Goal: Navigation & Orientation: Find specific page/section

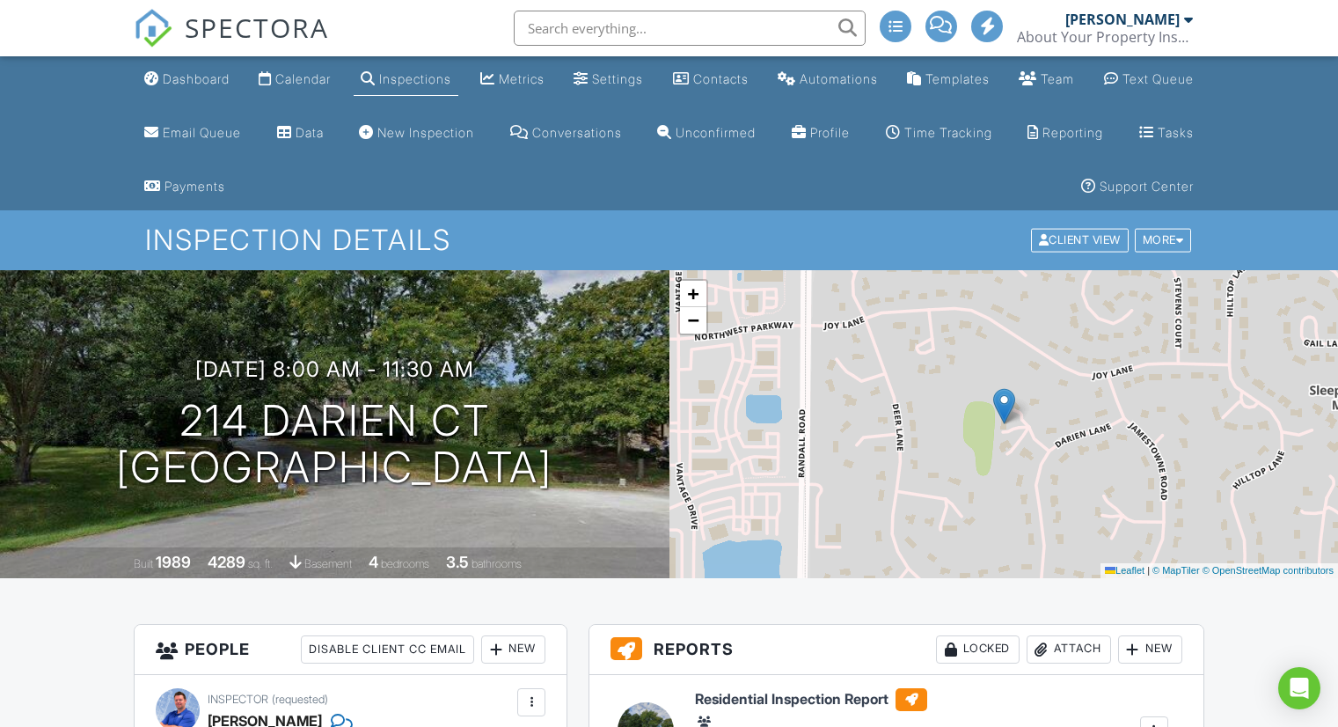
click at [53, 133] on ul "Dashboard Calendar Inspections Metrics Settings Contacts Automations Templates …" at bounding box center [669, 133] width 1338 height 154
click at [193, 75] on div "Dashboard" at bounding box center [196, 78] width 67 height 15
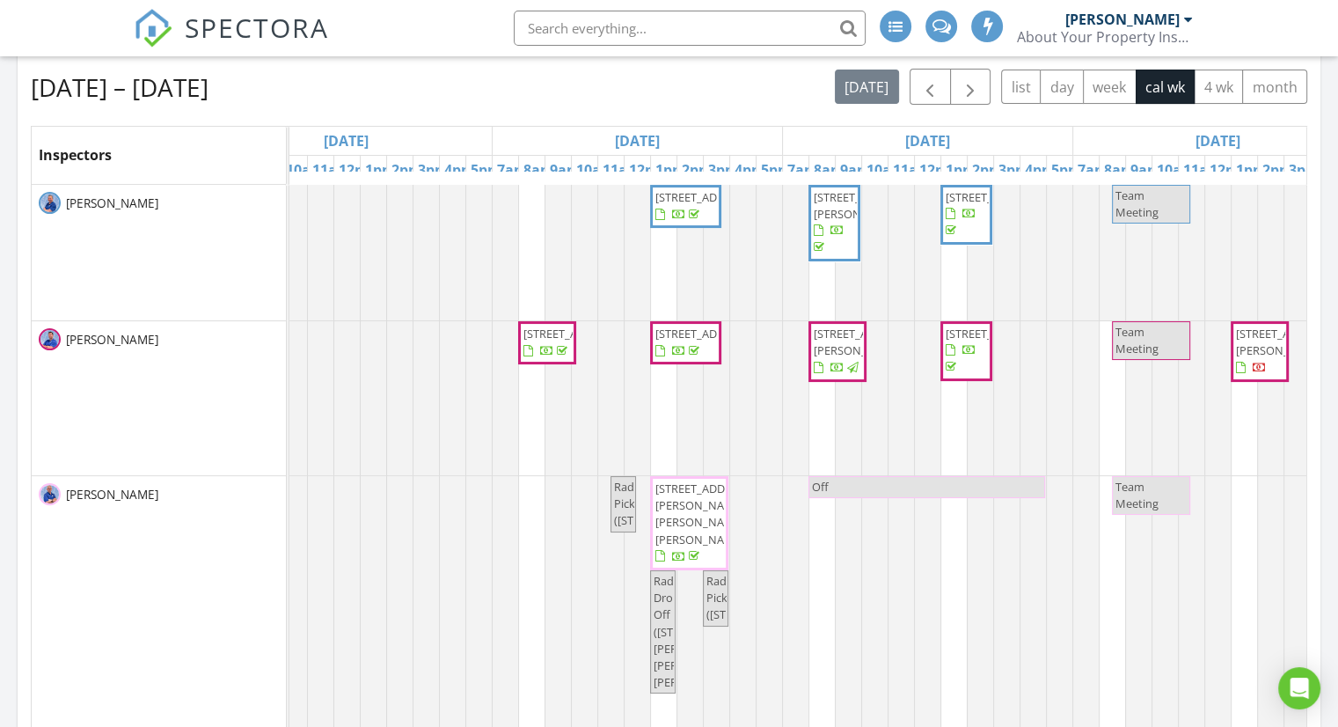
scroll to position [0, 1028]
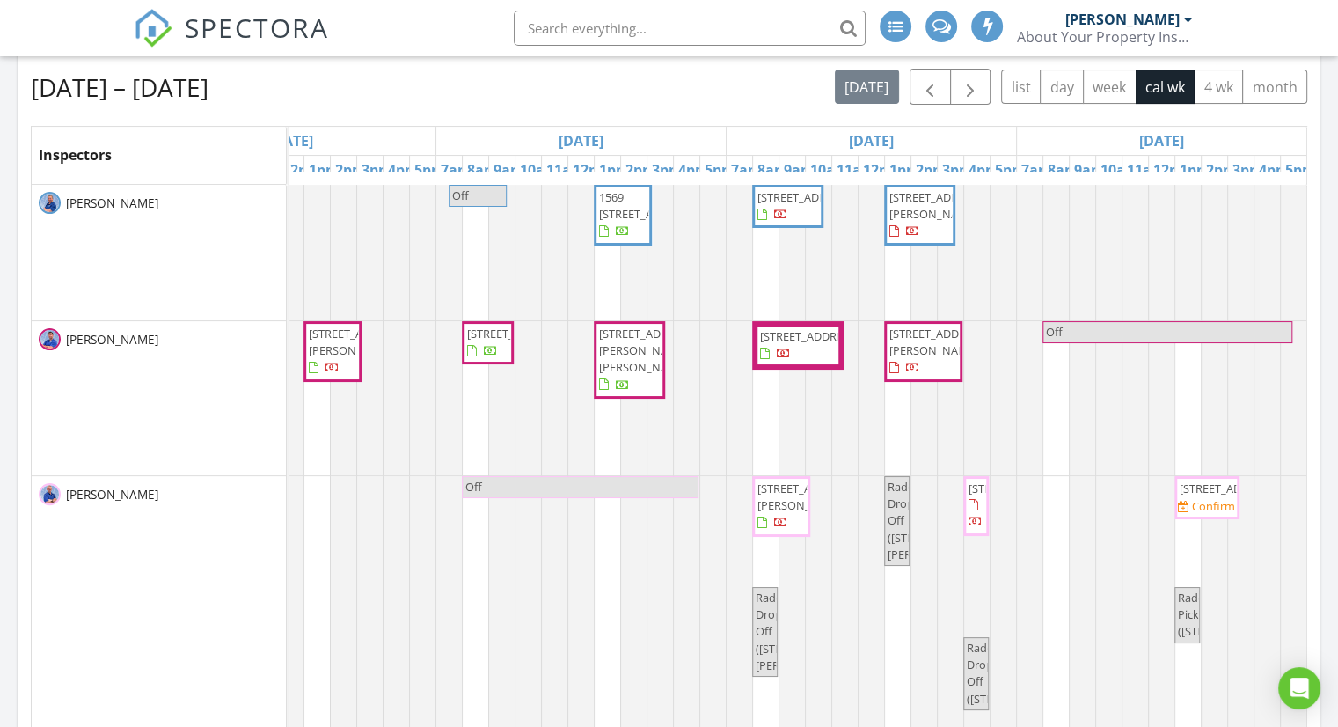
drag, startPoint x: 402, startPoint y: 508, endPoint x: 806, endPoint y: 473, distance: 405.3
drag, startPoint x: 398, startPoint y: 384, endPoint x: 384, endPoint y: 388, distance: 13.7
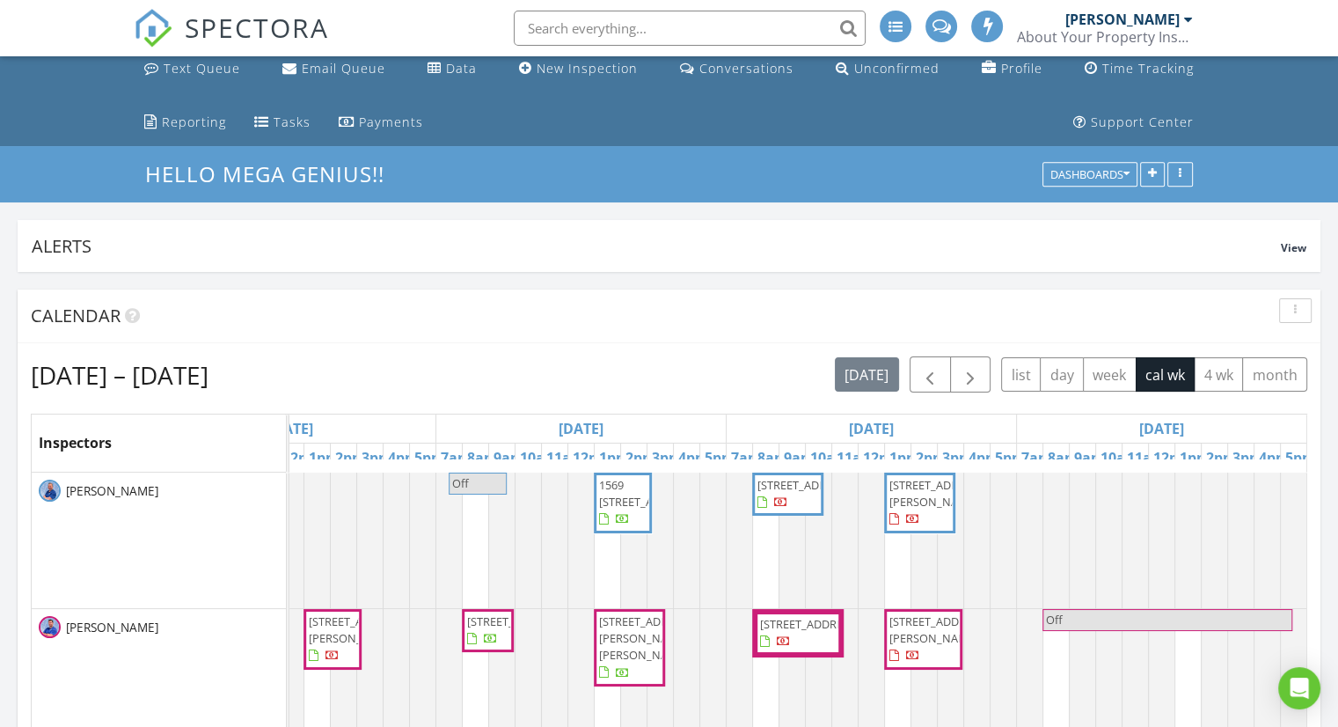
scroll to position [264, 0]
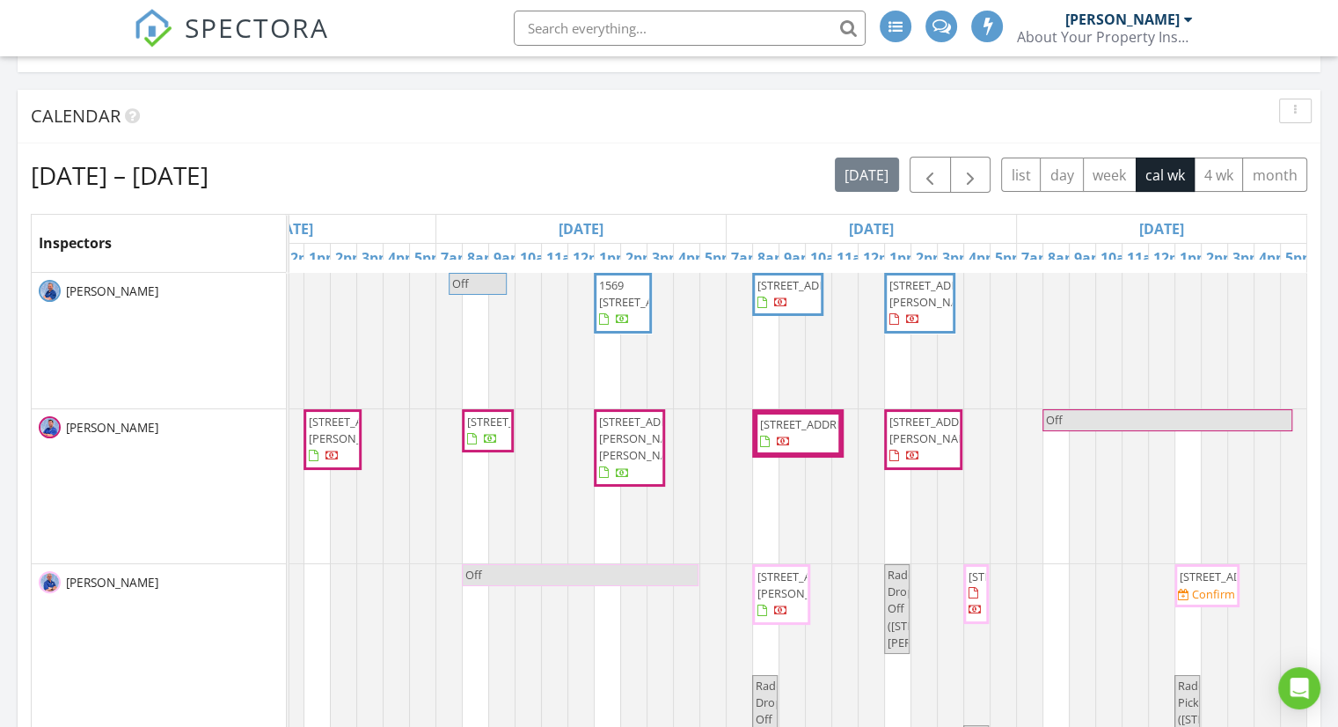
click at [329, 465] on span "740 Saint Andrews Ln APT 5,, Crystal Lake 60014" at bounding box center [332, 439] width 51 height 52
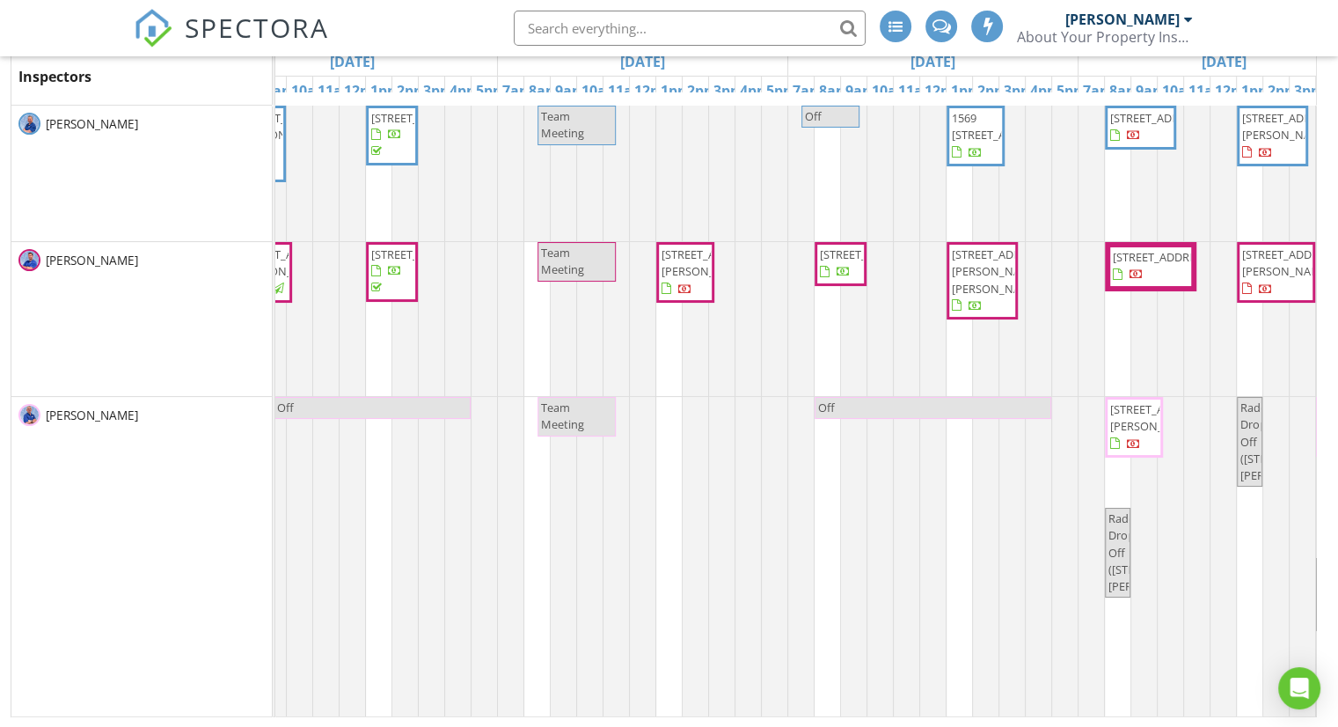
scroll to position [0, 1004]
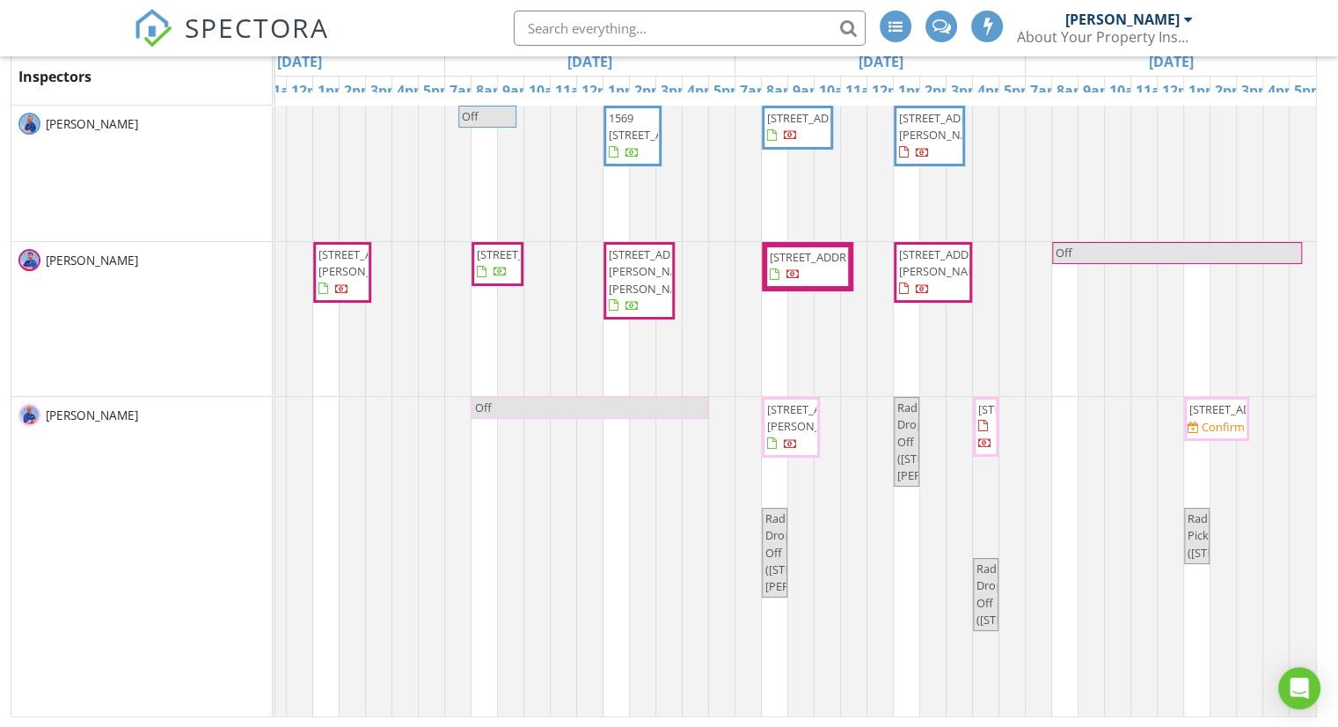
drag, startPoint x: 358, startPoint y: 360, endPoint x: 528, endPoint y: 363, distance: 169.8
click at [920, 131] on span "11614 2nd St, Huntley 60142" at bounding box center [948, 126] width 99 height 33
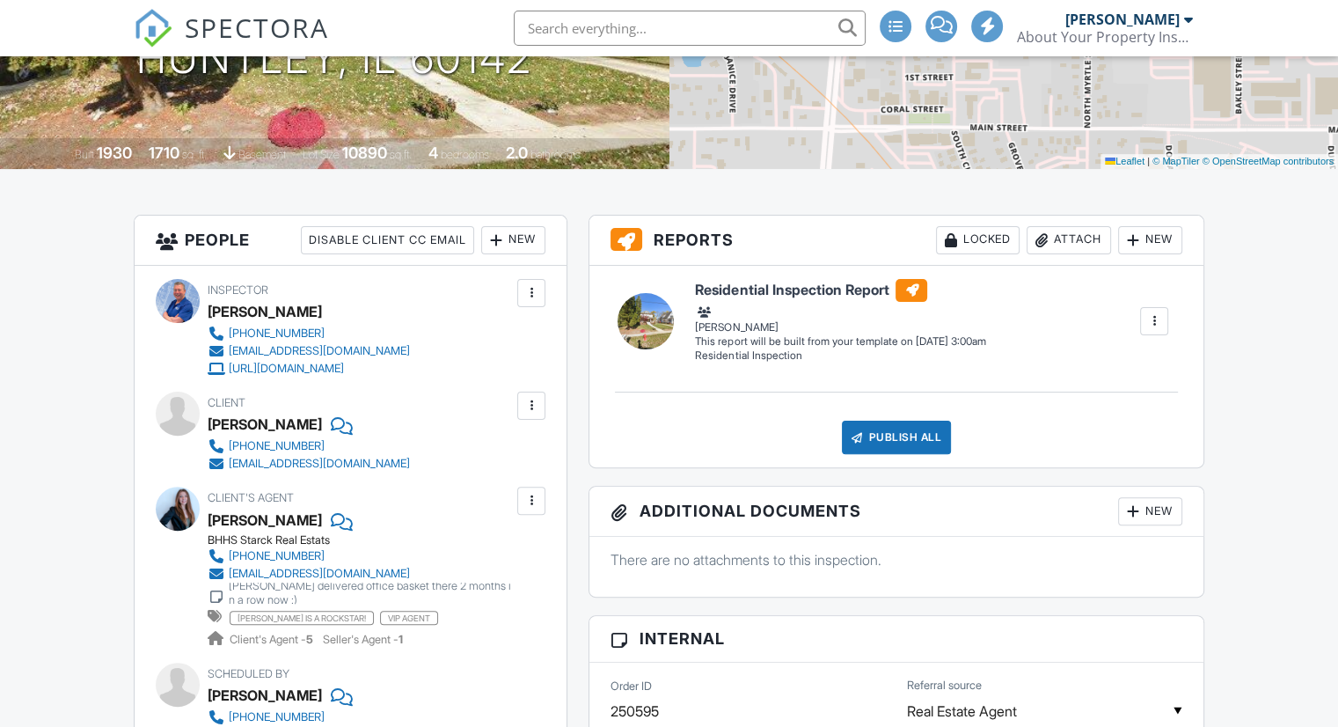
scroll to position [440, 0]
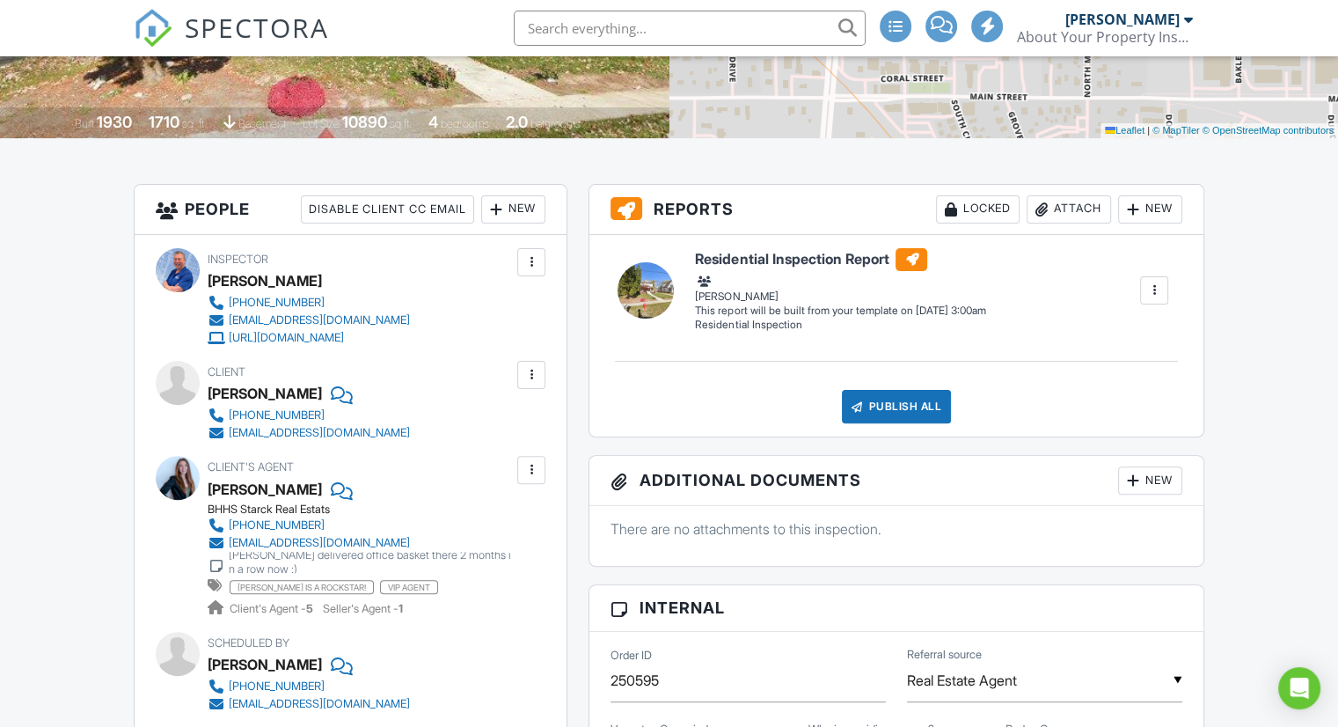
click at [254, 490] on div "Kayla Gotsch" at bounding box center [265, 489] width 114 height 26
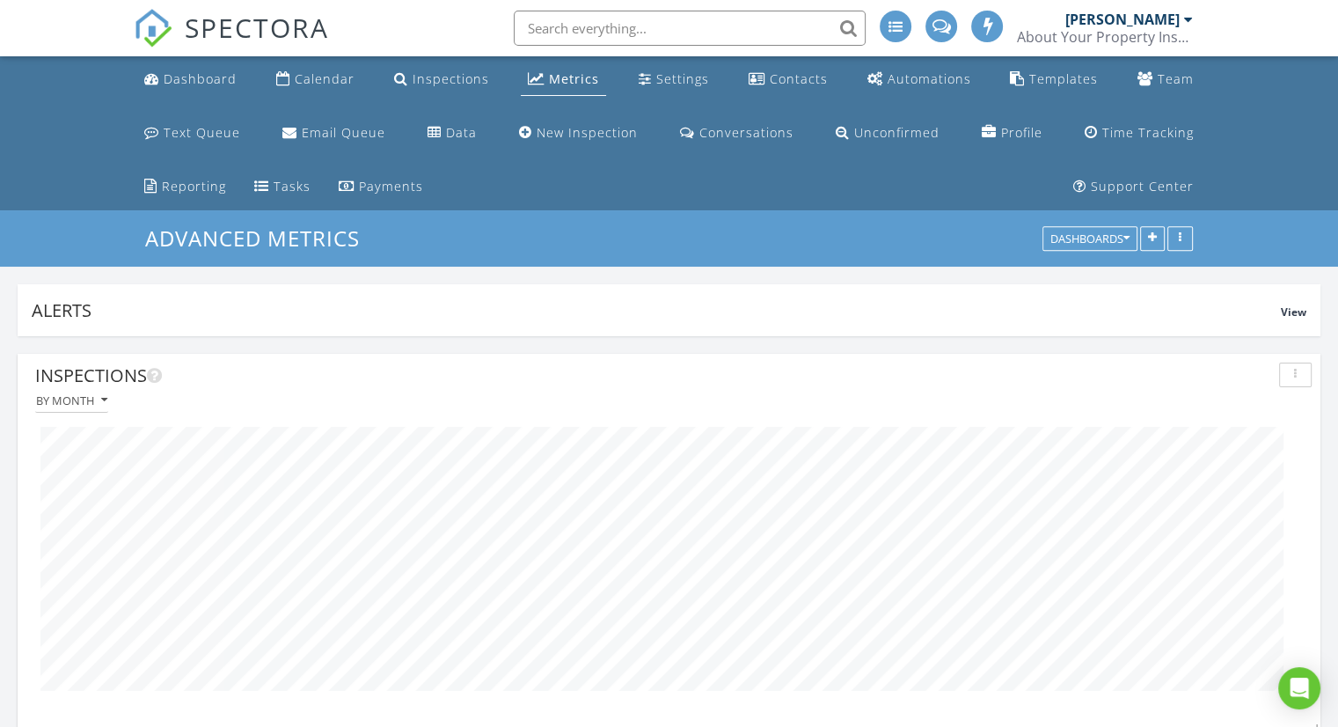
click at [567, 26] on input "text" at bounding box center [690, 28] width 352 height 35
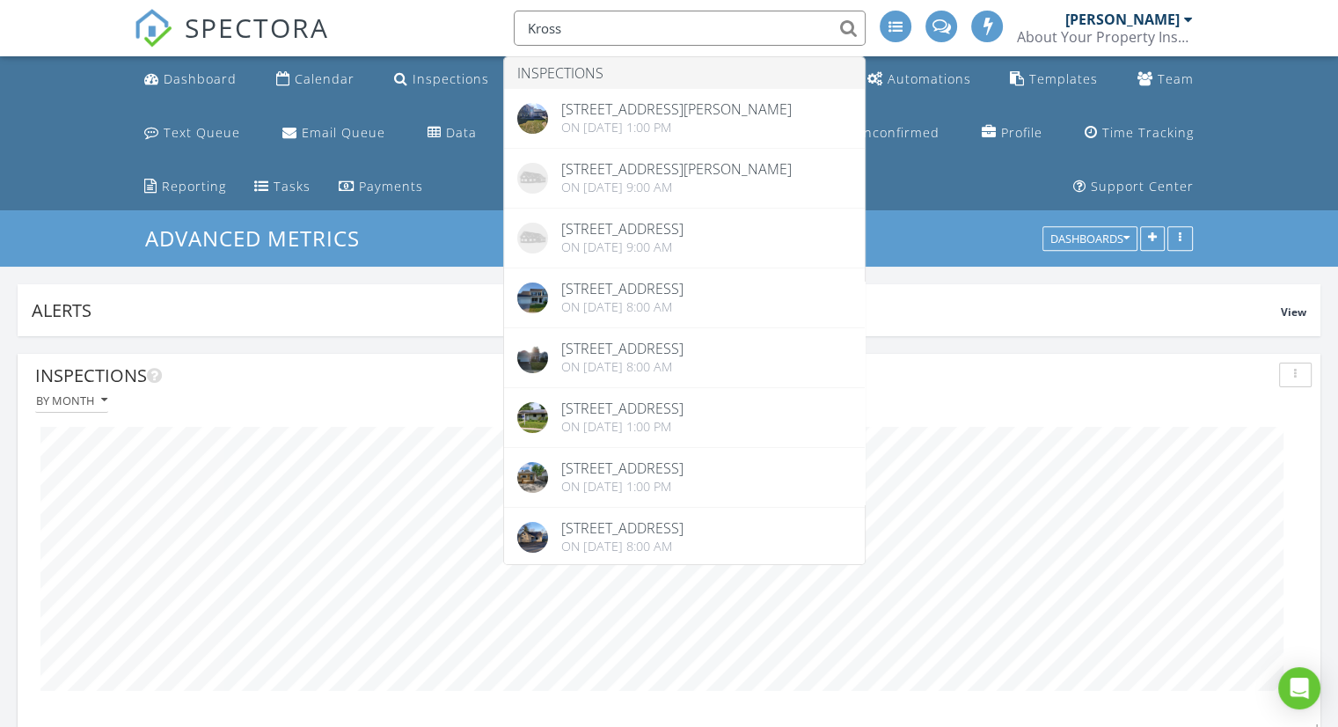
drag, startPoint x: 599, startPoint y: 24, endPoint x: 508, endPoint y: 33, distance: 91.1
click at [510, 34] on div "Kross" at bounding box center [684, 28] width 362 height 35
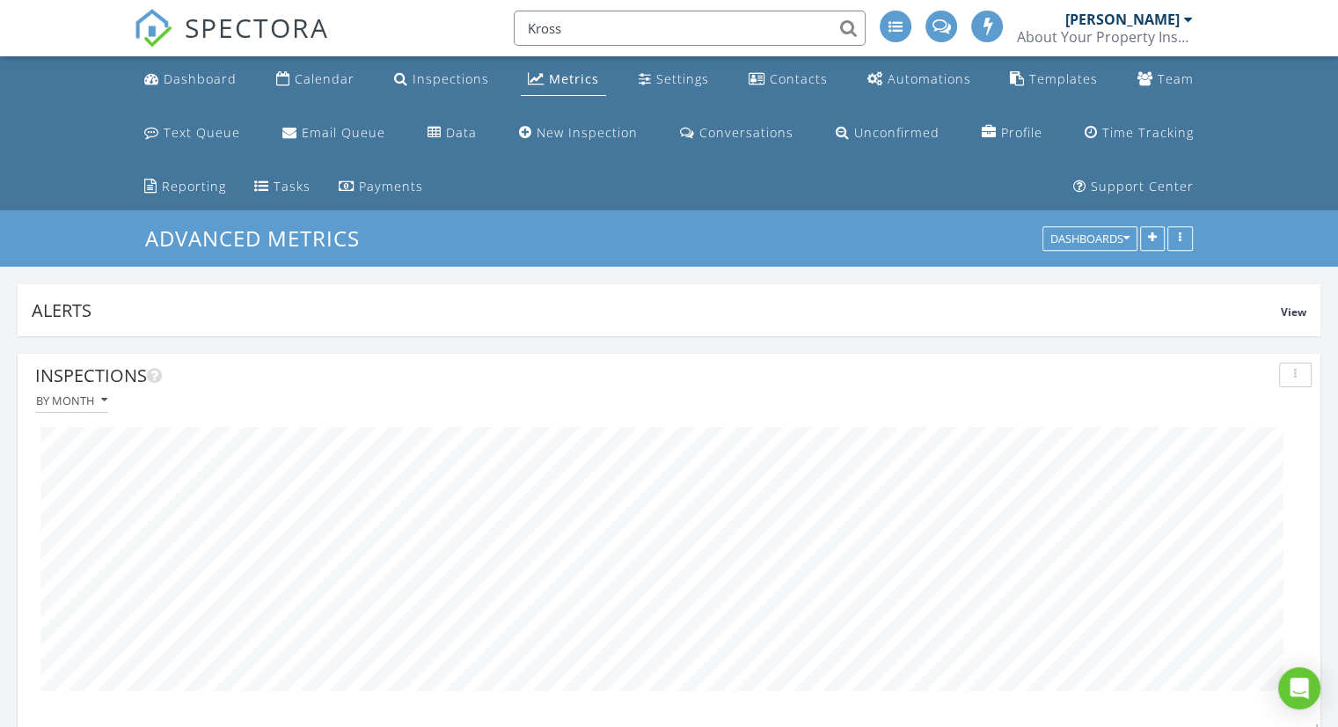
type input "Kross"
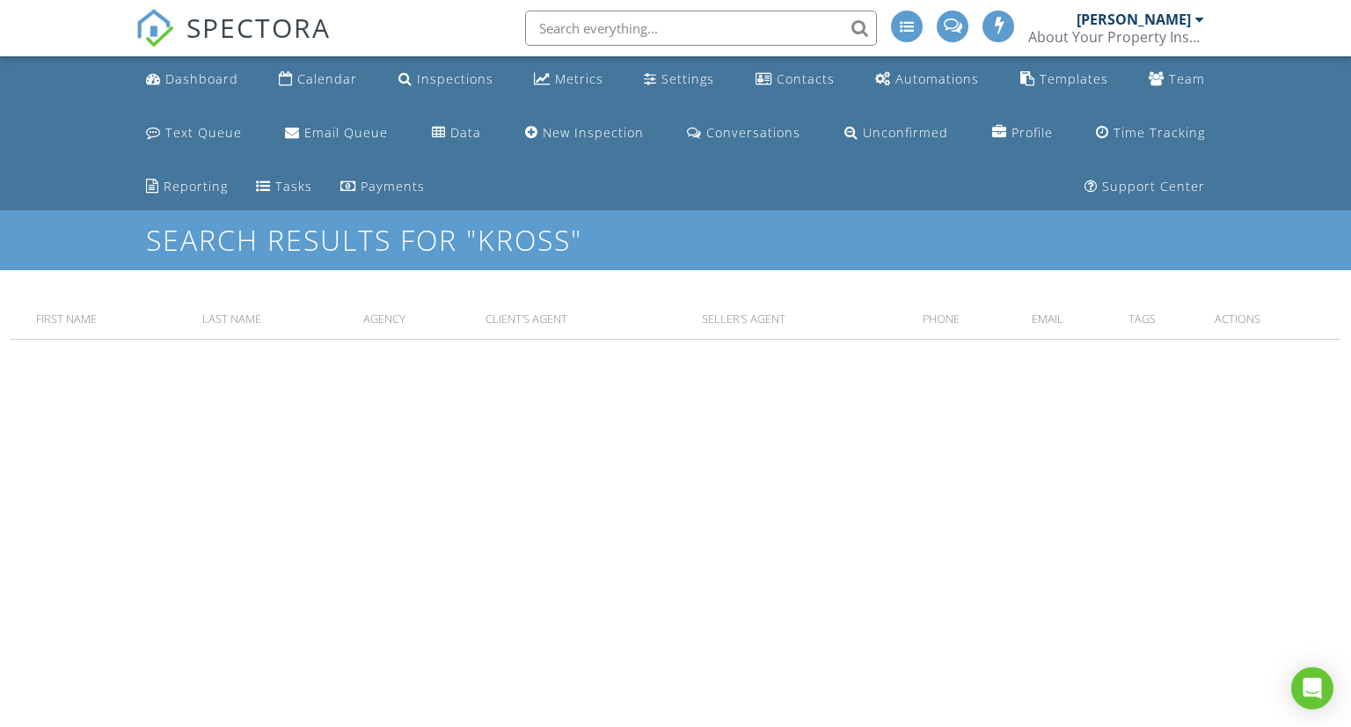
click at [598, 23] on input "text" at bounding box center [701, 28] width 352 height 35
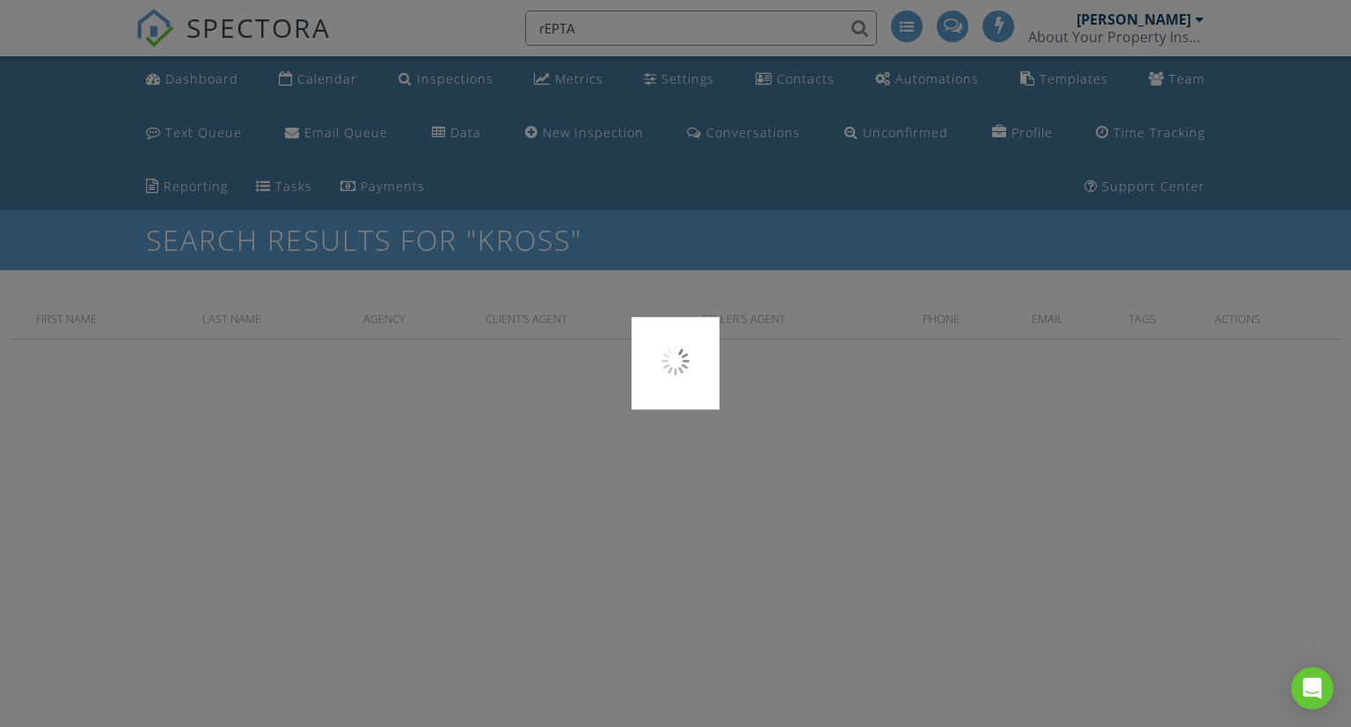
type input "rEPTA"
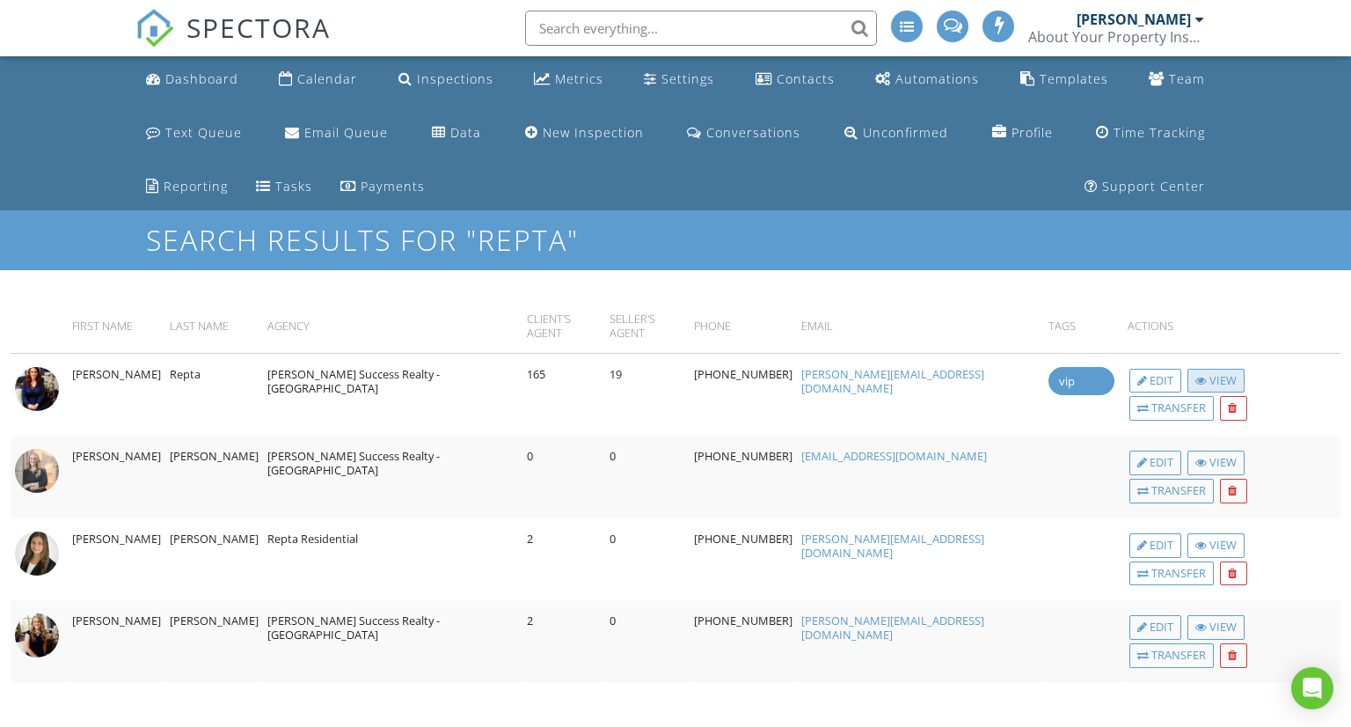
click at [1188, 369] on div "View" at bounding box center [1216, 381] width 57 height 25
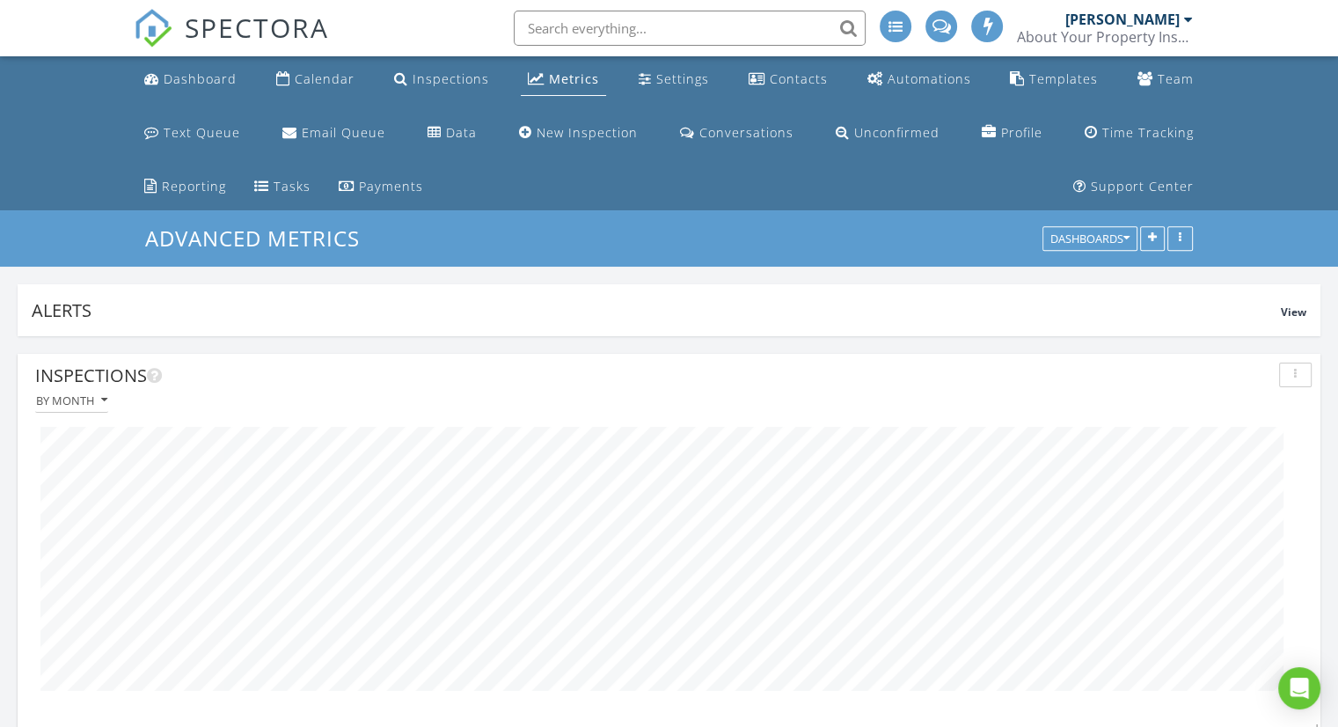
click at [560, 82] on div "Metrics" at bounding box center [574, 78] width 50 height 17
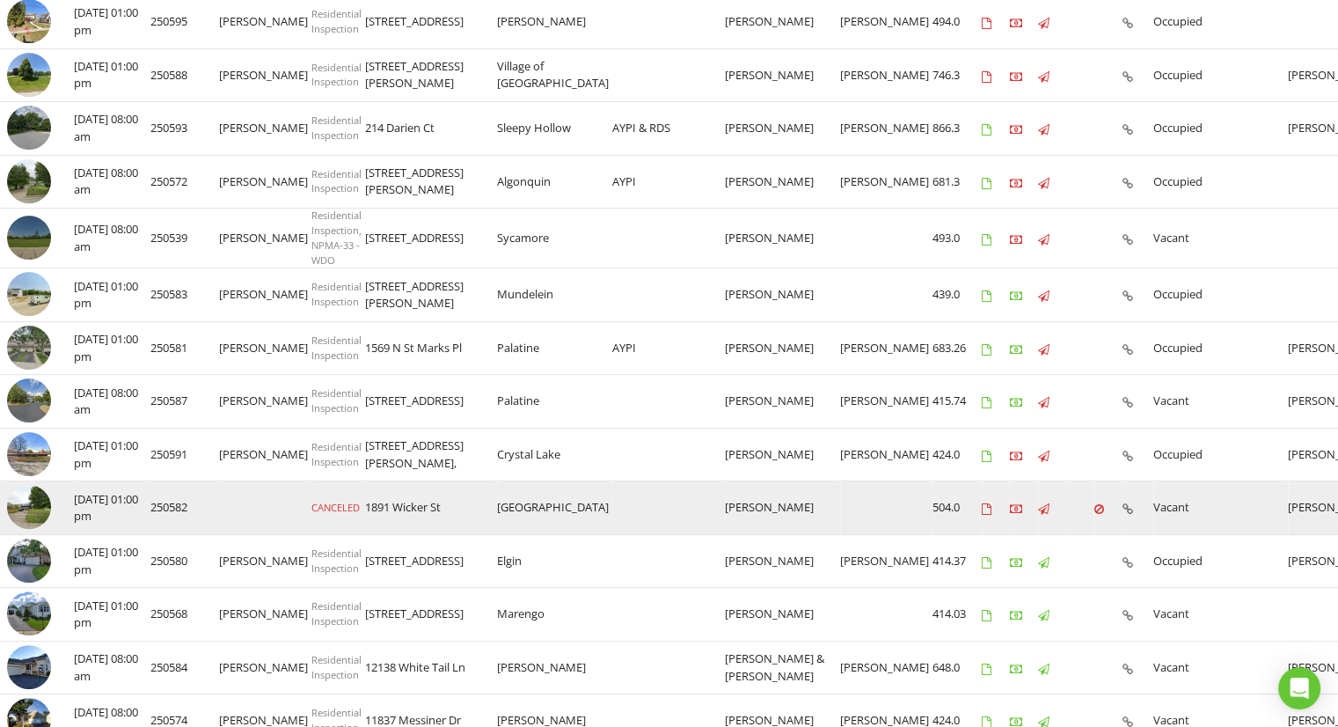
scroll to position [738, 0]
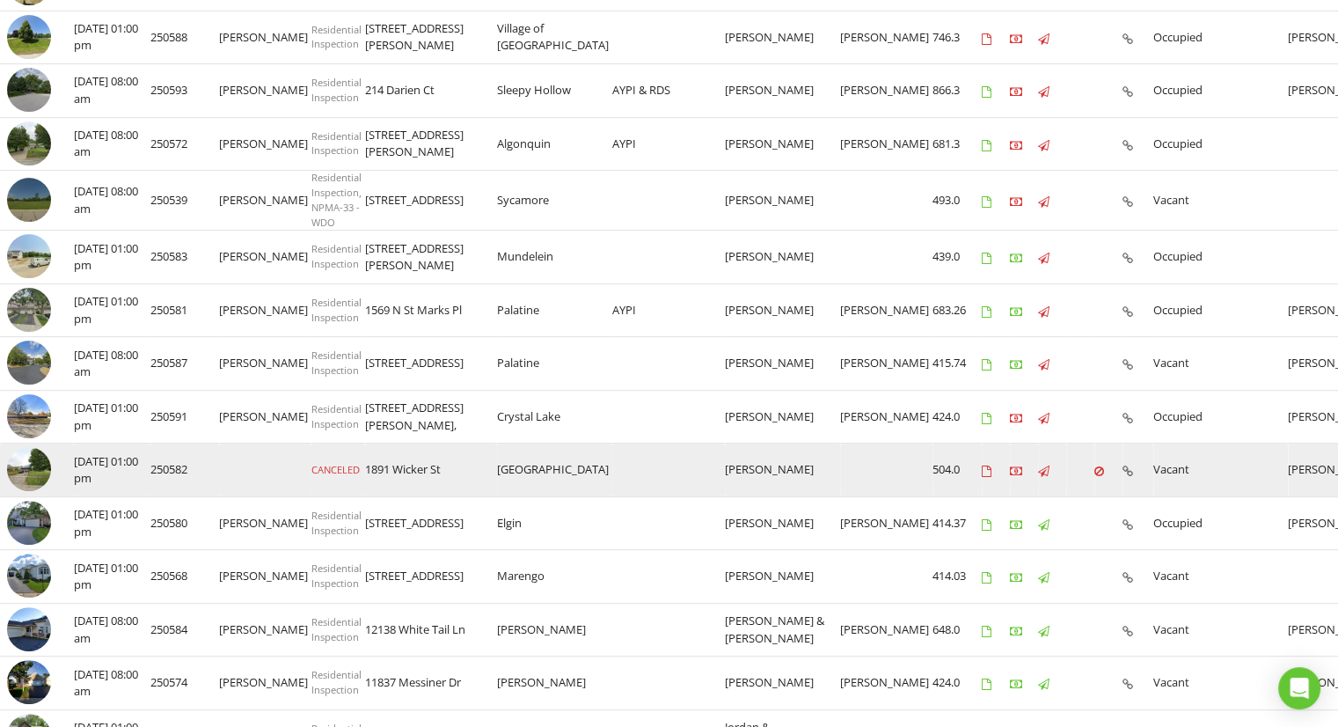
click at [40, 458] on img at bounding box center [29, 469] width 44 height 44
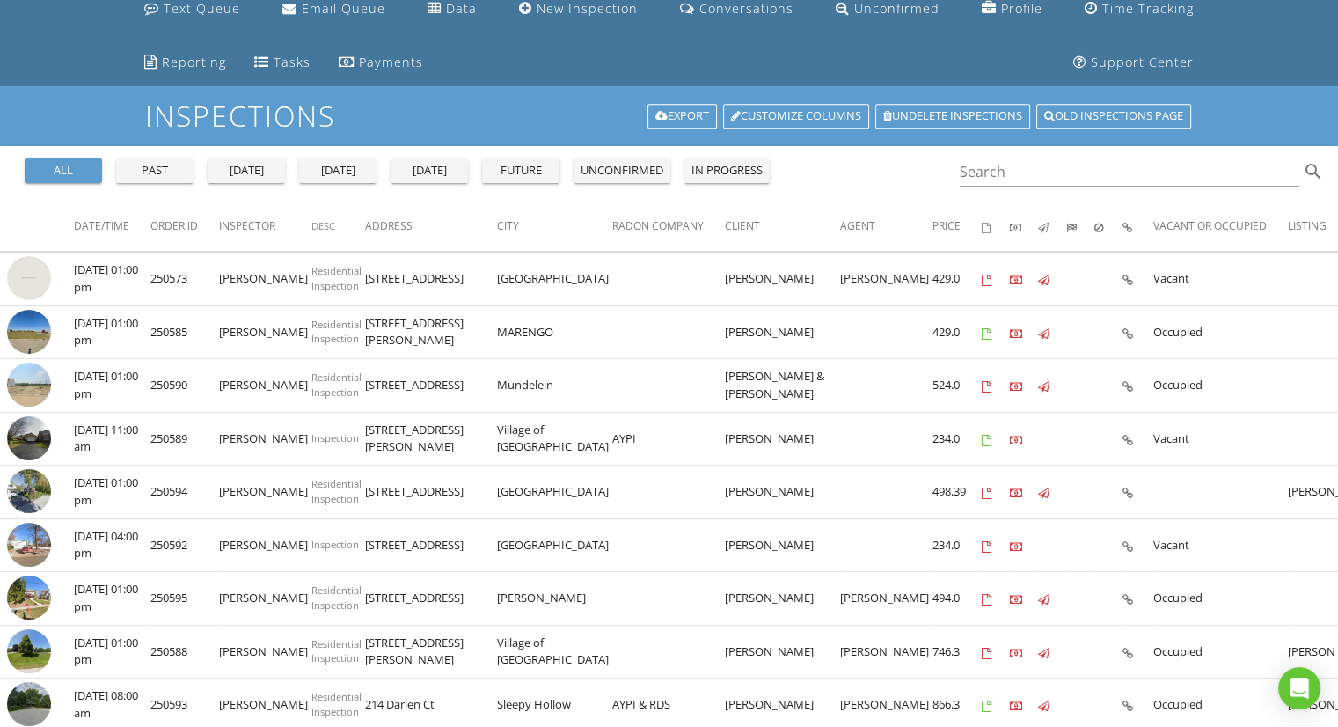
scroll to position [0, 0]
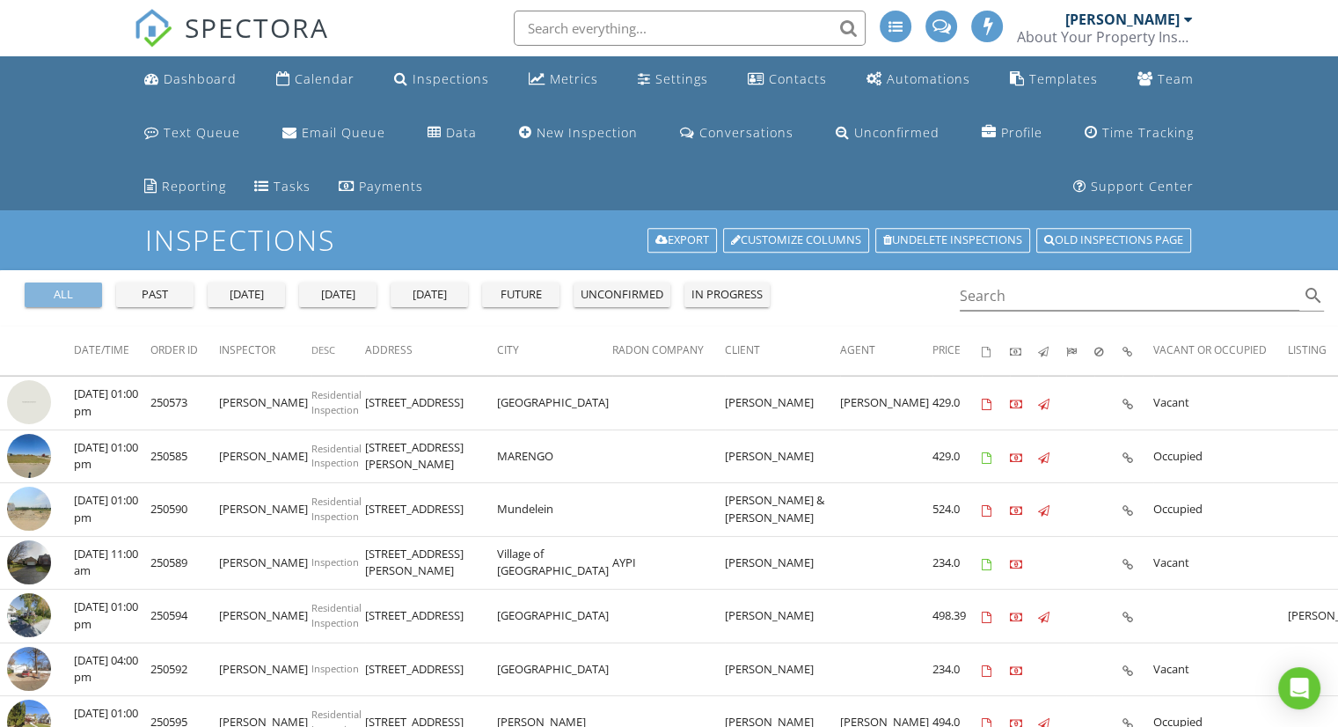
click at [71, 284] on button "all" at bounding box center [63, 294] width 77 height 25
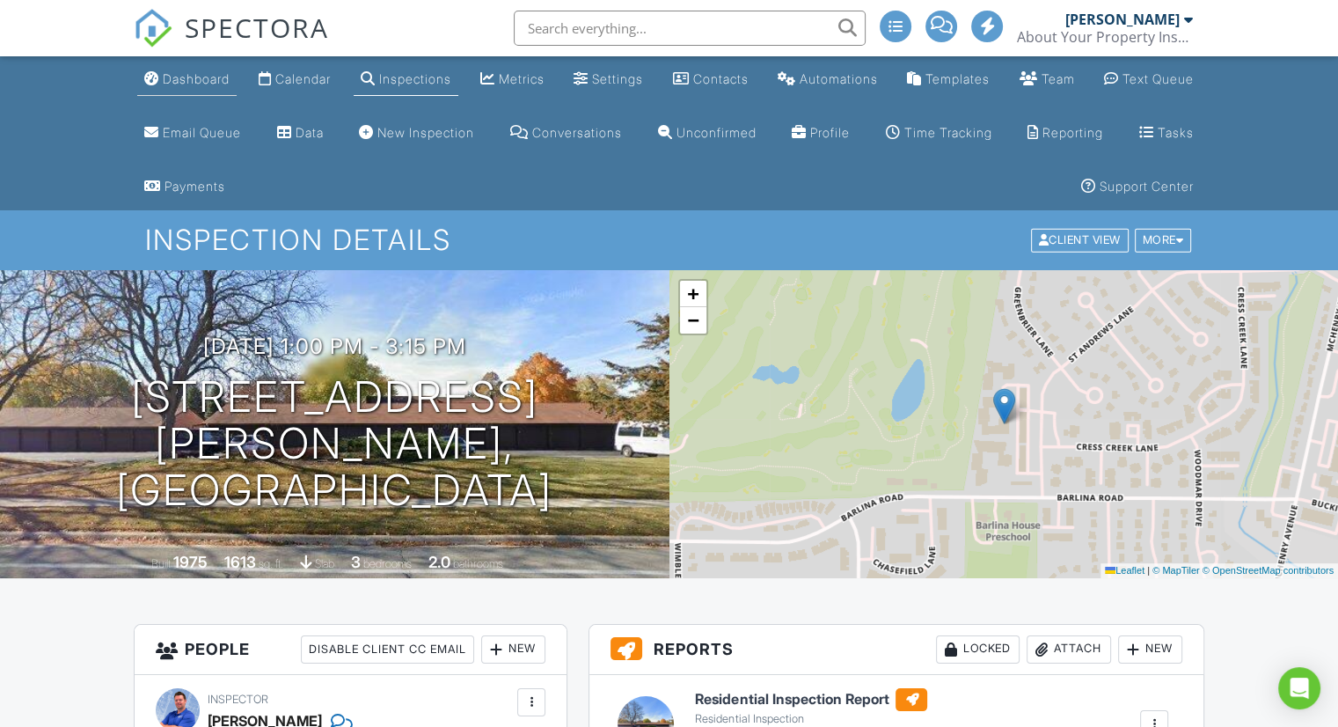
click at [186, 82] on div "Dashboard" at bounding box center [196, 78] width 67 height 15
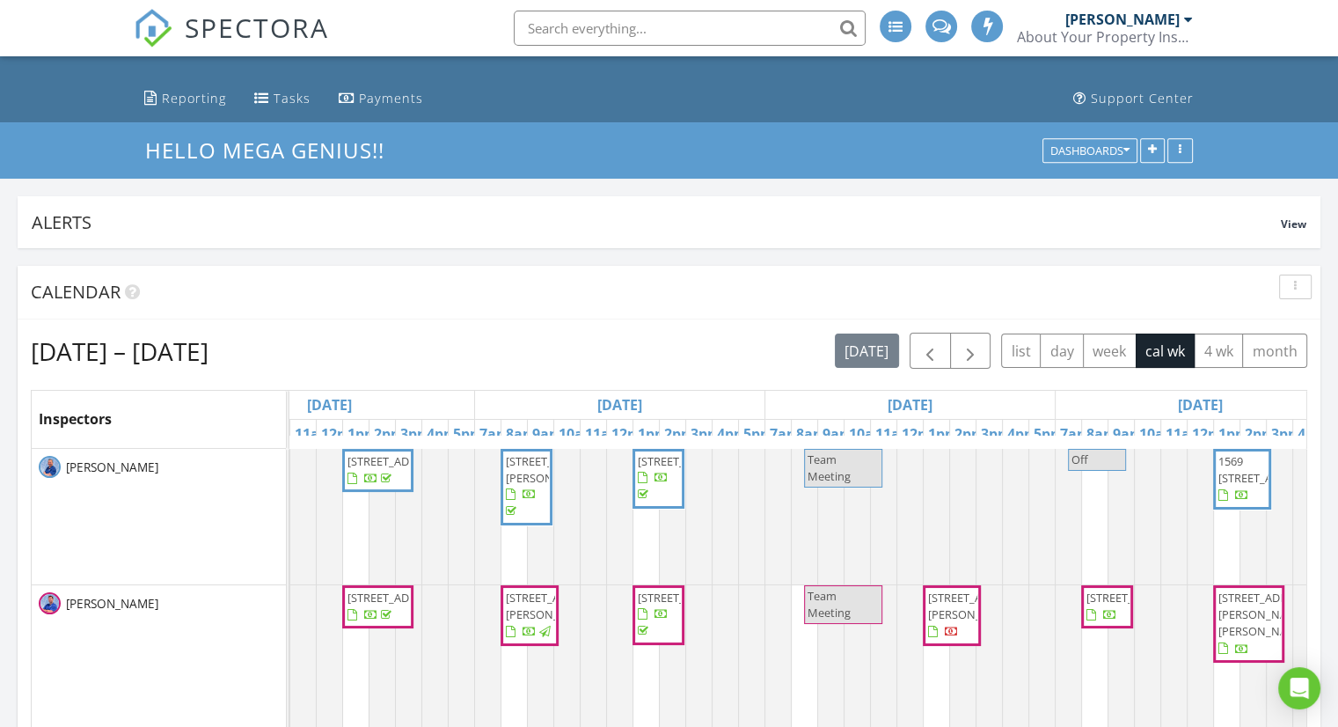
scroll to position [0, 624]
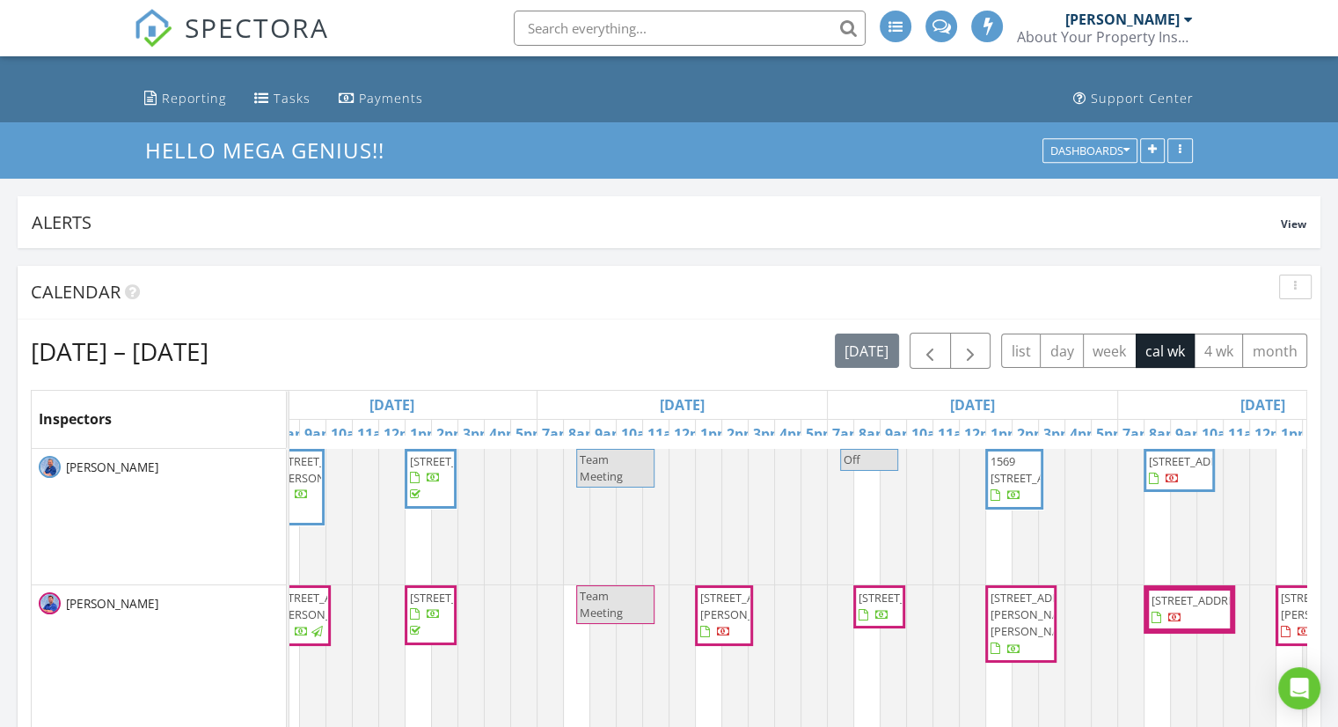
drag, startPoint x: 703, startPoint y: 411, endPoint x: 860, endPoint y: 417, distance: 157.6
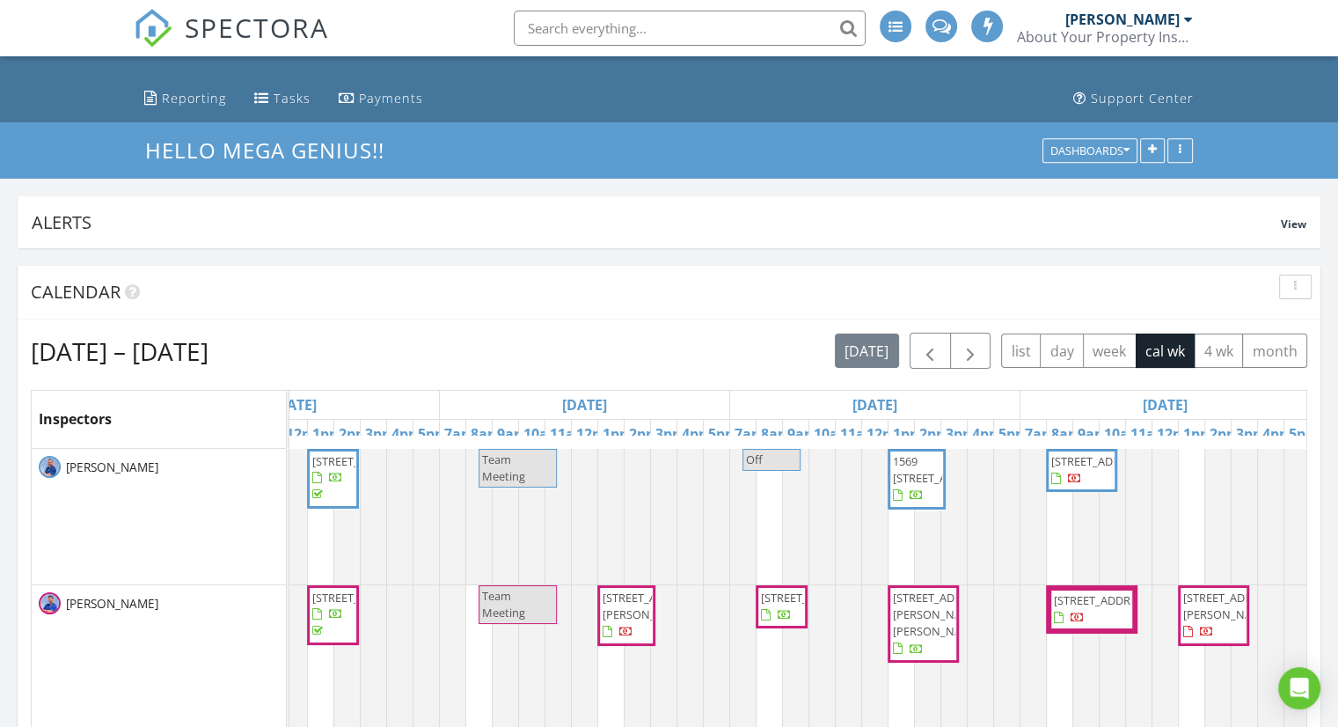
click at [918, 479] on span "1569 N St Marks Pl, Palatine 60067" at bounding box center [942, 469] width 99 height 33
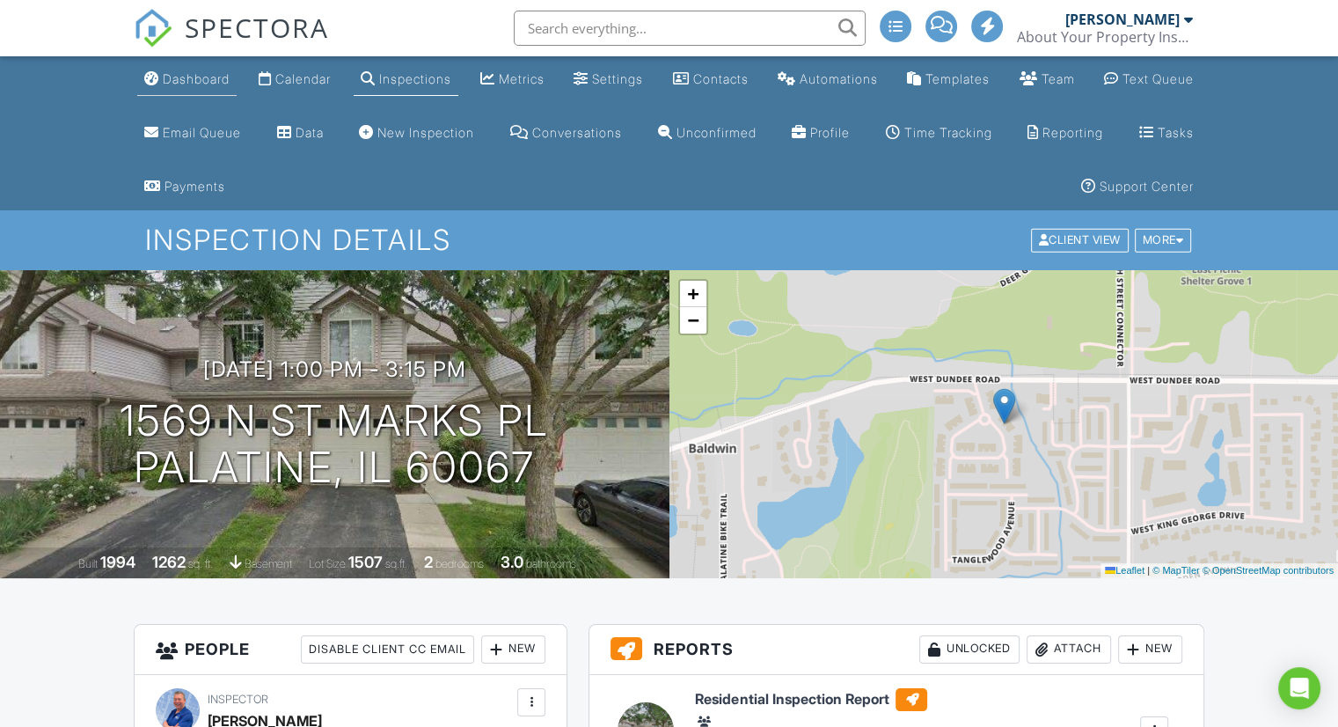
click at [199, 89] on link "Dashboard" at bounding box center [186, 79] width 99 height 33
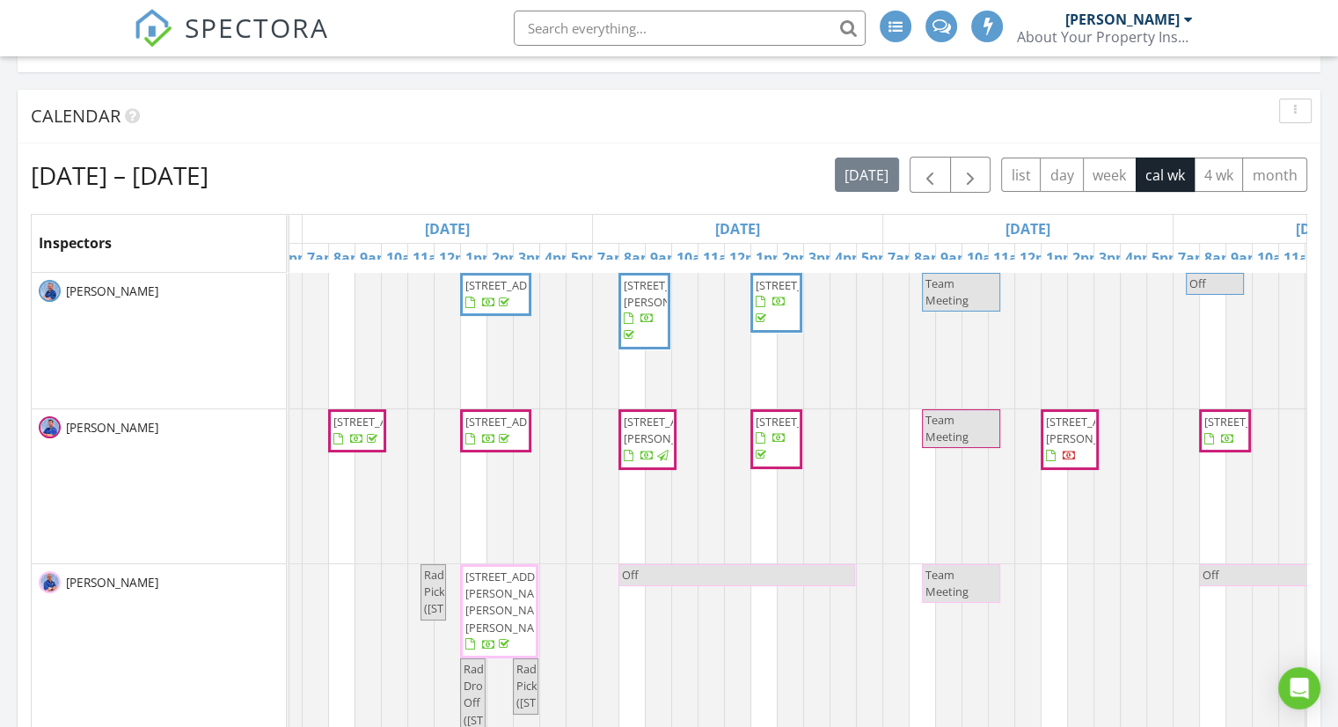
scroll to position [0, 707]
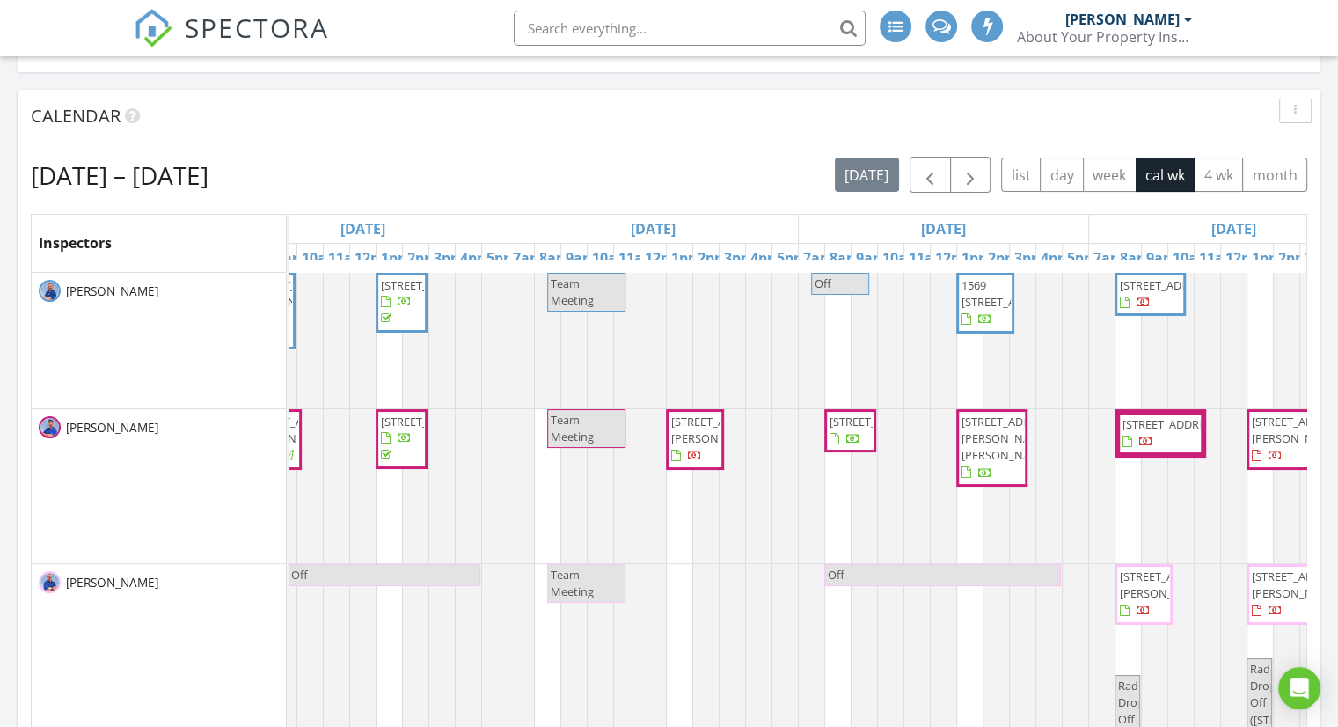
drag, startPoint x: 428, startPoint y: 440, endPoint x: 630, endPoint y: 433, distance: 201.6
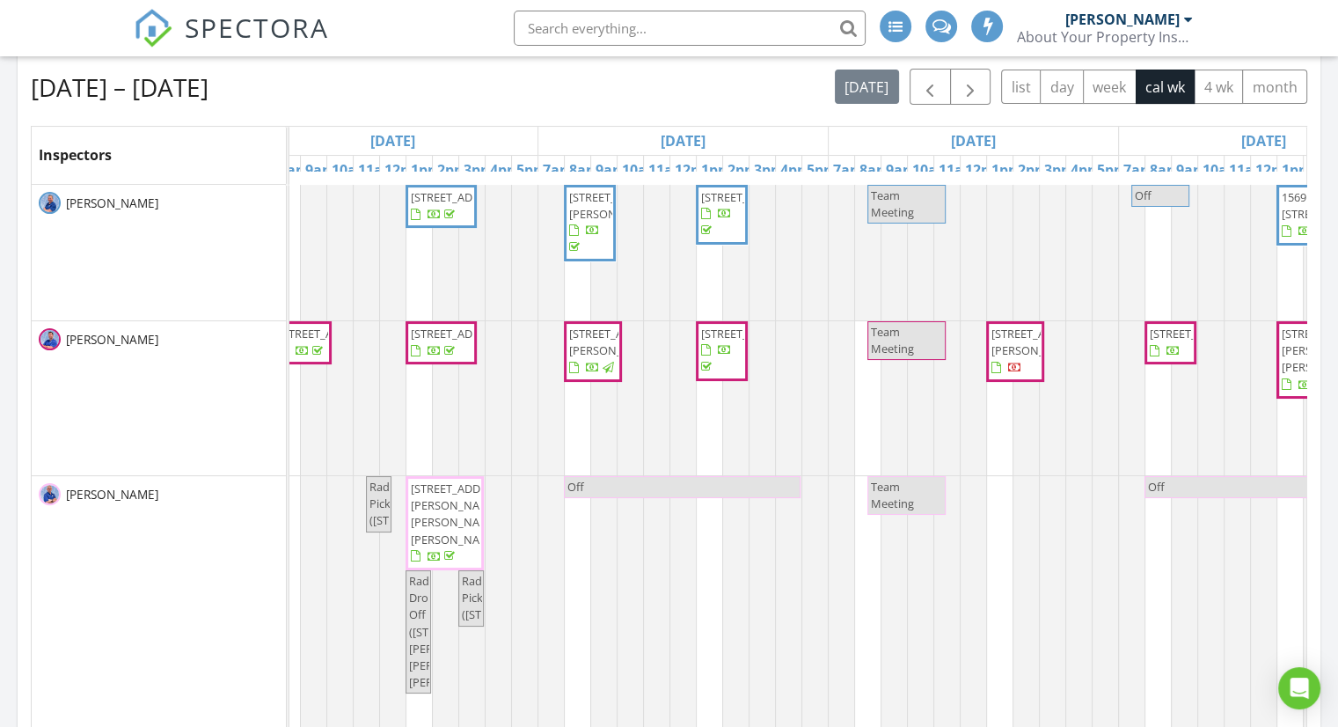
scroll to position [0, 144]
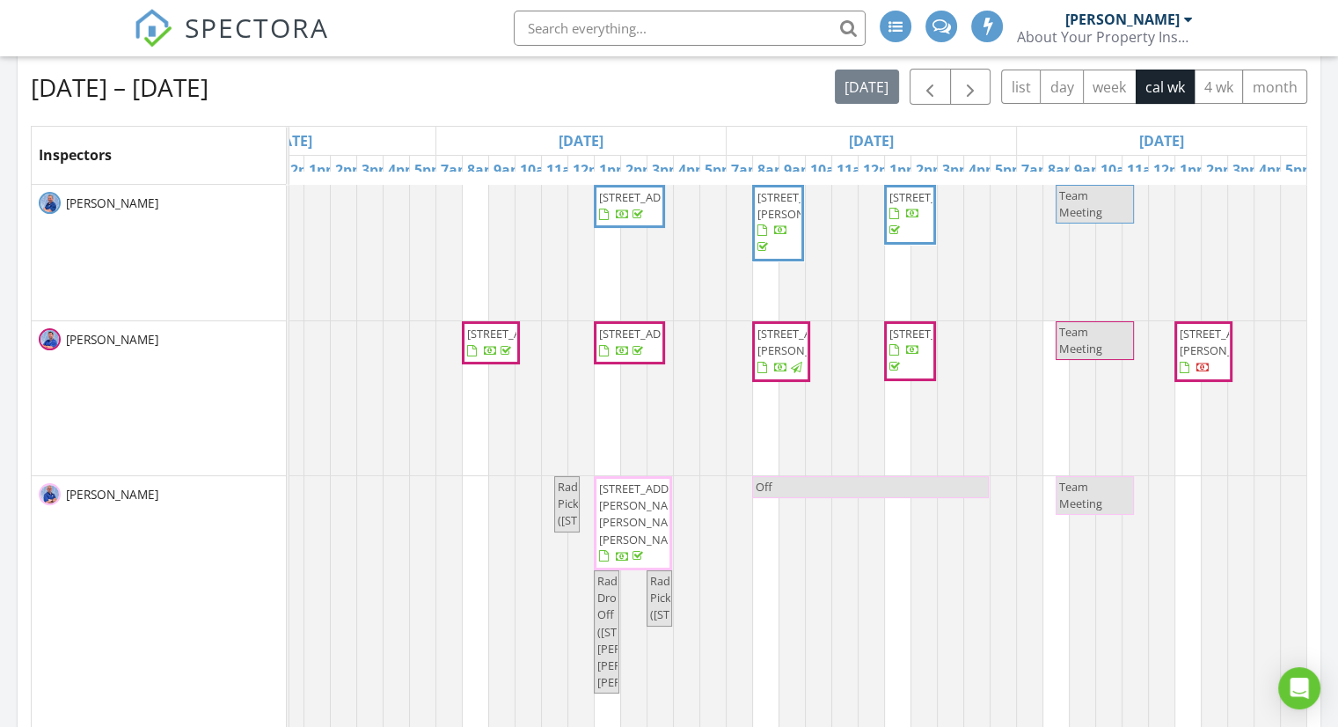
drag, startPoint x: 948, startPoint y: 429, endPoint x: 855, endPoint y: 435, distance: 93.4
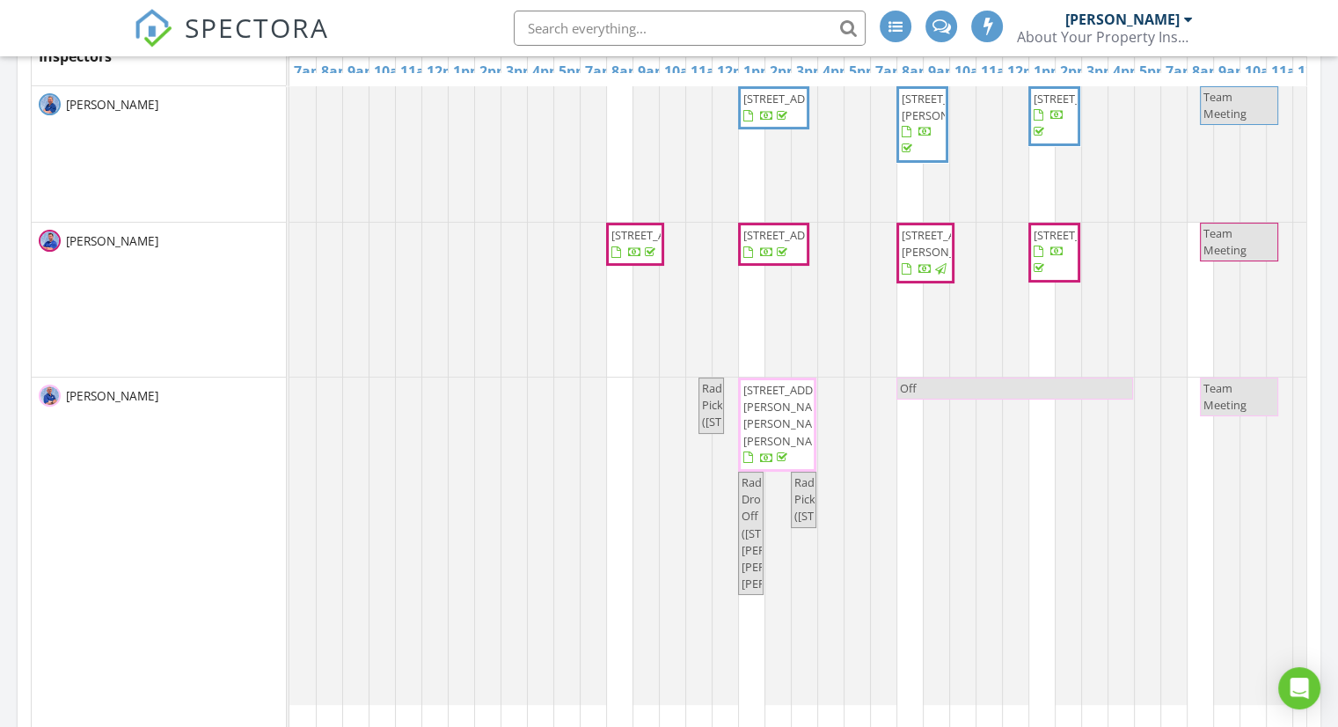
scroll to position [352, 0]
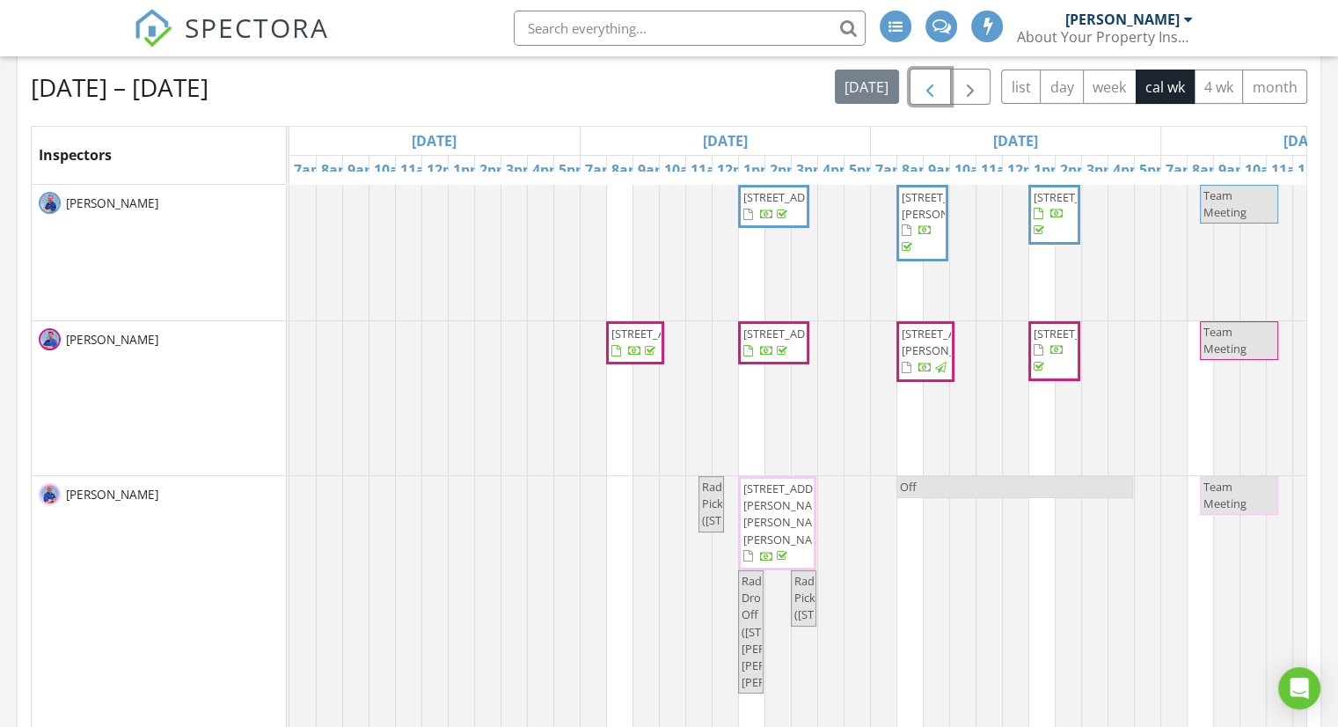
click at [939, 84] on span "button" at bounding box center [929, 87] width 21 height 21
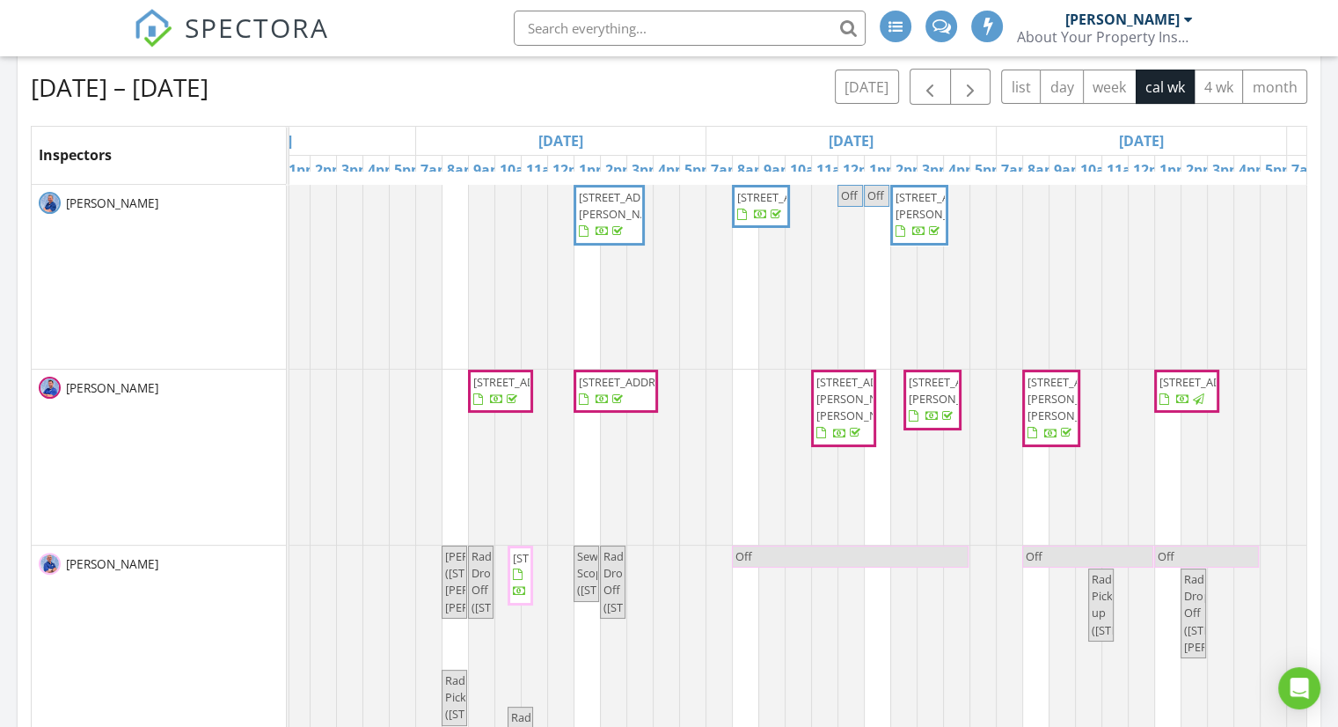
scroll to position [0, 792]
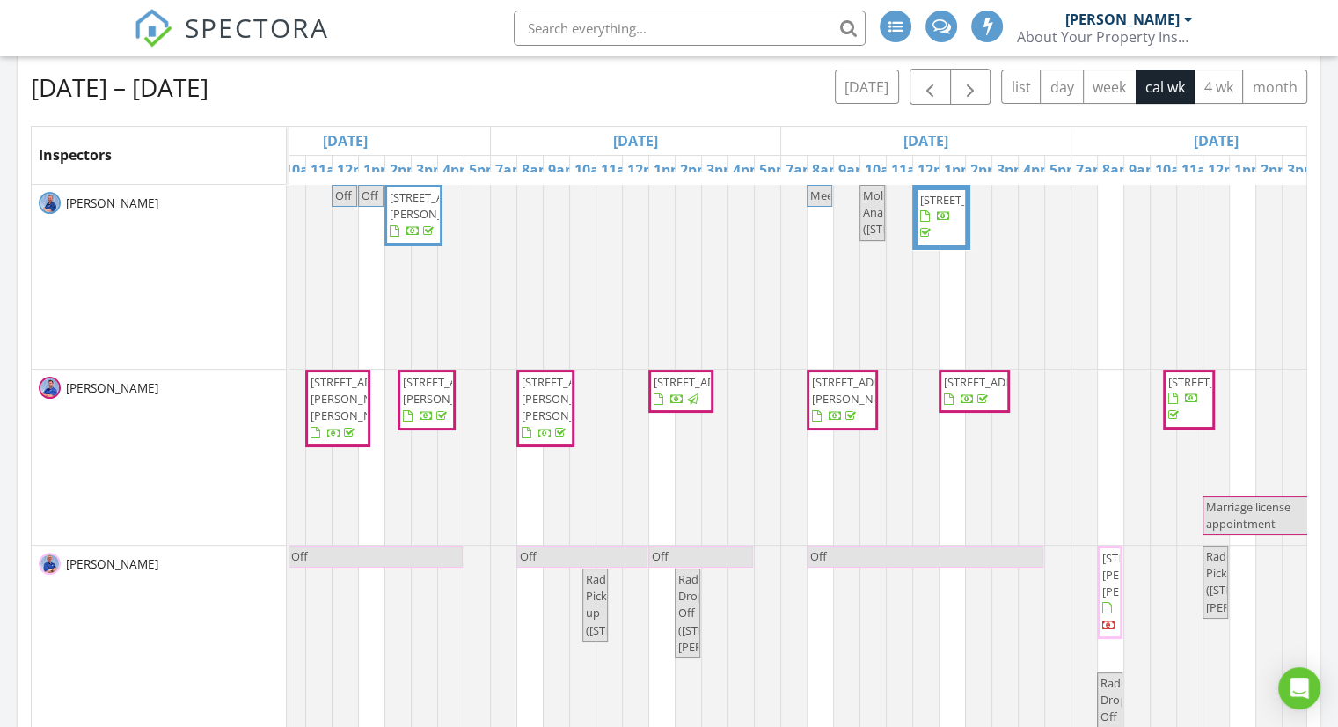
drag, startPoint x: 887, startPoint y: 457, endPoint x: 1078, endPoint y: 422, distance: 194.0
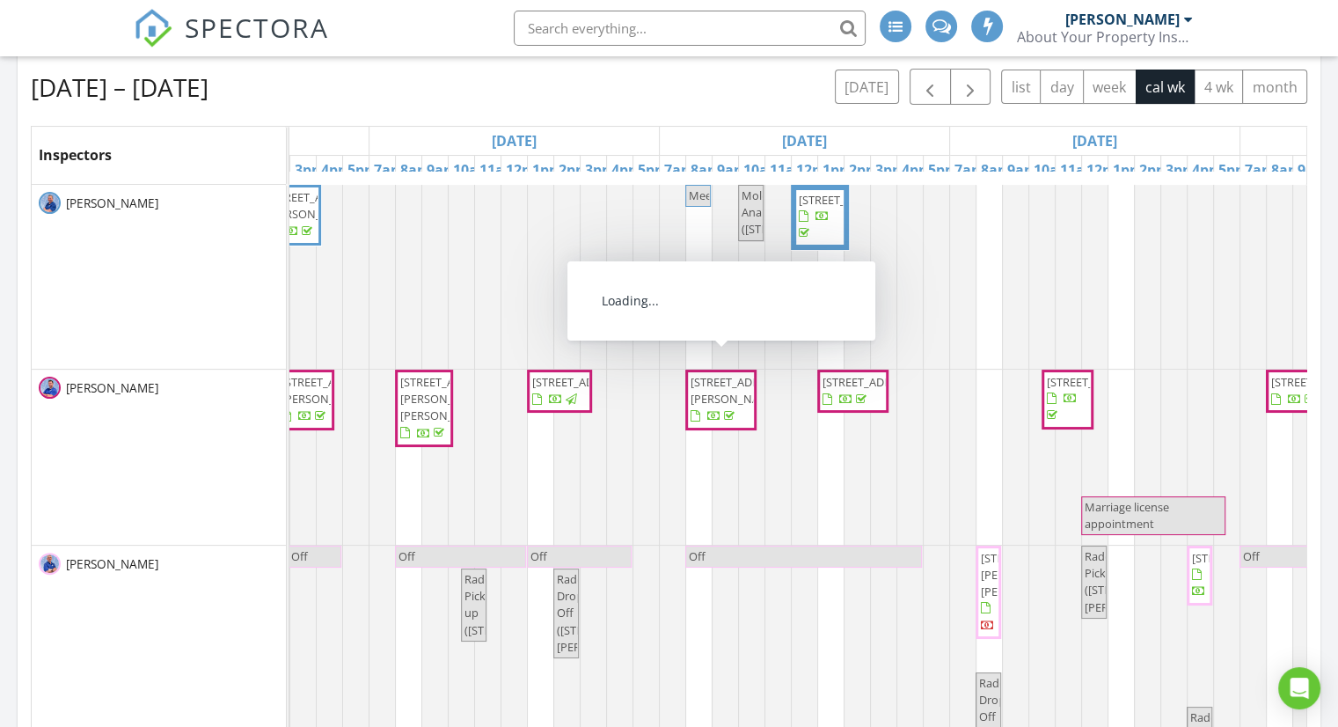
scroll to position [122, 0]
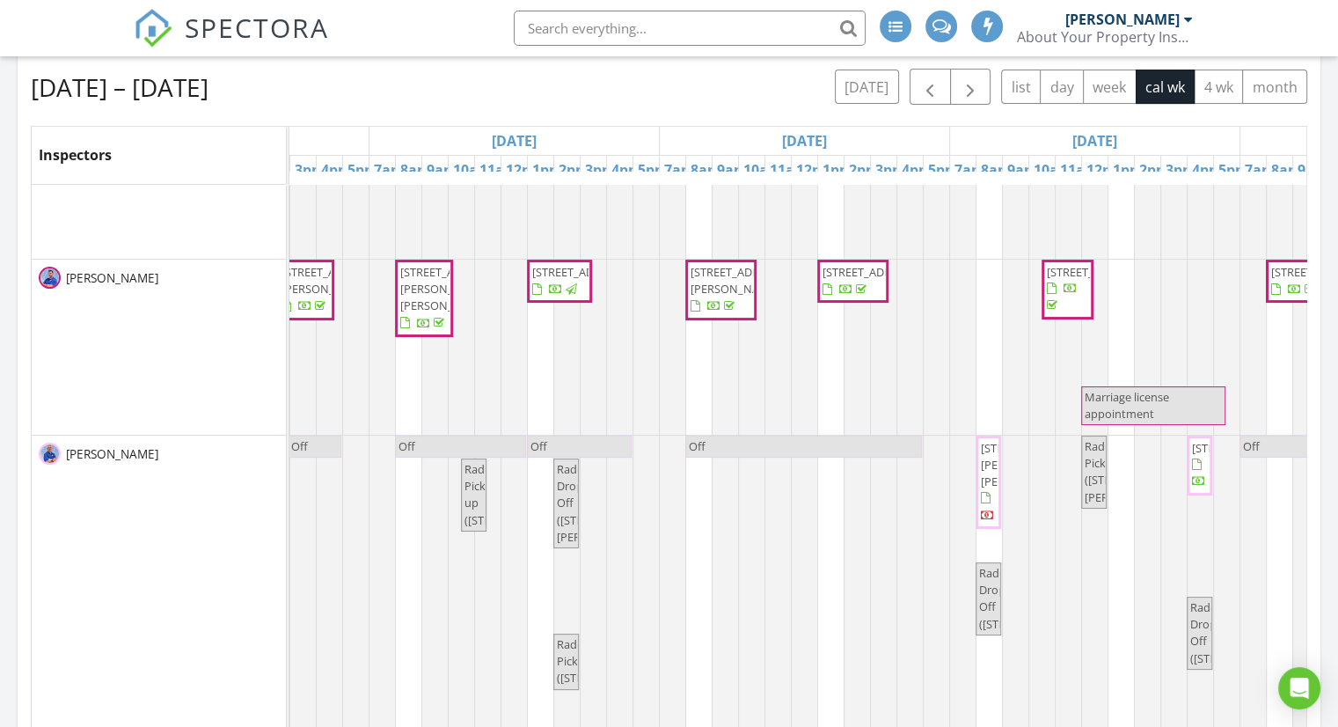
click at [989, 477] on span "50 Asbury Ln, Cary 60013" at bounding box center [1030, 464] width 99 height 49
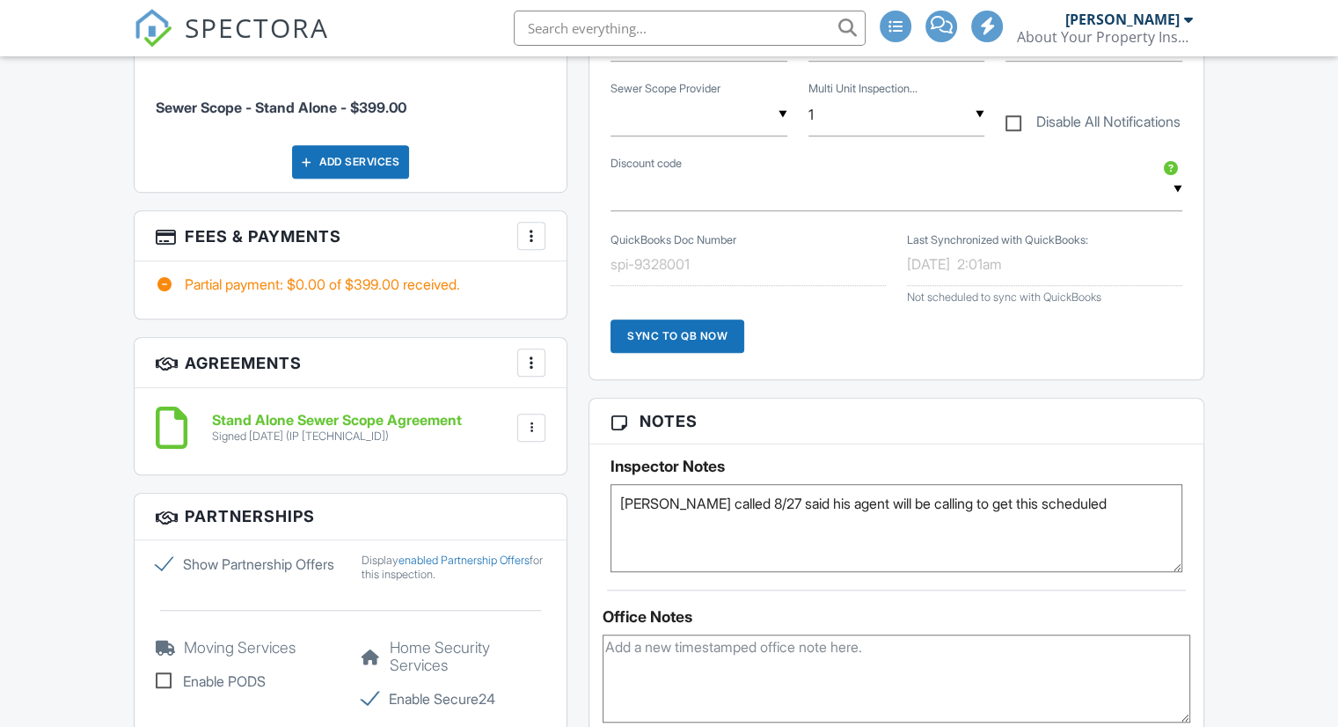
click at [534, 236] on div at bounding box center [532, 236] width 18 height 18
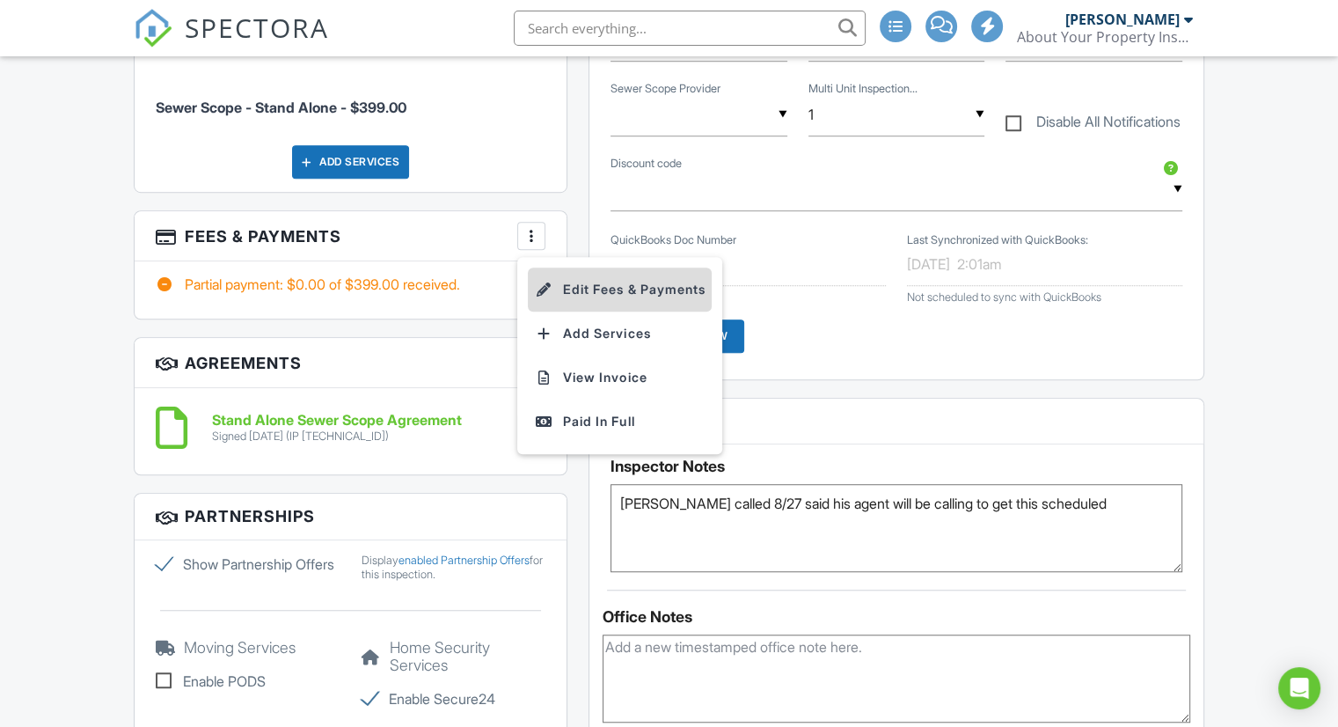
click at [598, 279] on li "Edit Fees & Payments" at bounding box center [620, 289] width 184 height 44
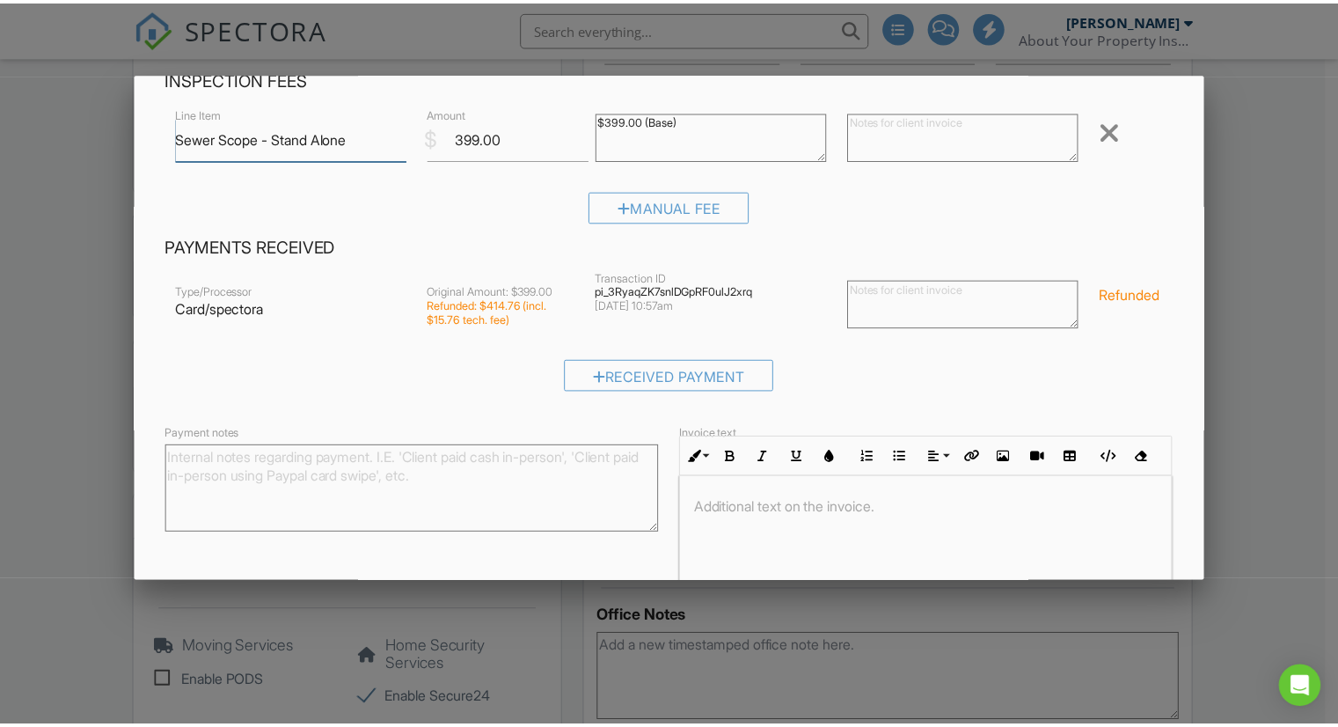
scroll to position [204, 0]
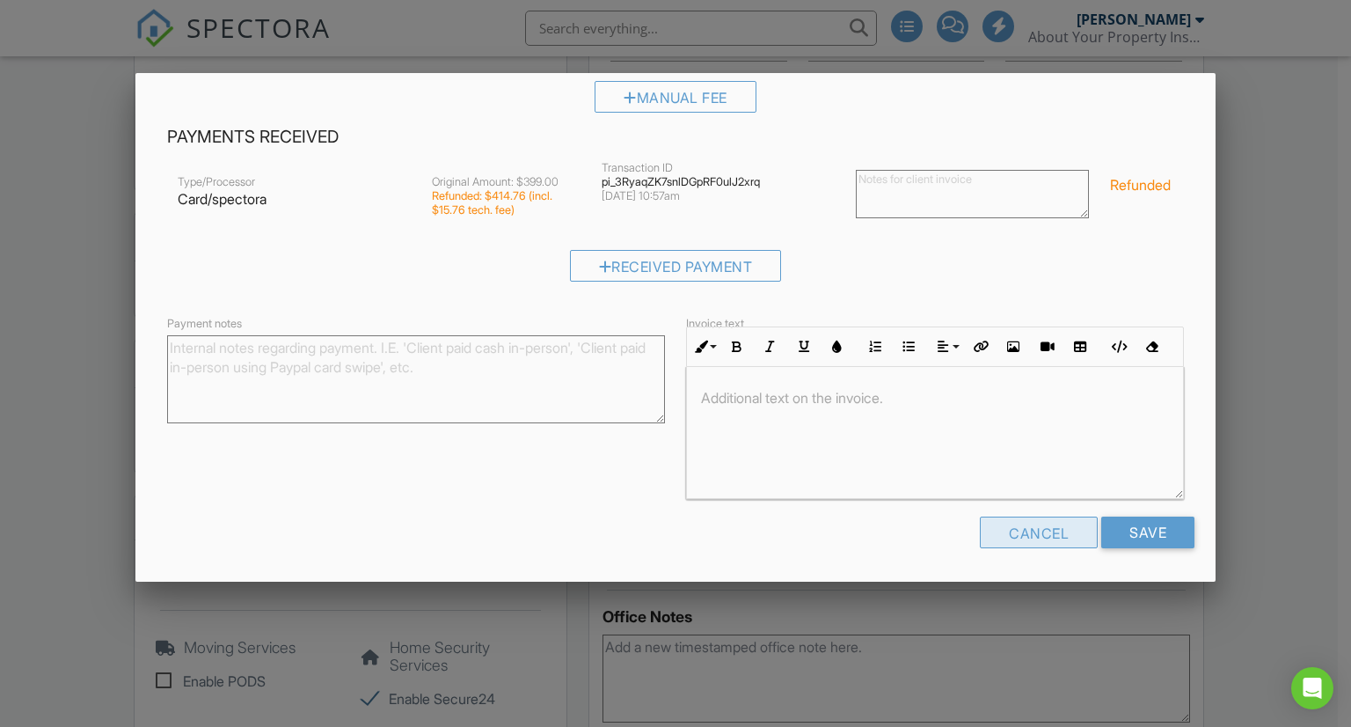
click at [1052, 533] on div "Cancel" at bounding box center [1039, 532] width 118 height 32
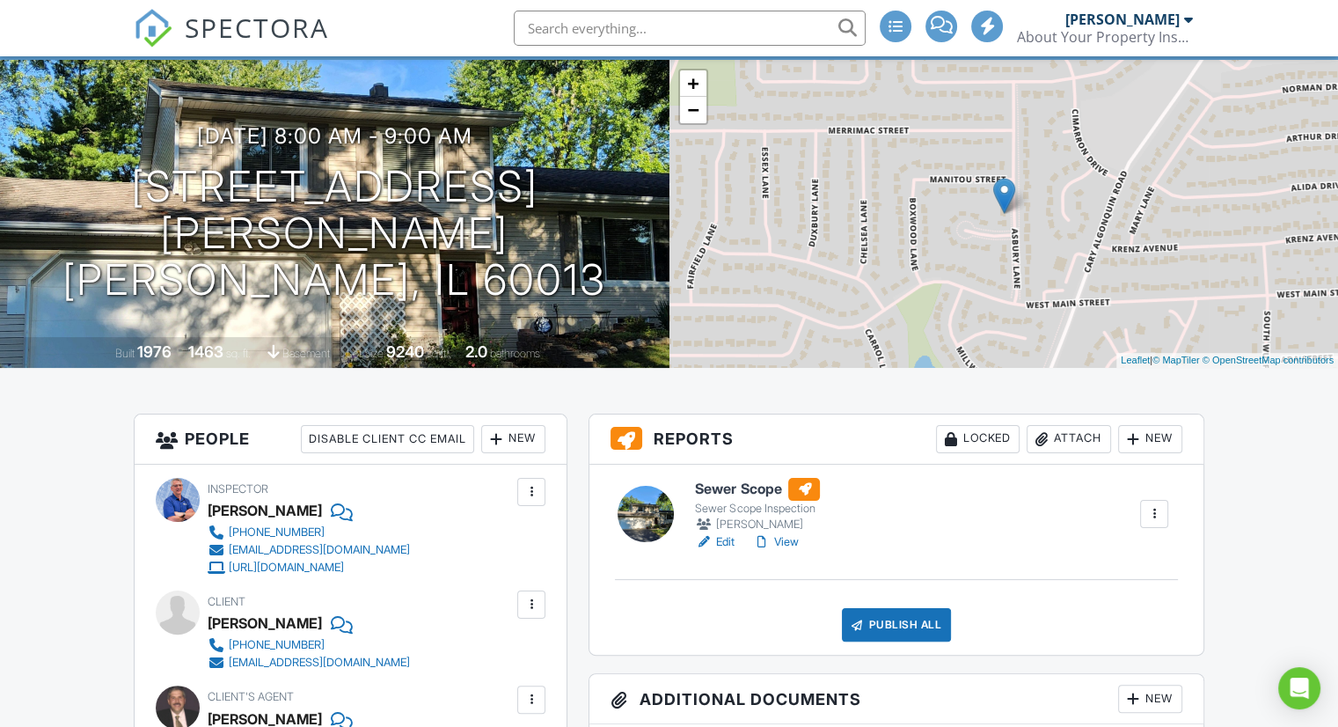
scroll to position [0, 0]
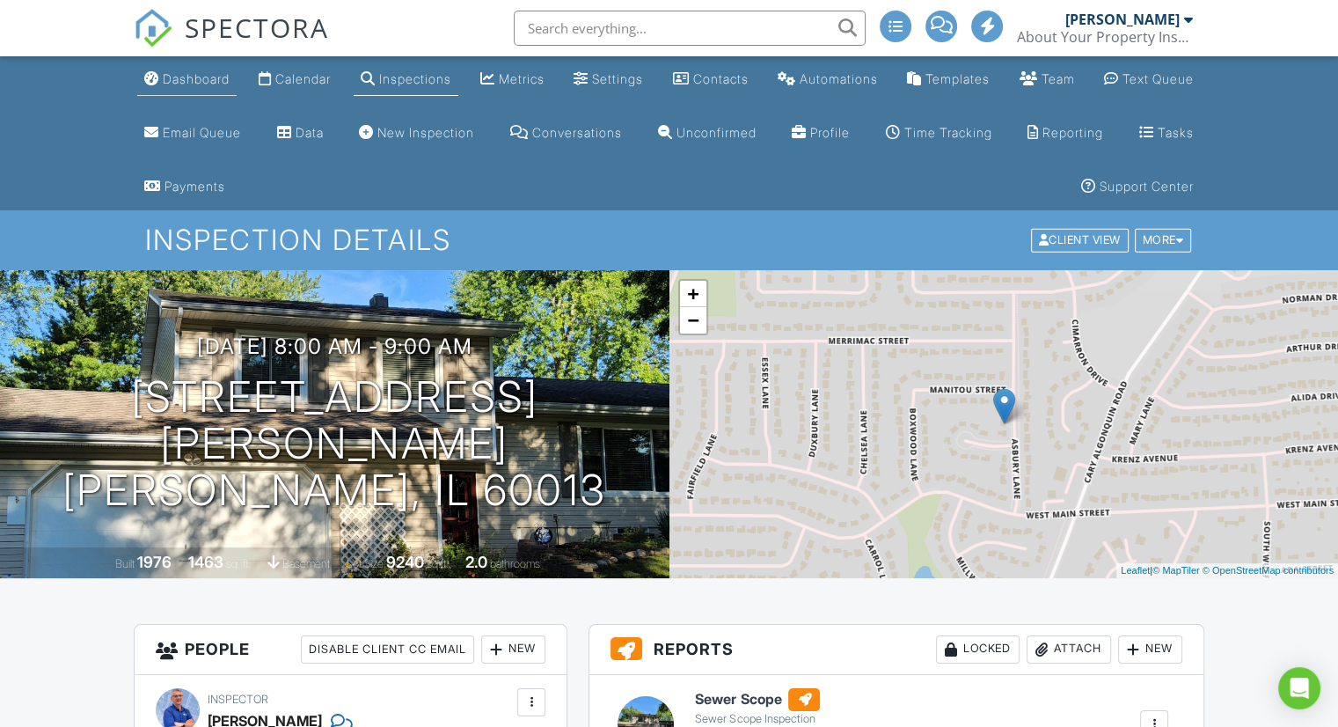
click at [200, 84] on div "Dashboard" at bounding box center [196, 78] width 67 height 15
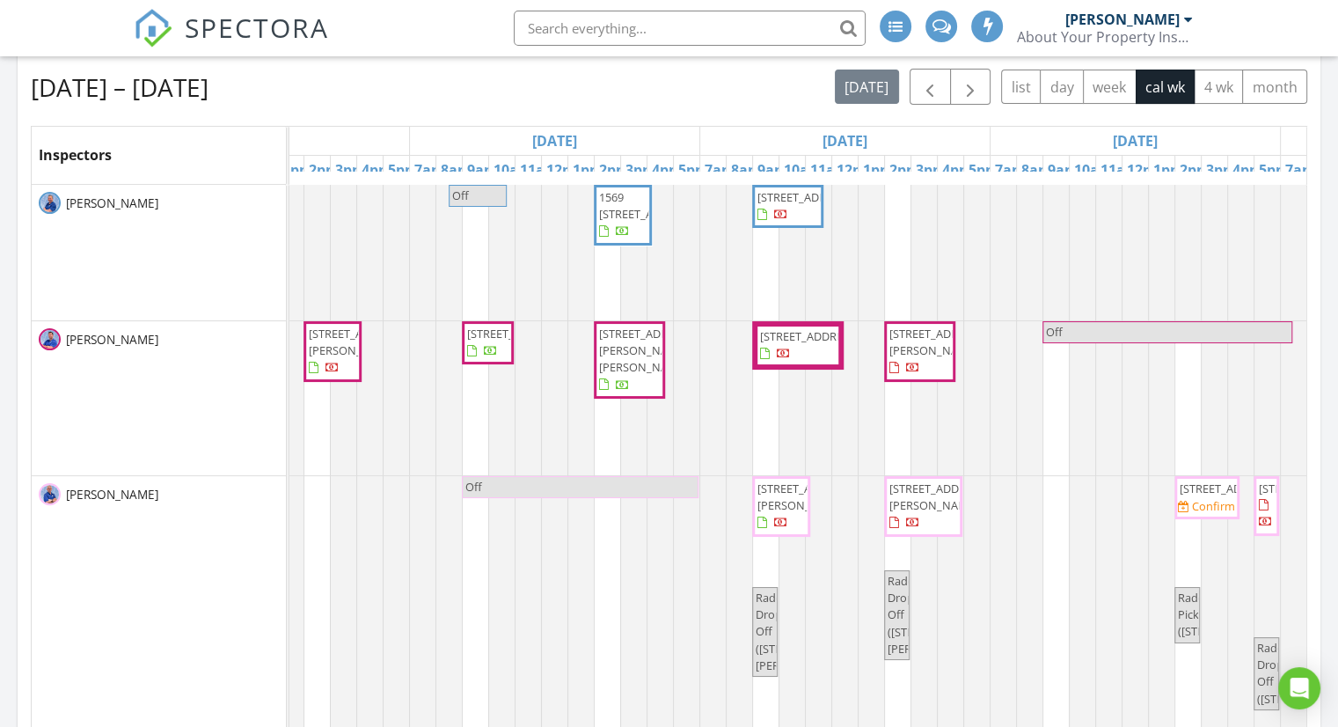
scroll to position [0, 1028]
drag, startPoint x: 304, startPoint y: 437, endPoint x: 514, endPoint y: 390, distance: 214.7
click at [466, 195] on span "Off" at bounding box center [477, 195] width 55 height 17
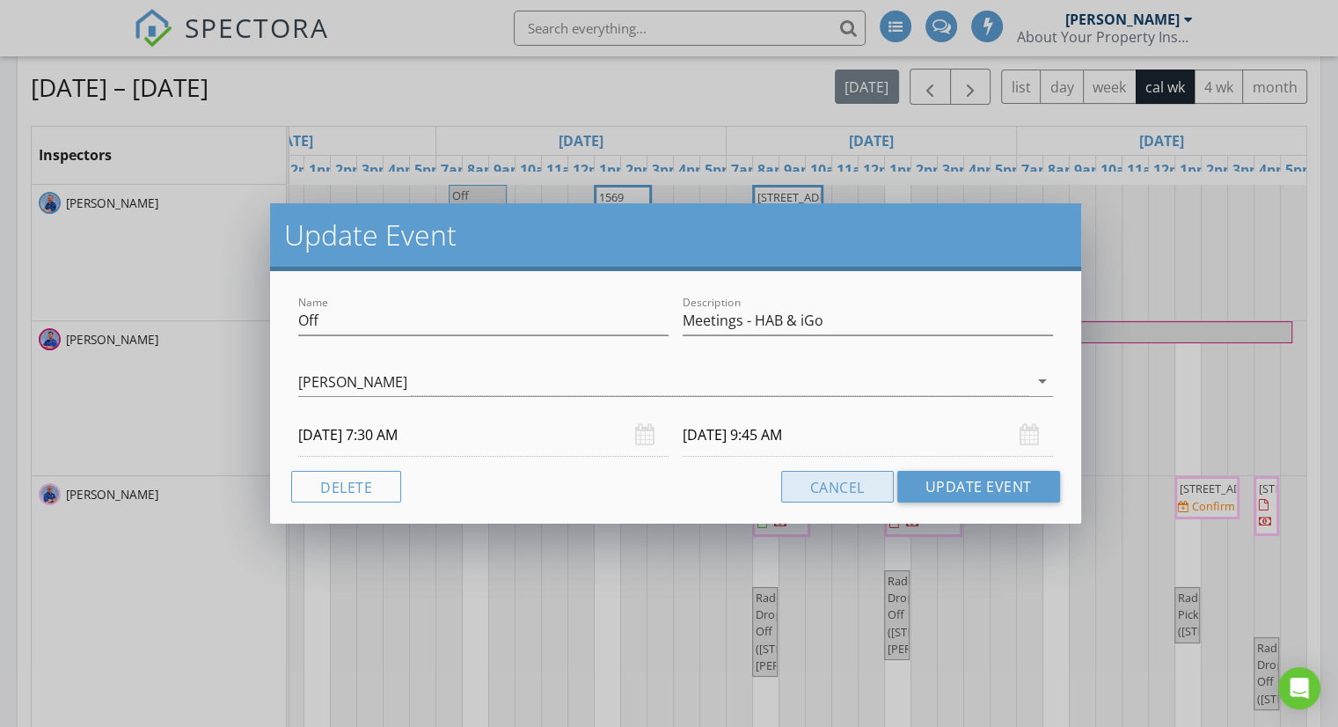
click at [841, 490] on button "Cancel" at bounding box center [837, 487] width 113 height 32
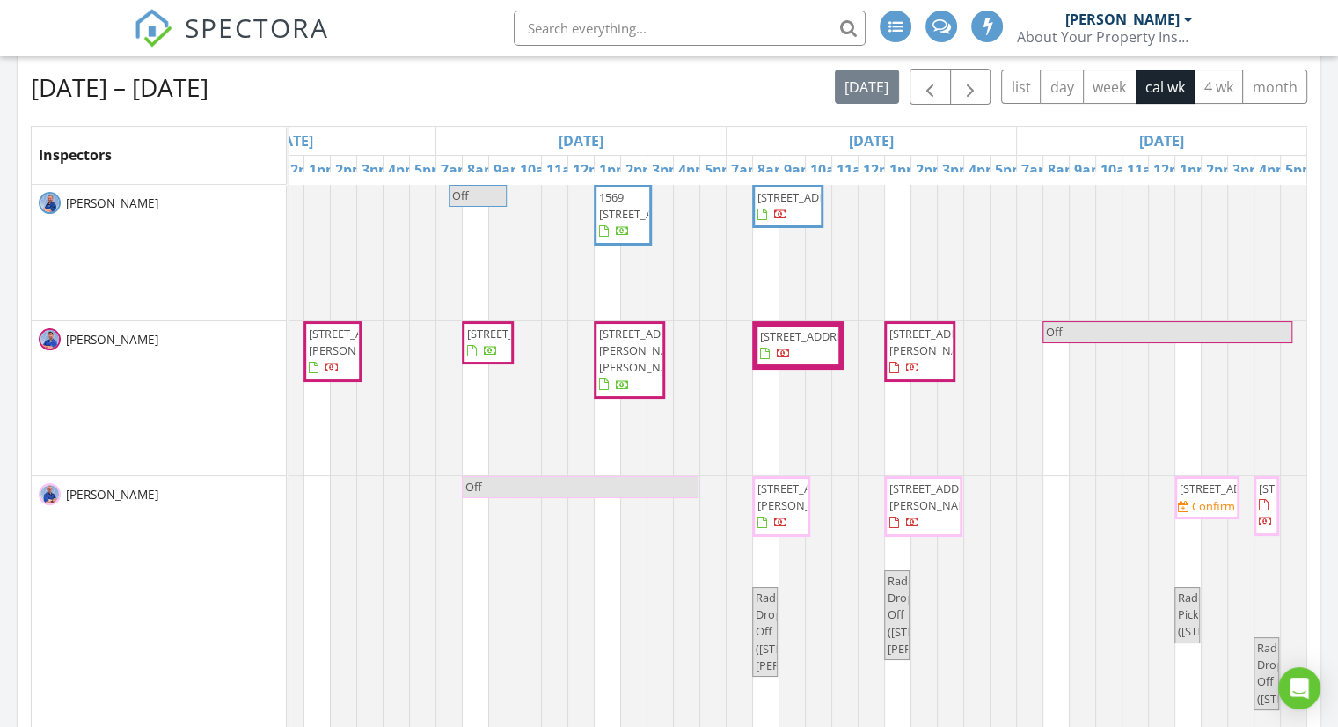
click at [623, 30] on input "text" at bounding box center [690, 28] width 352 height 35
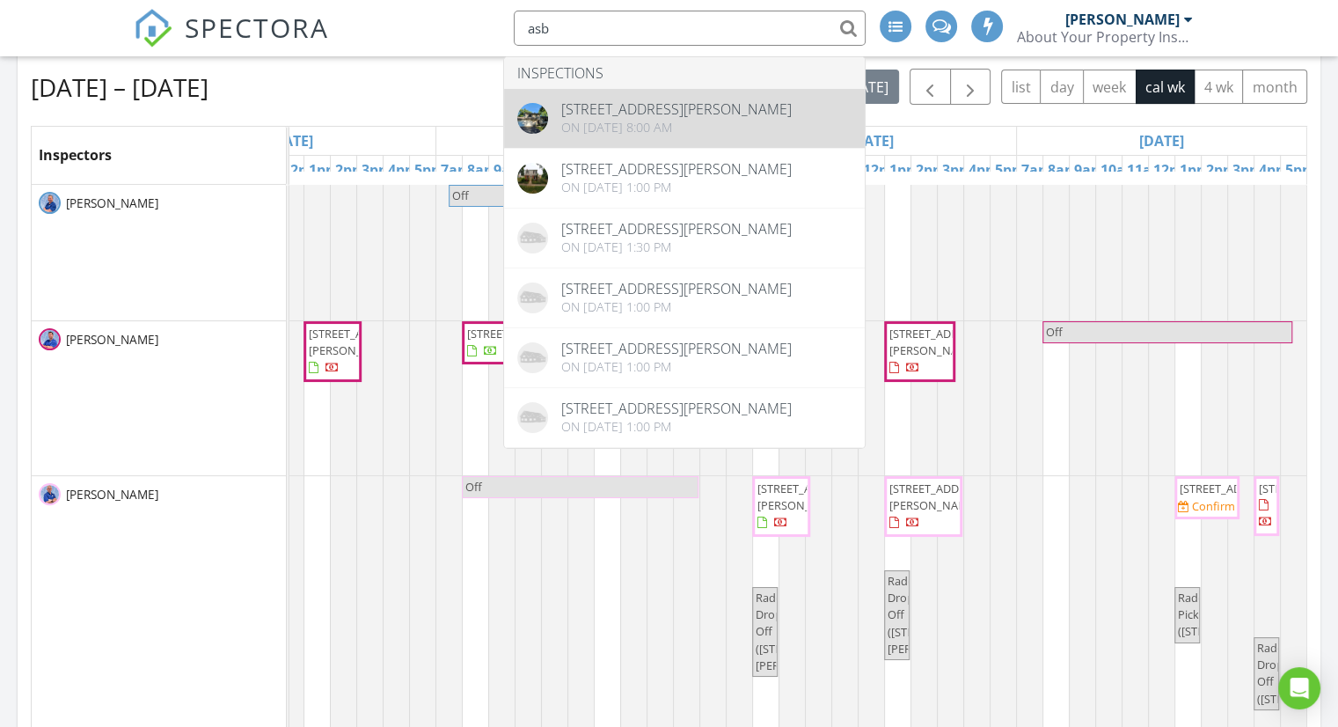
type input "asb"
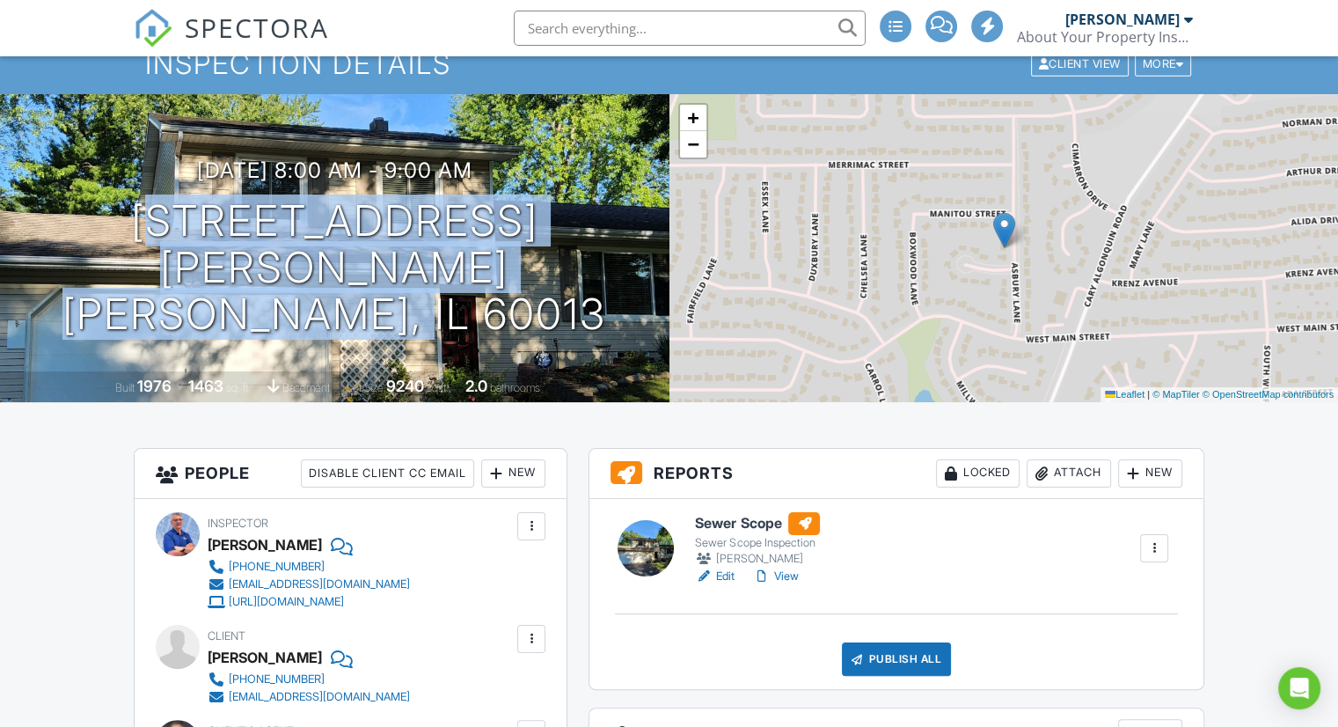
drag, startPoint x: 52, startPoint y: 260, endPoint x: 495, endPoint y: 299, distance: 445.2
click at [495, 299] on div "08/22/2025 8:00 am - 9:00 am 50 Asbury Ln Cary, IL 60013" at bounding box center [334, 247] width 669 height 179
copy h1 "50 Asbury Ln Cary, IL 60013"
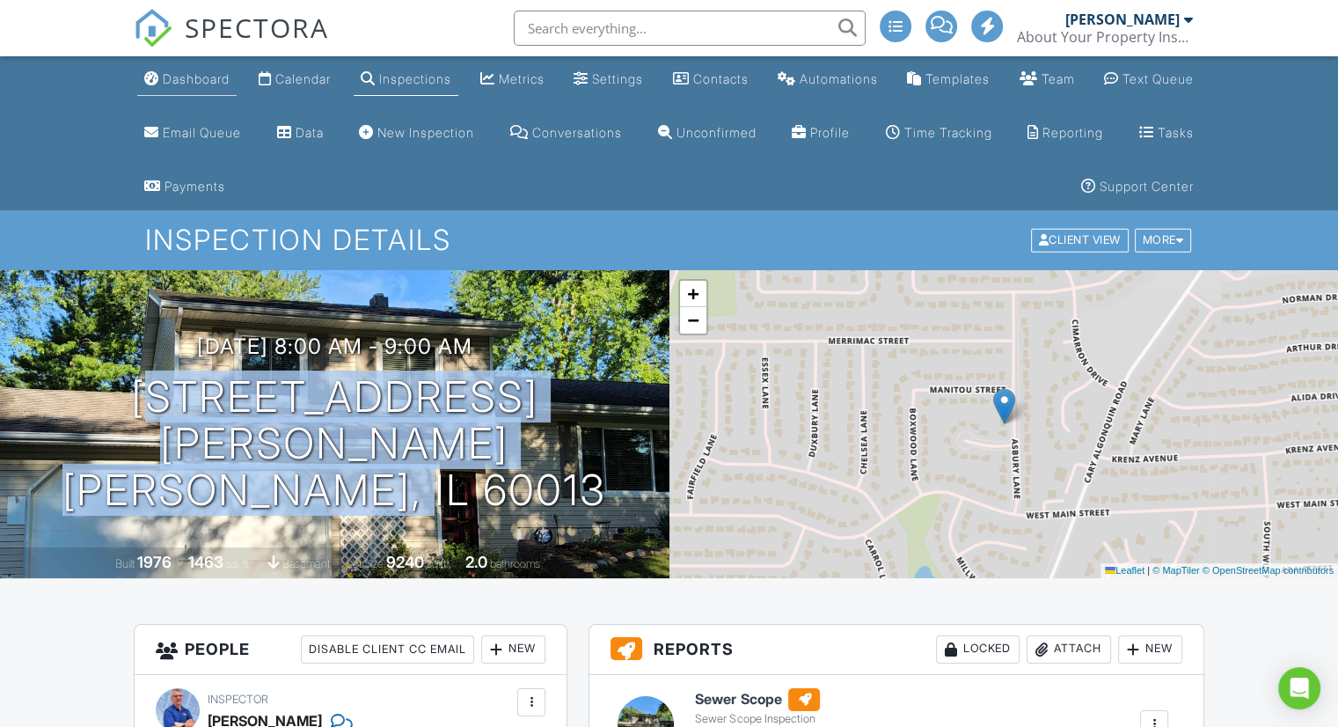
click at [181, 80] on div "Dashboard" at bounding box center [196, 78] width 67 height 15
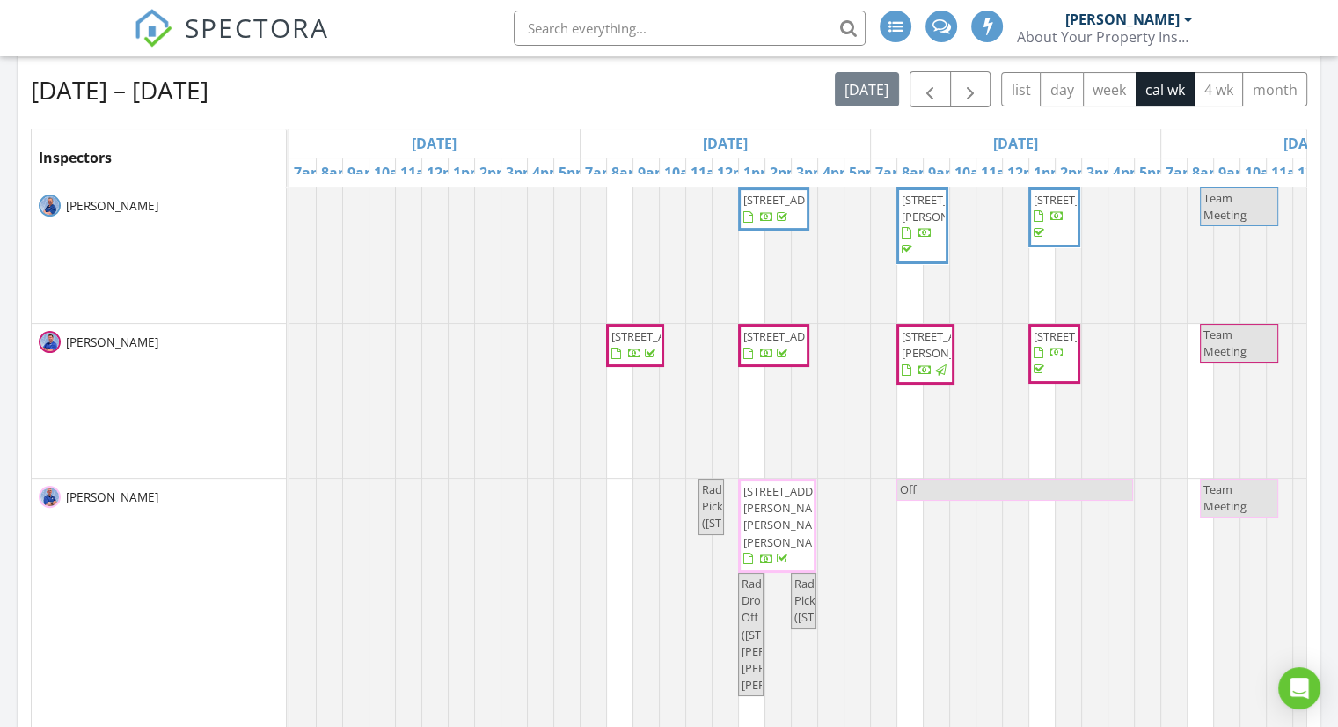
drag, startPoint x: 241, startPoint y: 402, endPoint x: 501, endPoint y: 381, distance: 261.3
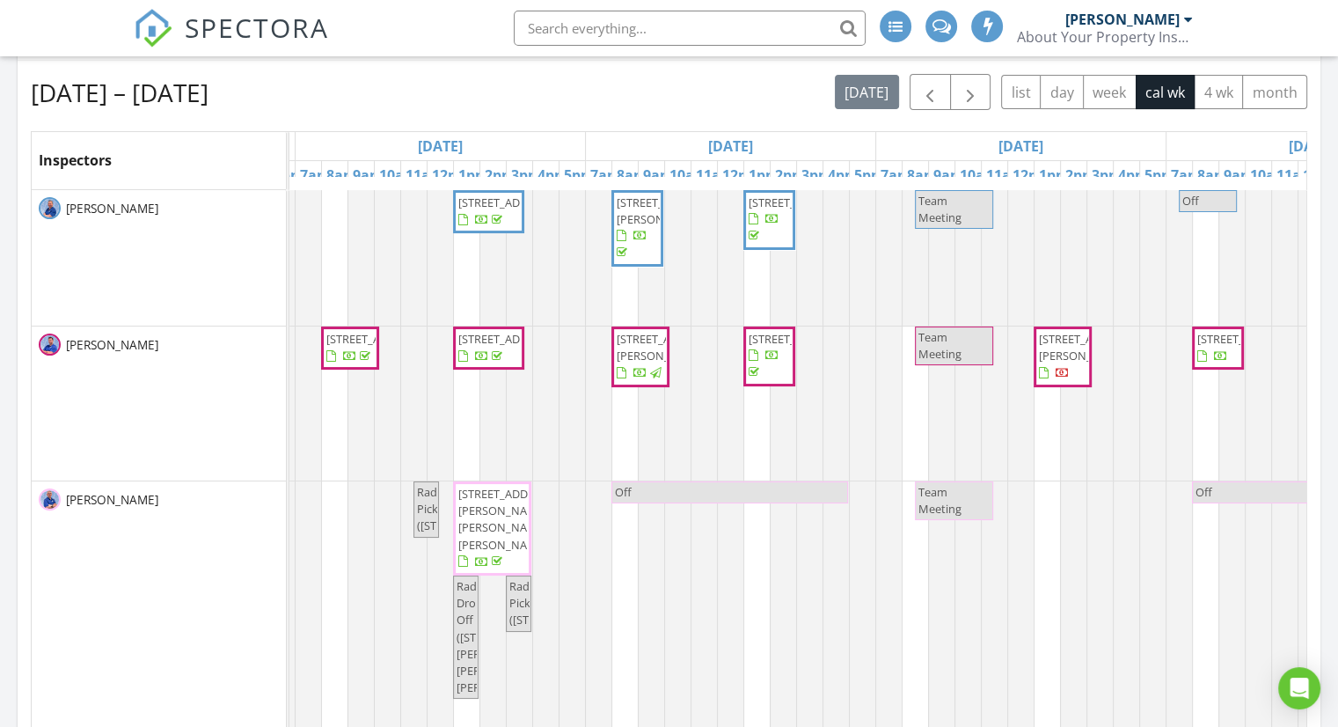
scroll to position [0, 545]
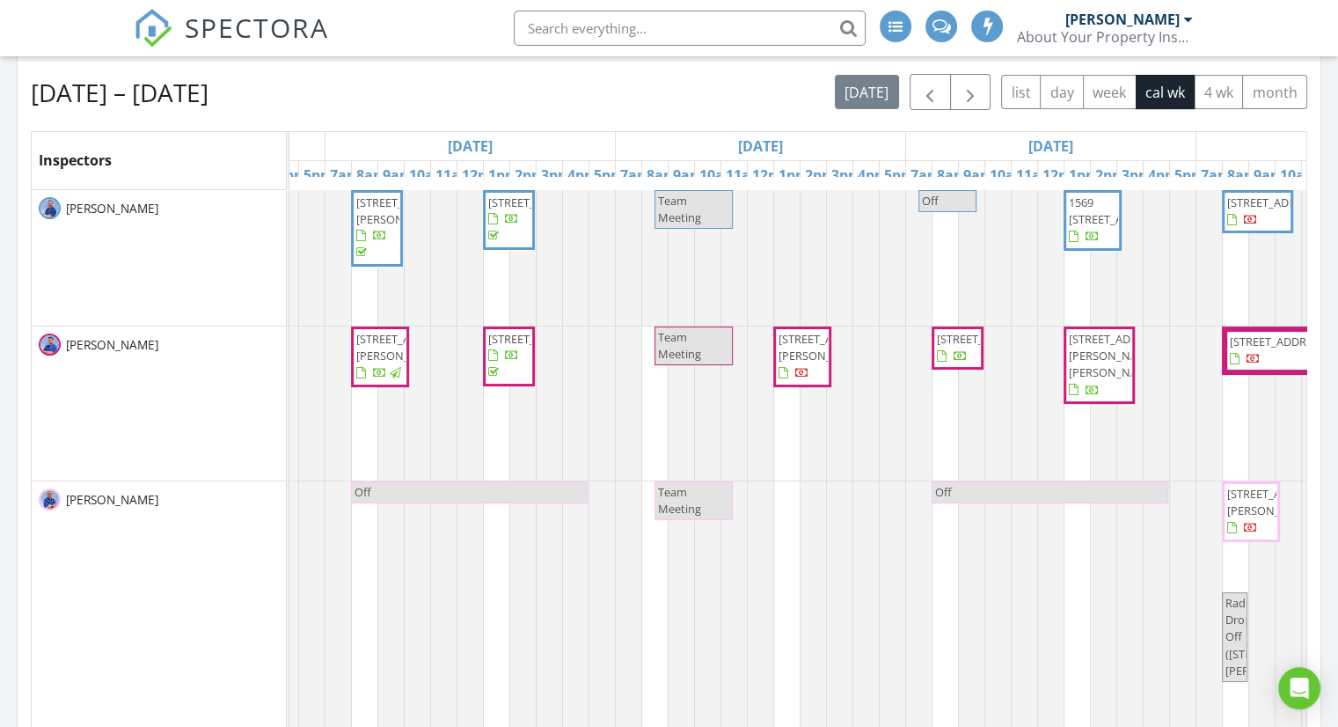
drag, startPoint x: 508, startPoint y: 381, endPoint x: 656, endPoint y: 367, distance: 148.5
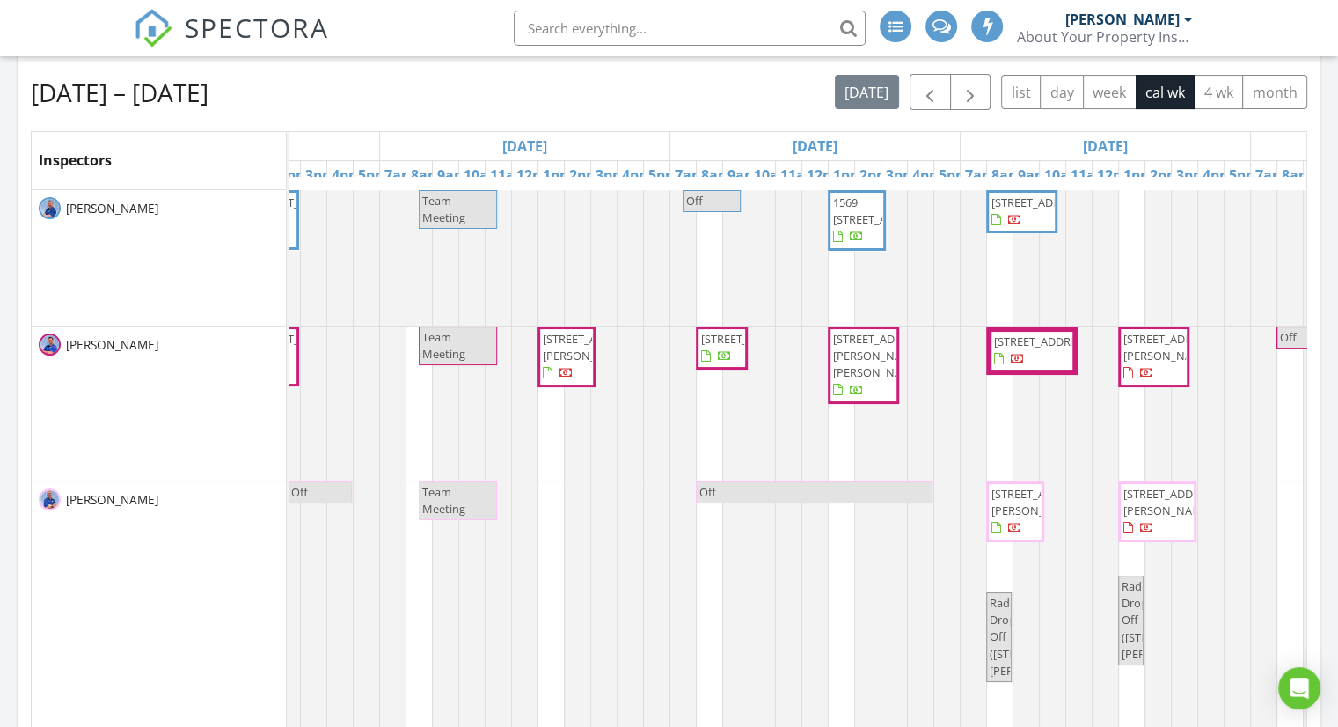
click at [849, 212] on span "1569 N St Marks Pl, Palatine 60067" at bounding box center [882, 210] width 99 height 33
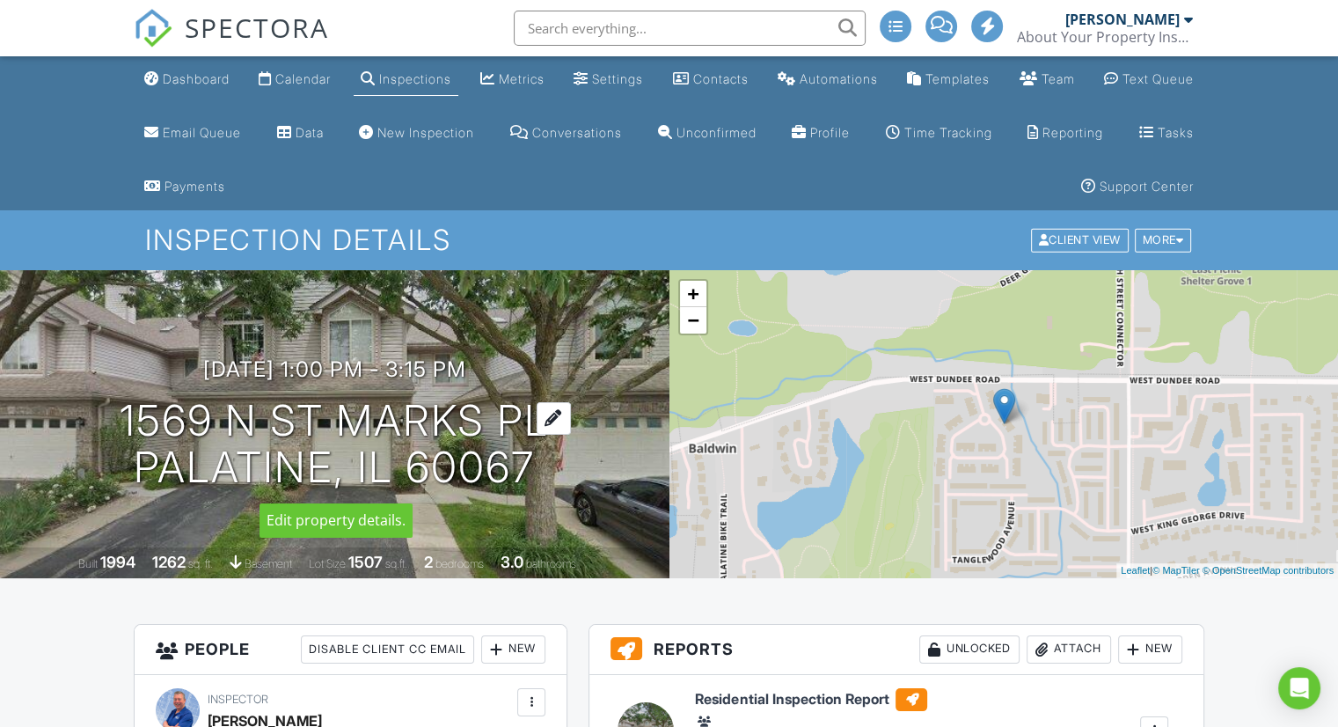
drag, startPoint x: 11, startPoint y: 411, endPoint x: 529, endPoint y: 472, distance: 520.8
click at [529, 472] on div "08/28/2025 1:00 pm - 3:15 pm 1569 N St Marks Pl Palatine, IL 60067" at bounding box center [334, 423] width 669 height 133
copy h1 "1569 N St Marks Pl Palatine, IL 60067"
click at [195, 77] on div "Dashboard" at bounding box center [196, 78] width 67 height 15
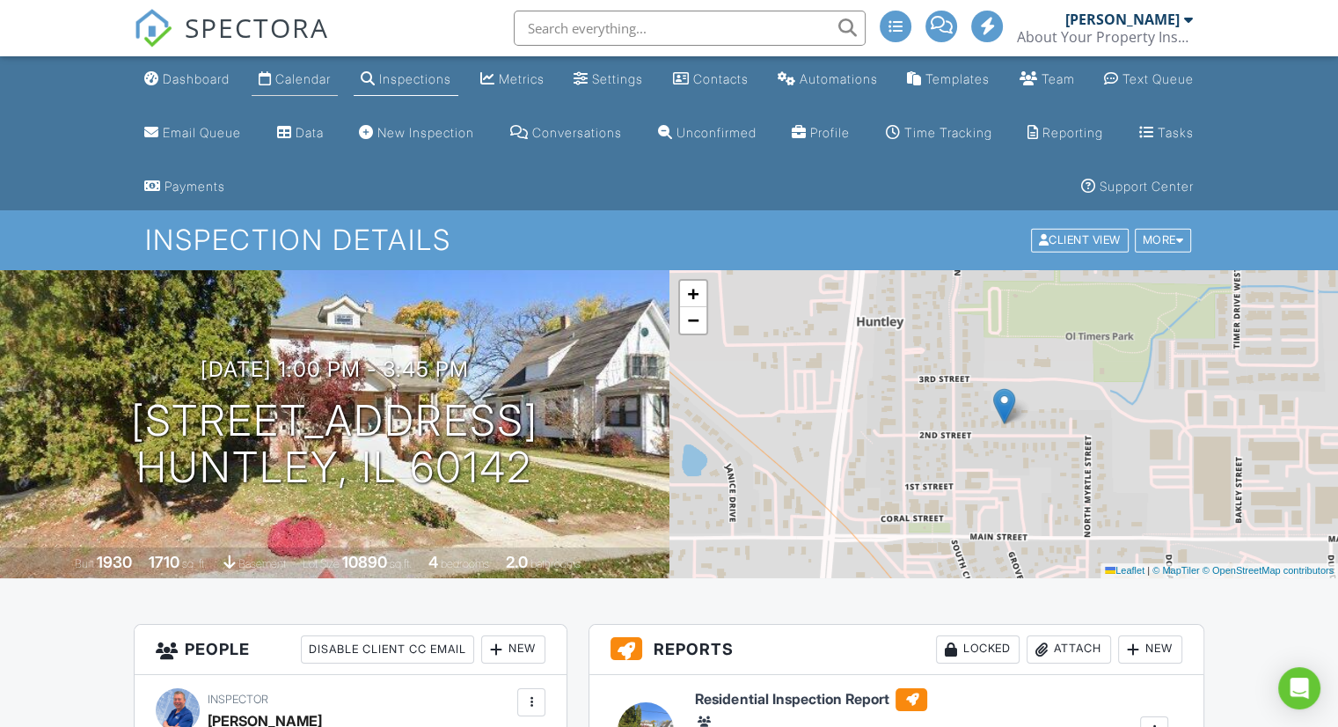
click at [309, 80] on div "Calendar" at bounding box center [302, 78] width 55 height 15
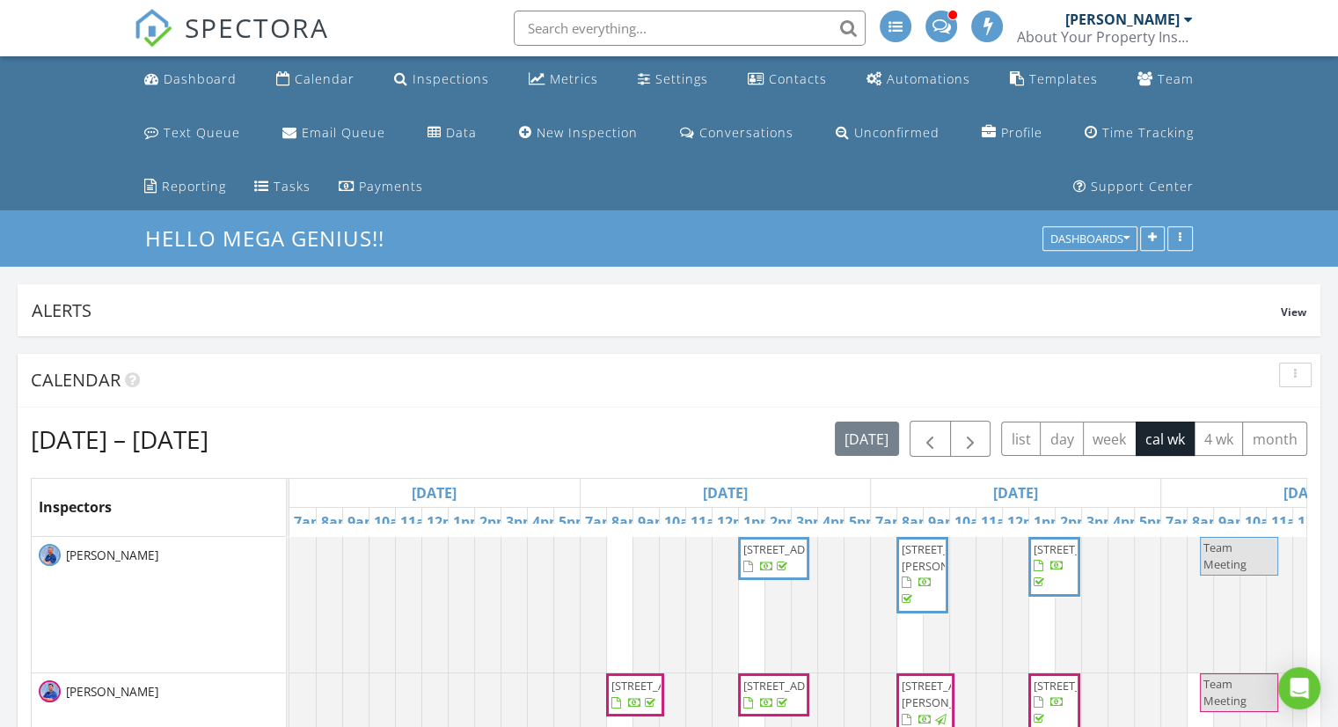
click at [943, 28] on span at bounding box center [941, 25] width 18 height 16
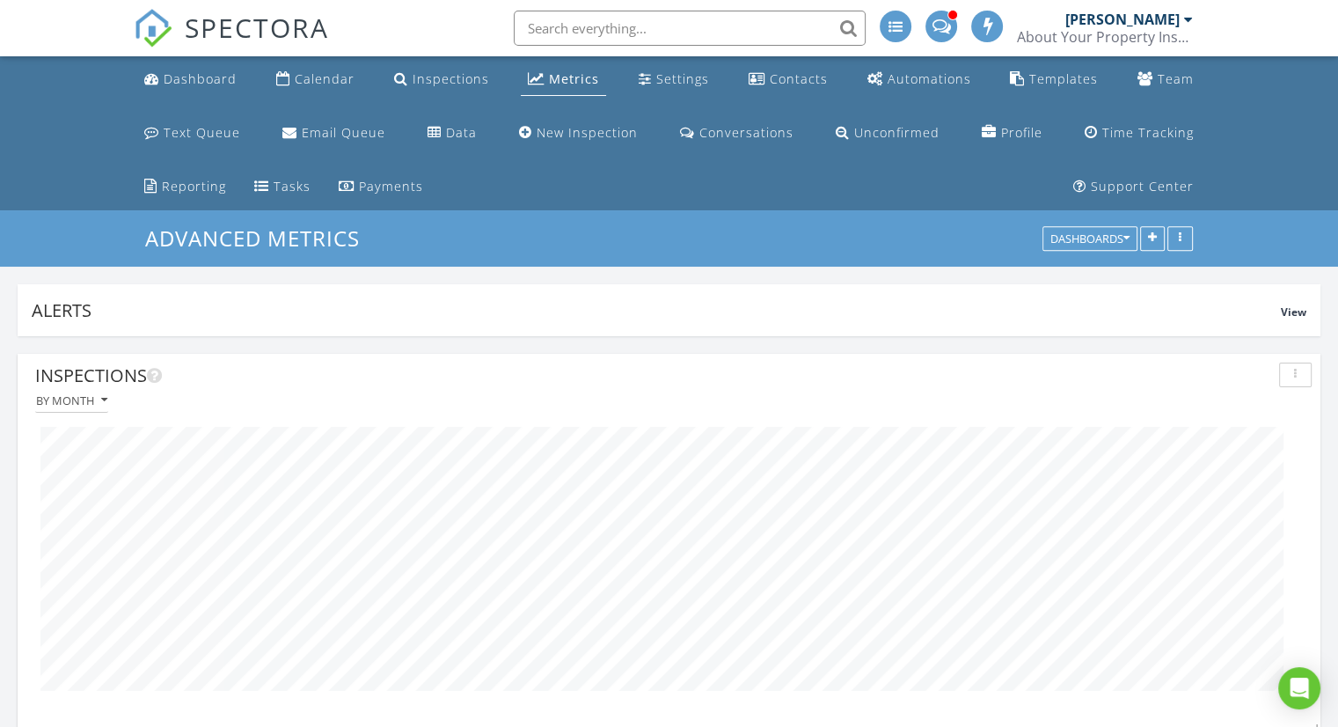
click at [552, 28] on input "text" at bounding box center [690, 28] width 352 height 35
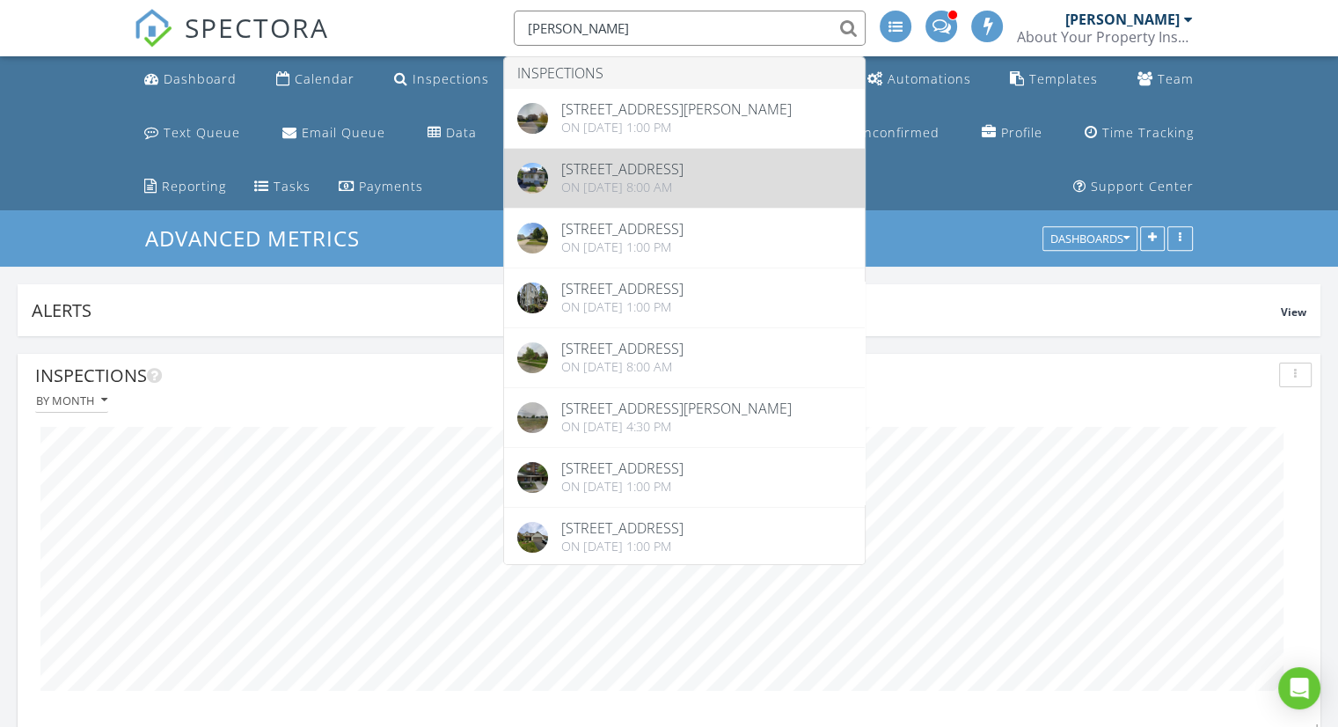
type input "[PERSON_NAME]"
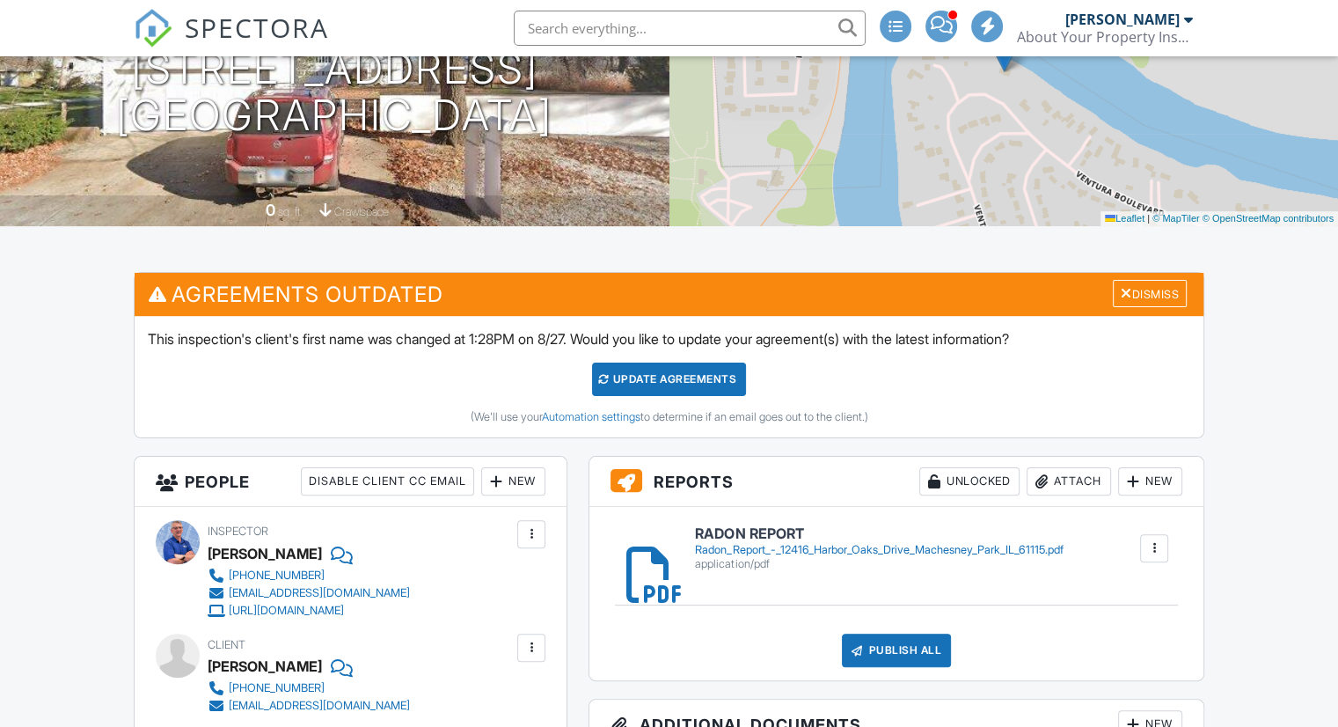
scroll to position [528, 0]
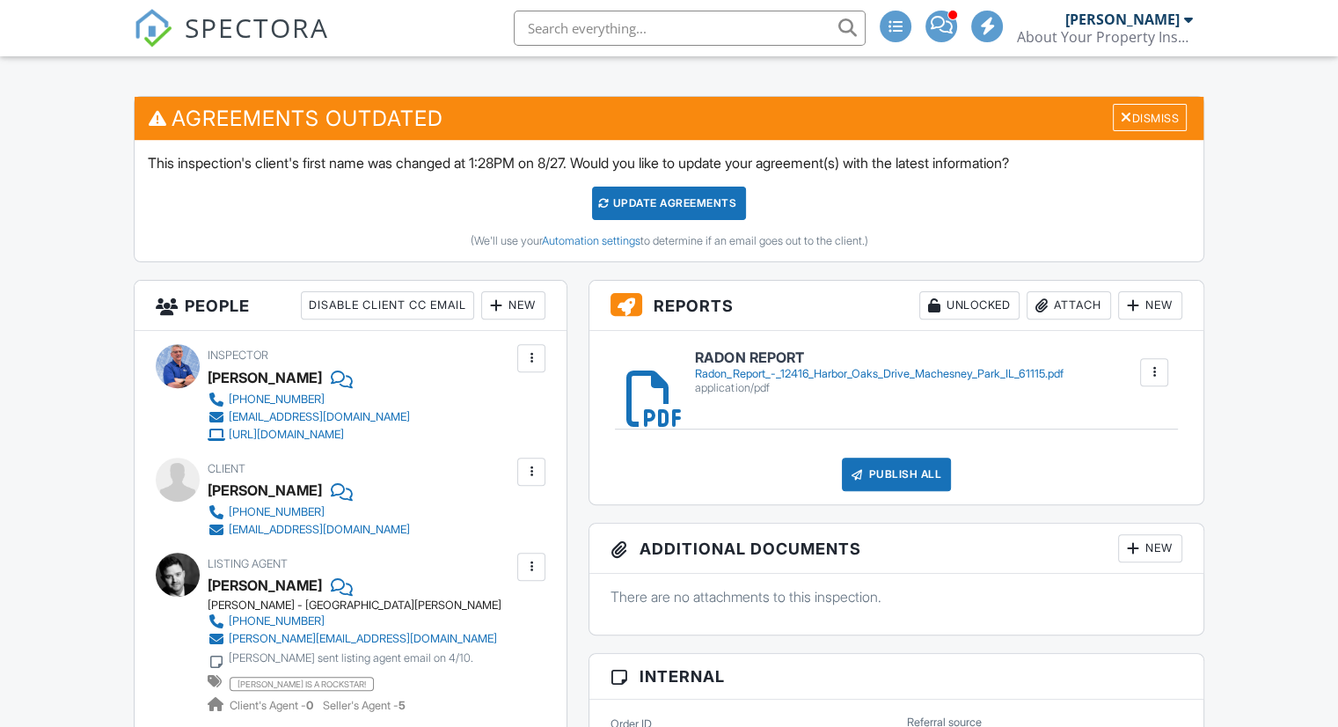
click at [333, 494] on div at bounding box center [340, 490] width 18 height 26
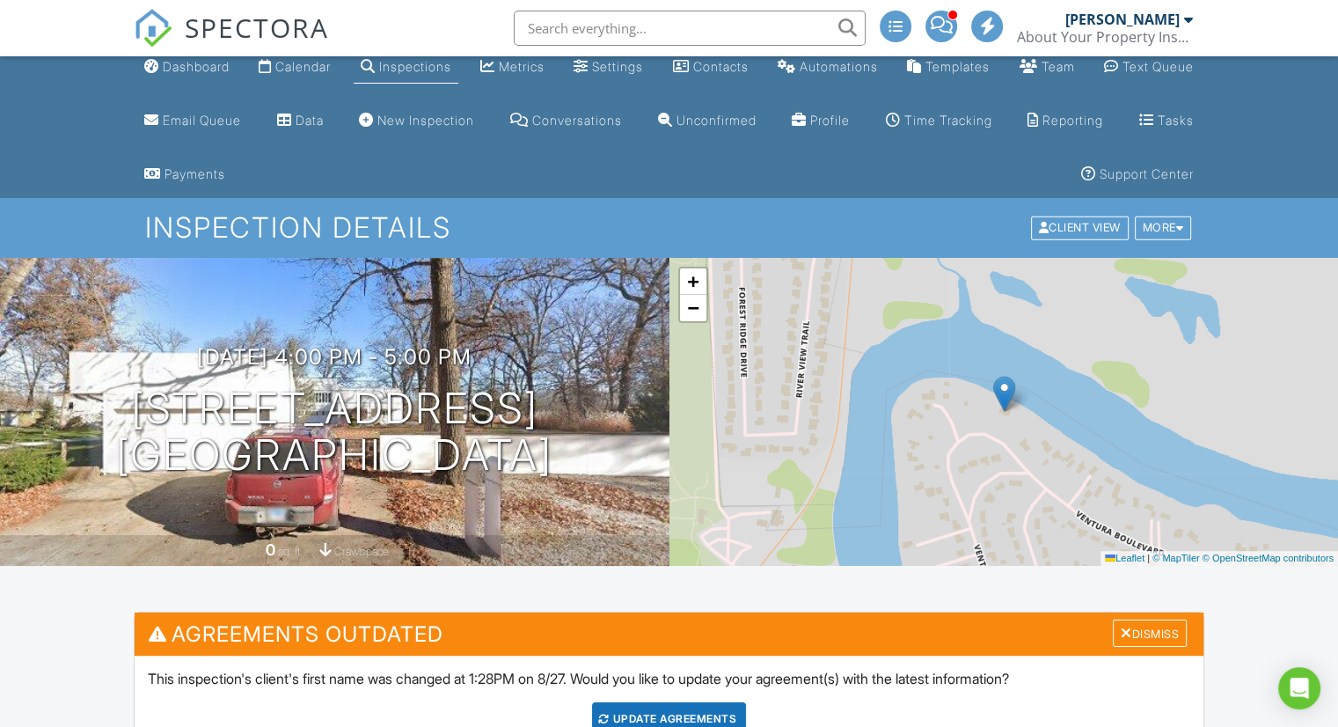
scroll to position [0, 0]
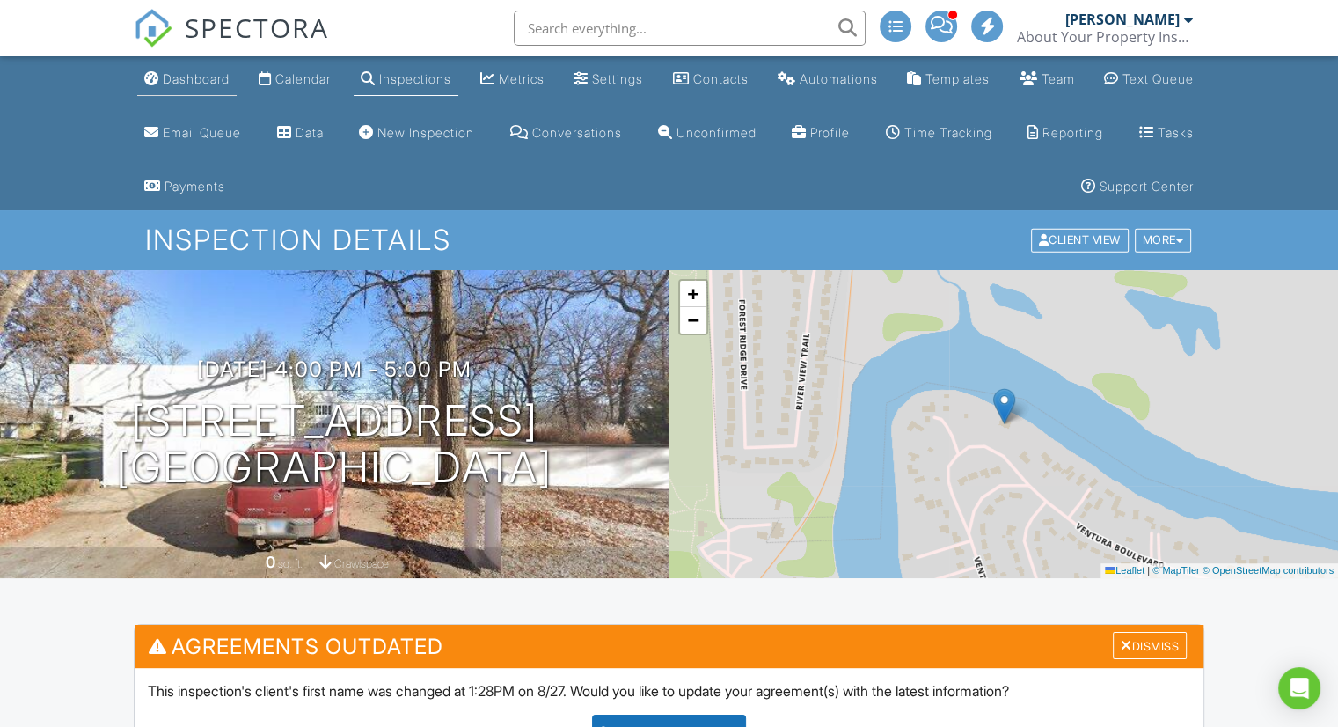
click at [174, 78] on div "Dashboard" at bounding box center [196, 78] width 67 height 15
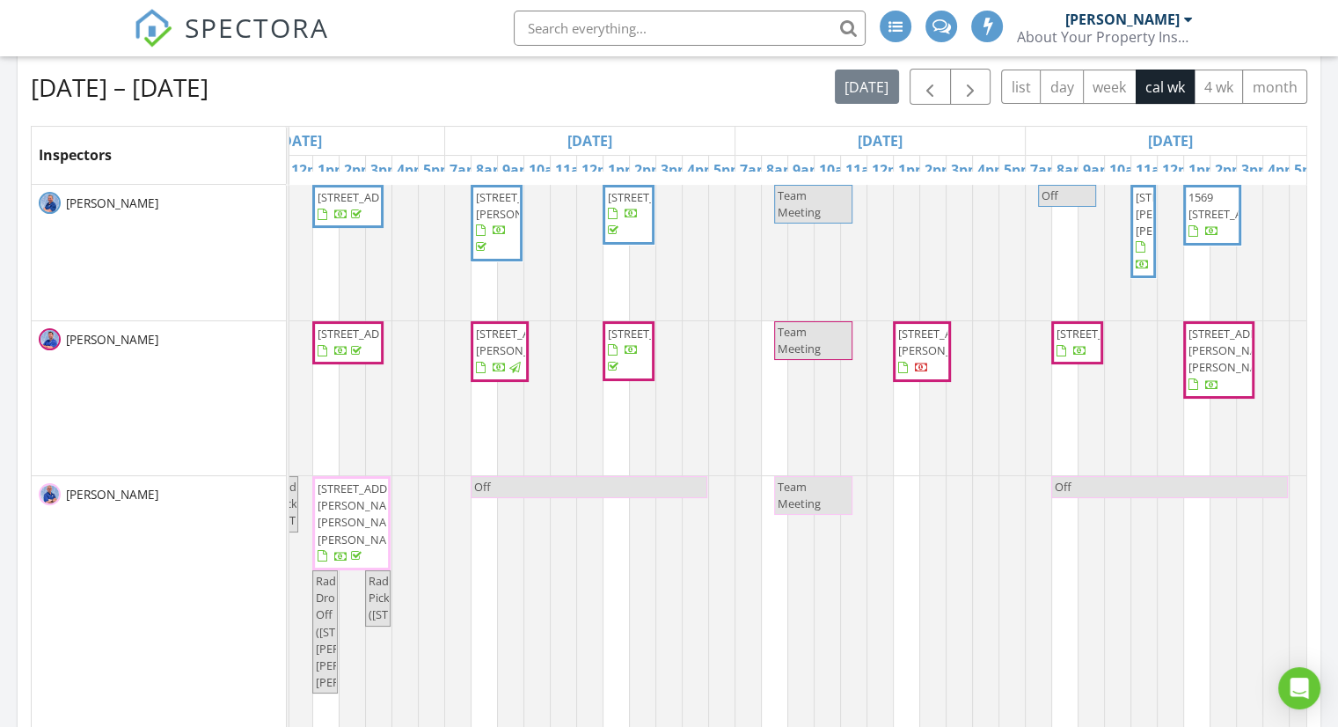
drag, startPoint x: 930, startPoint y: 564, endPoint x: 1013, endPoint y: 563, distance: 83.6
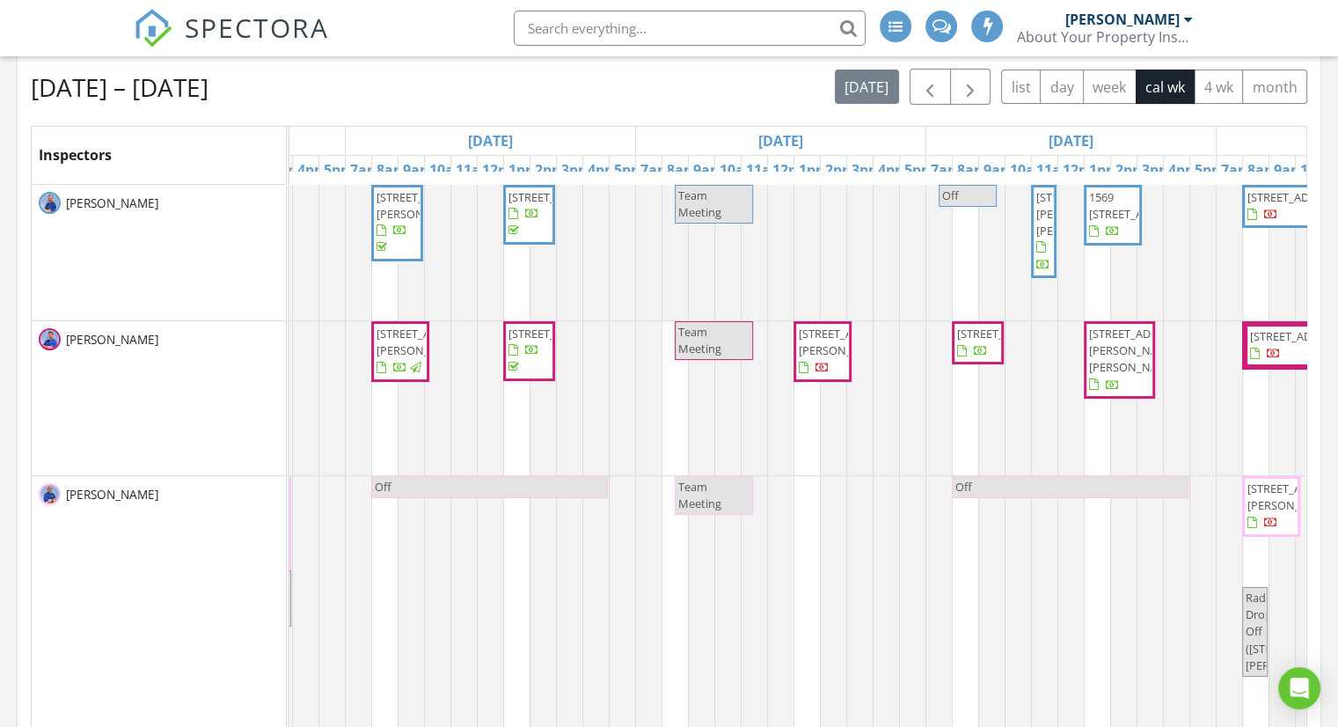
scroll to position [0, 647]
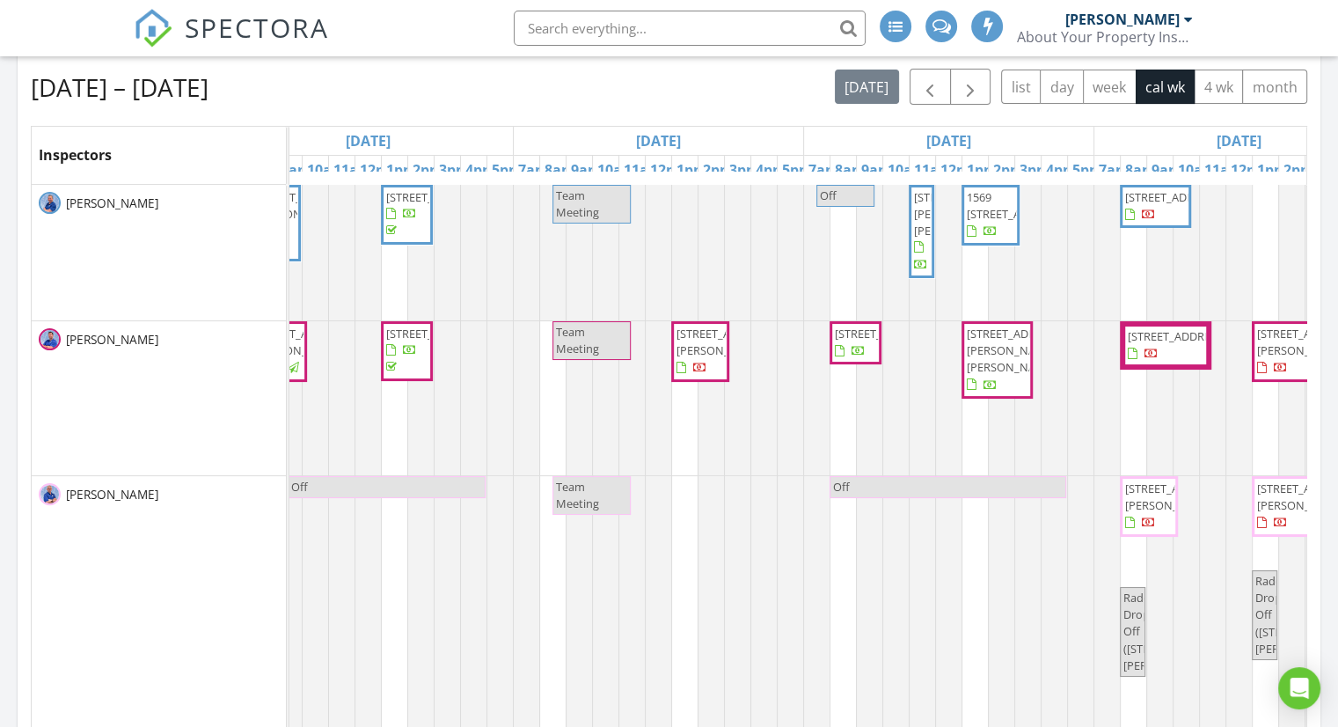
drag, startPoint x: 868, startPoint y: 628, endPoint x: 991, endPoint y: 596, distance: 127.4
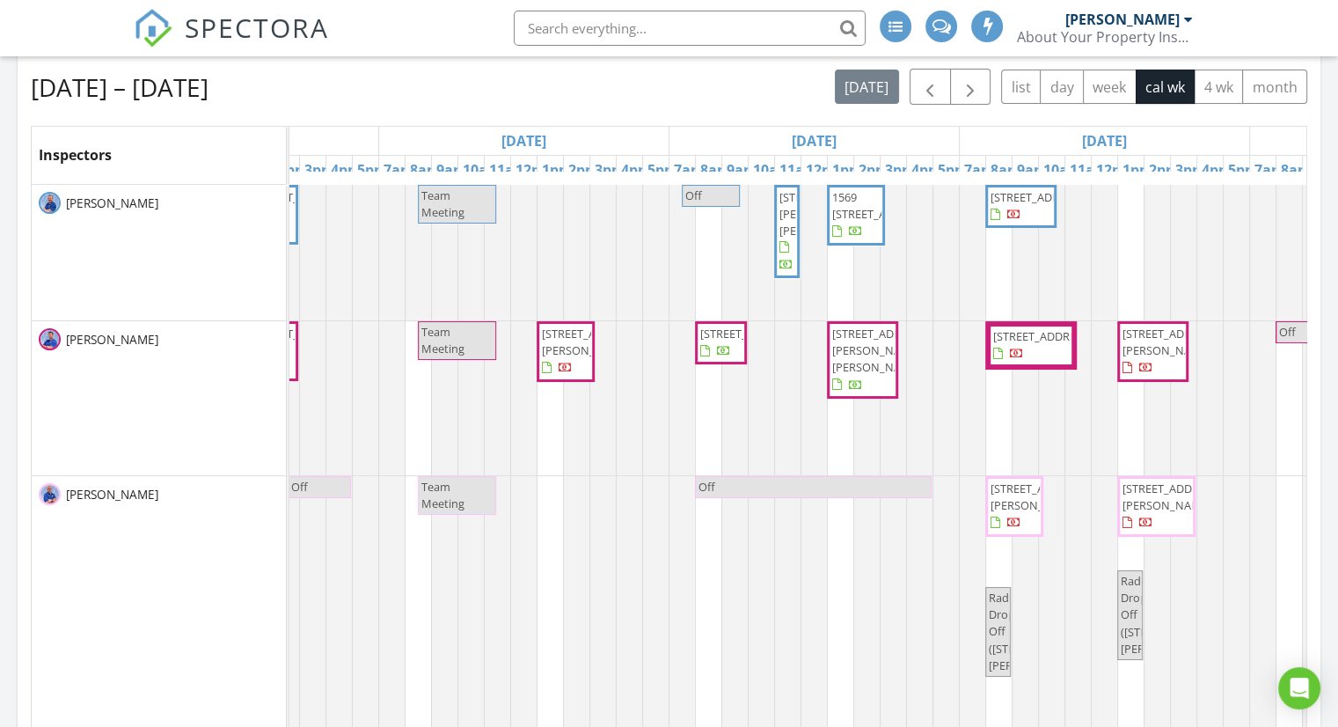
scroll to position [0, 799]
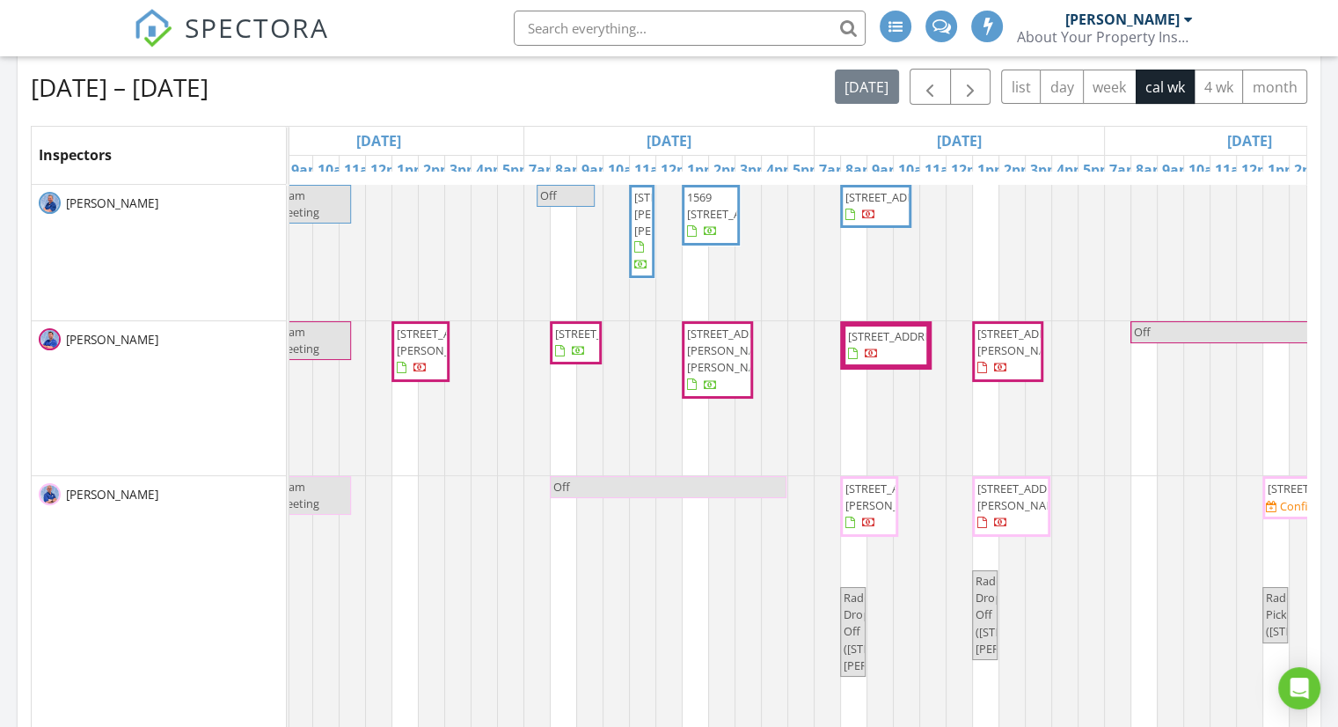
drag, startPoint x: 1196, startPoint y: 631, endPoint x: 1244, endPoint y: 617, distance: 49.5
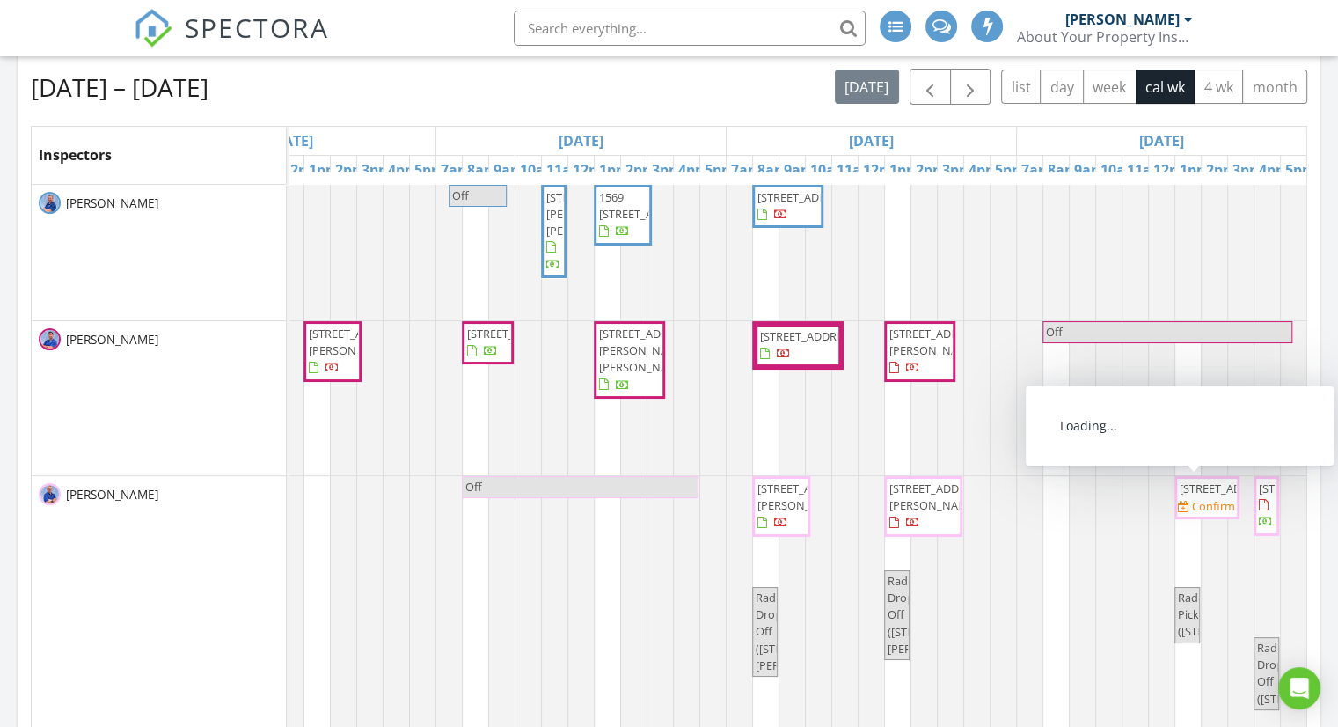
drag, startPoint x: 1116, startPoint y: 515, endPoint x: 1175, endPoint y: 518, distance: 59.9
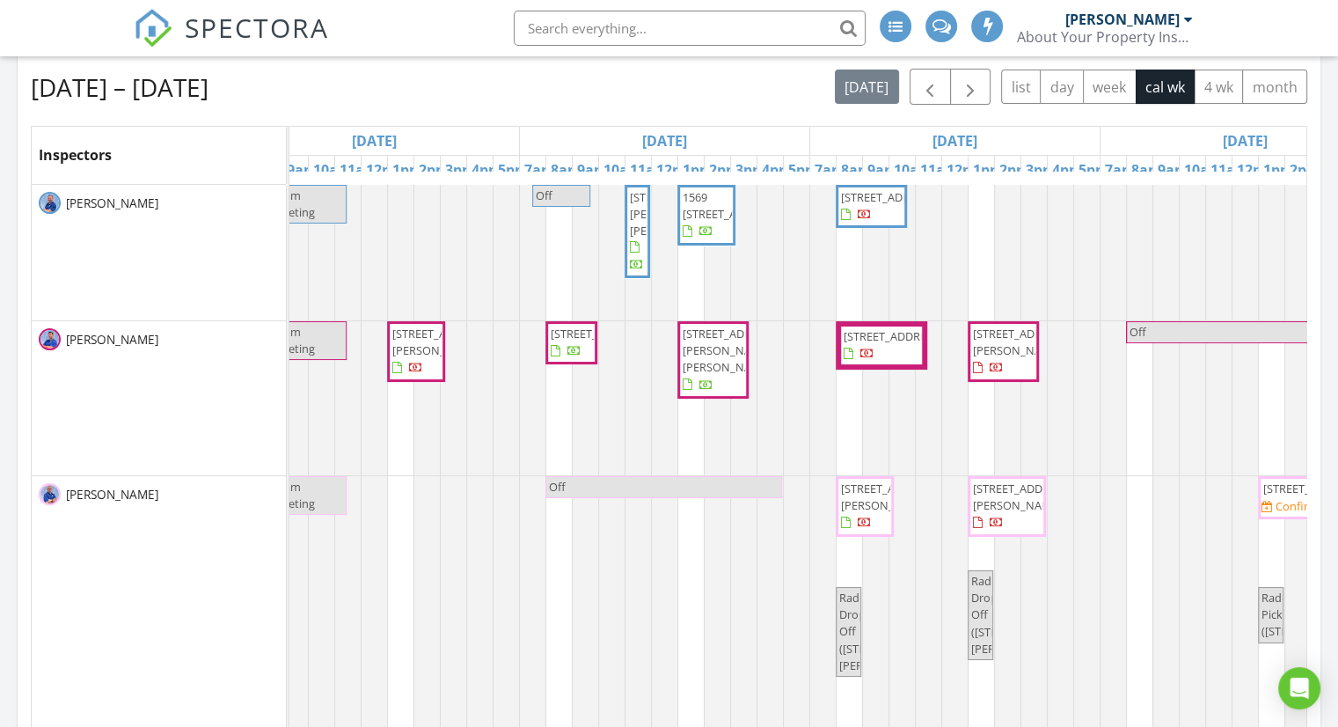
scroll to position [0, 873]
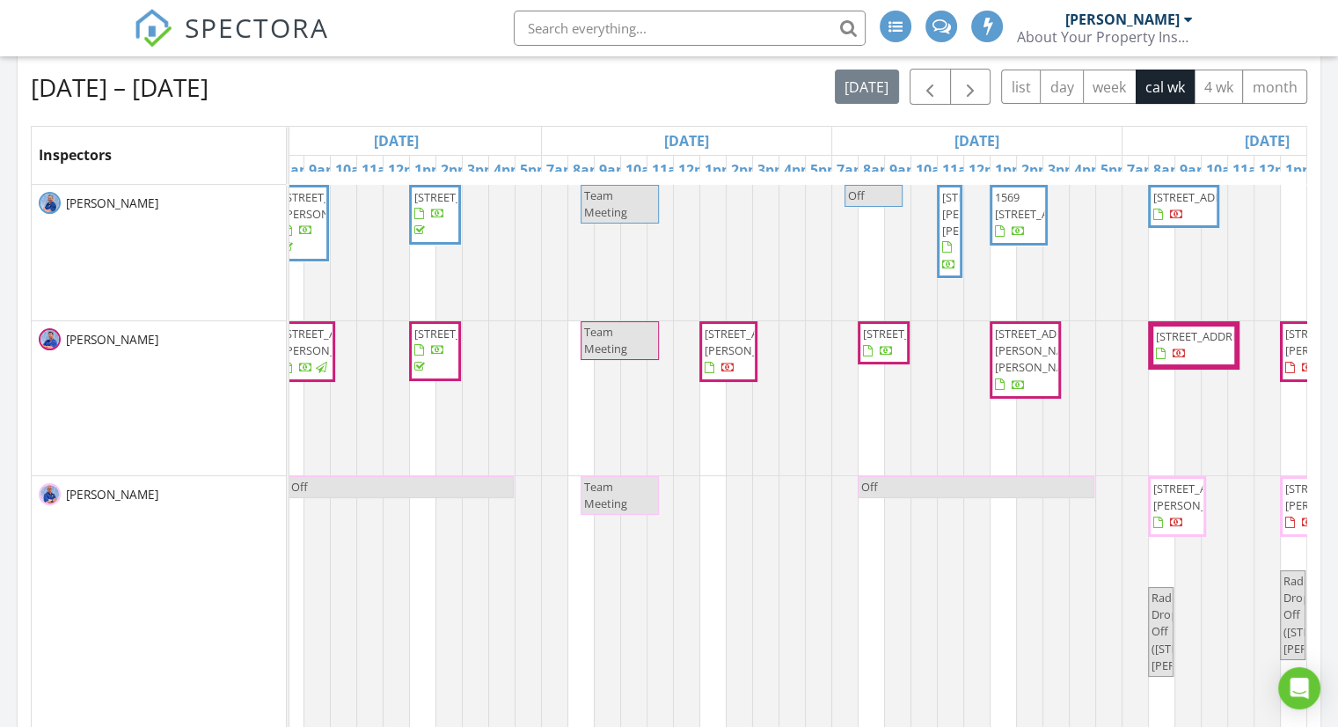
drag, startPoint x: 949, startPoint y: 443, endPoint x: 887, endPoint y: 455, distance: 63.7
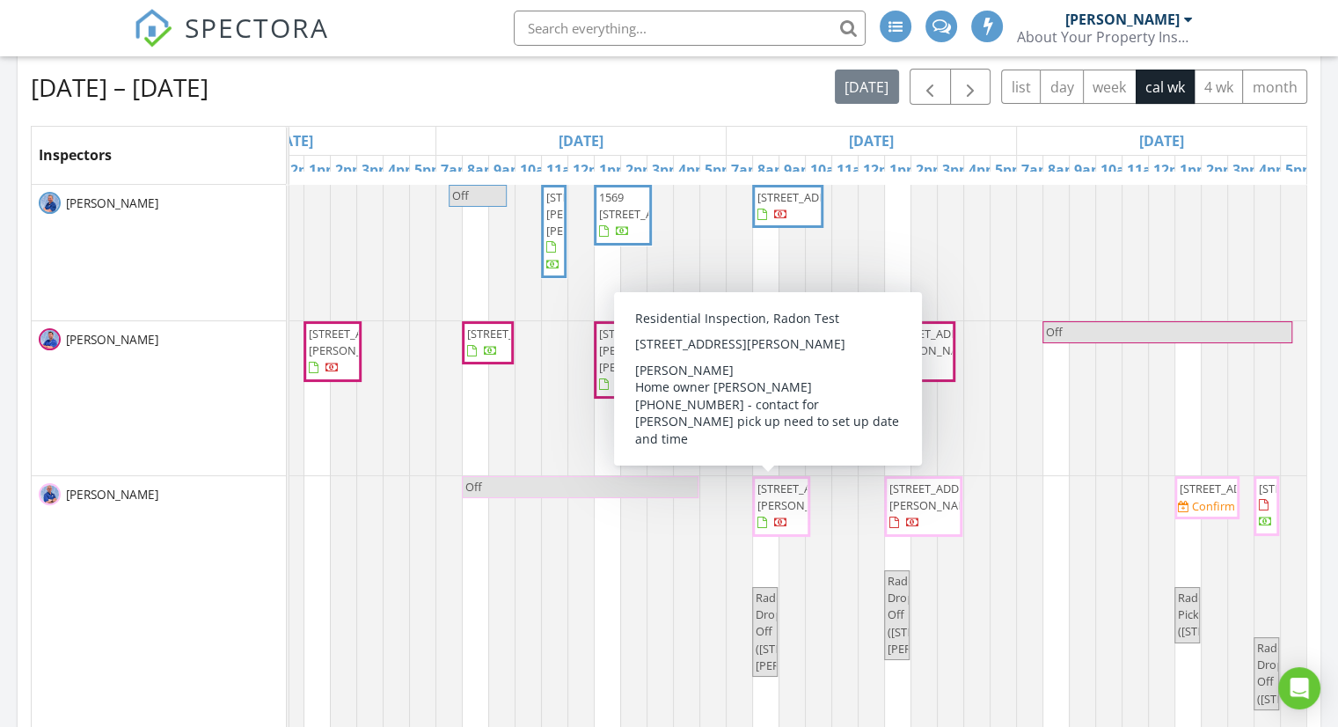
drag, startPoint x: 713, startPoint y: 562, endPoint x: 793, endPoint y: 567, distance: 80.2
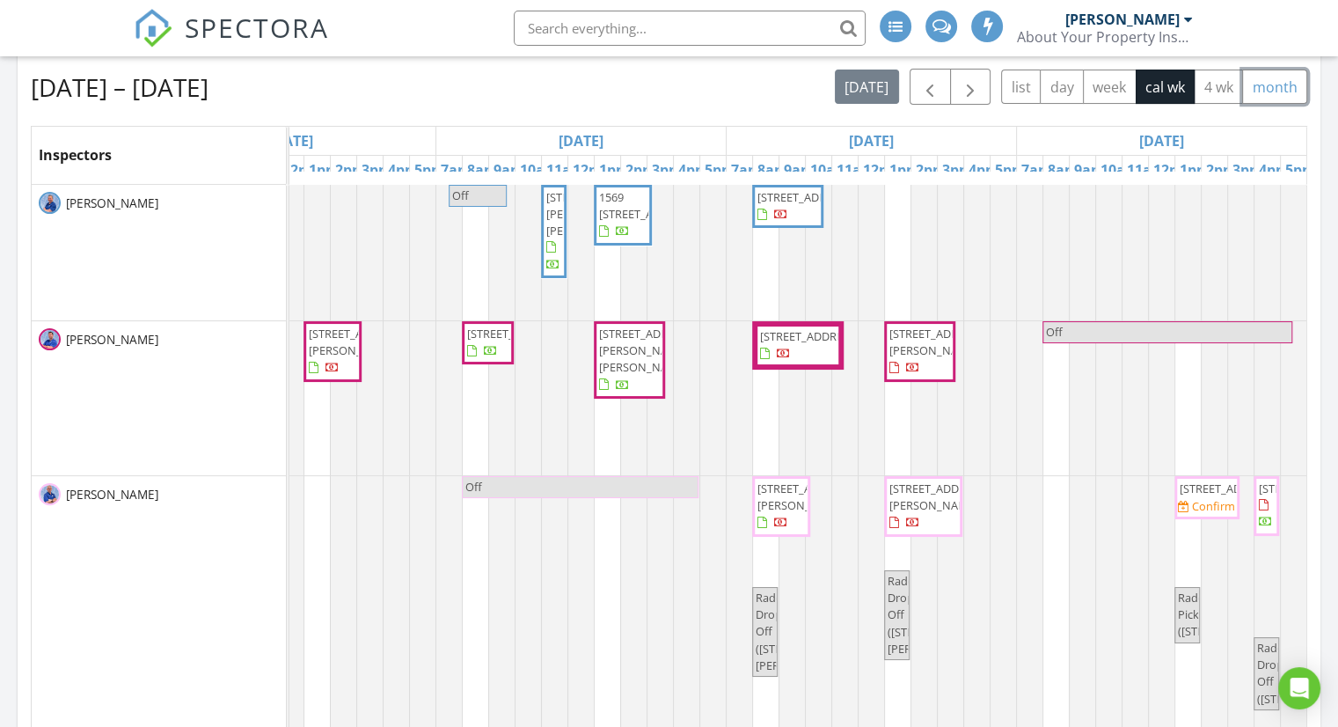
click at [1290, 92] on button "month" at bounding box center [1274, 86] width 65 height 34
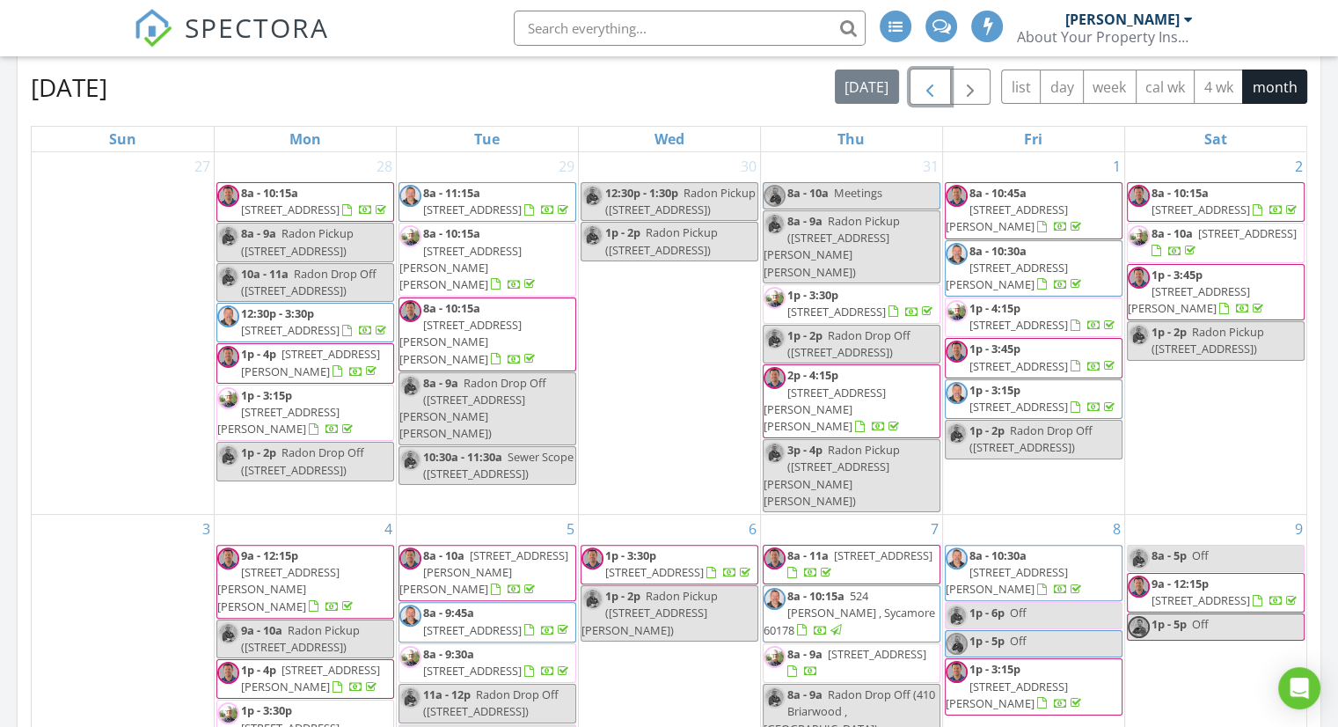
click at [933, 78] on span "button" at bounding box center [929, 87] width 21 height 21
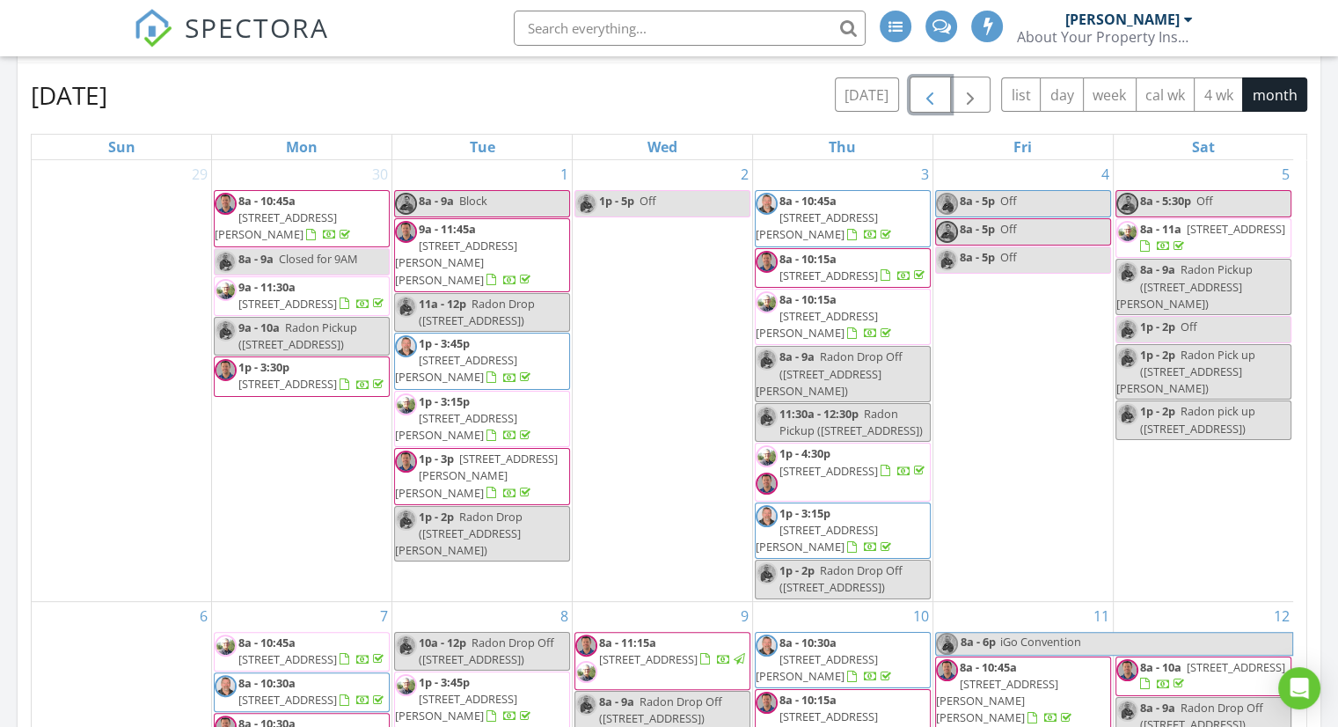
scroll to position [352, 0]
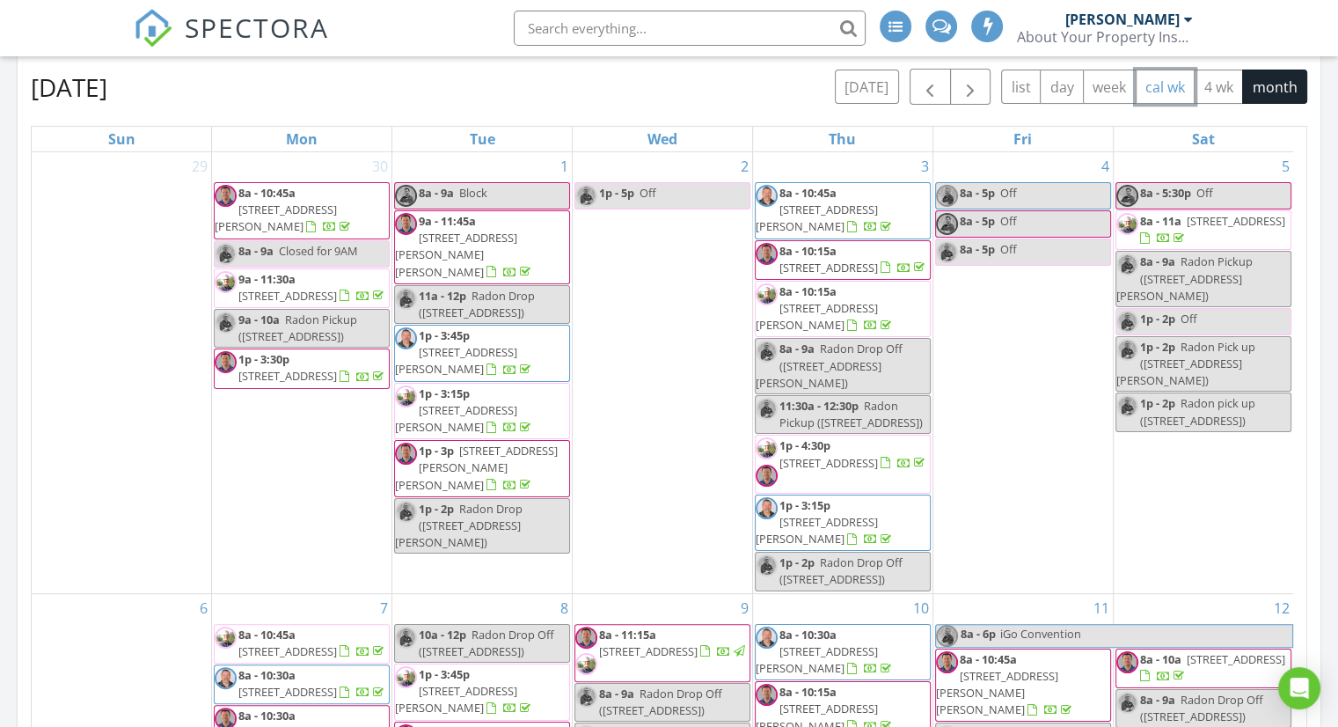
click at [1160, 89] on button "cal wk" at bounding box center [1166, 86] width 60 height 34
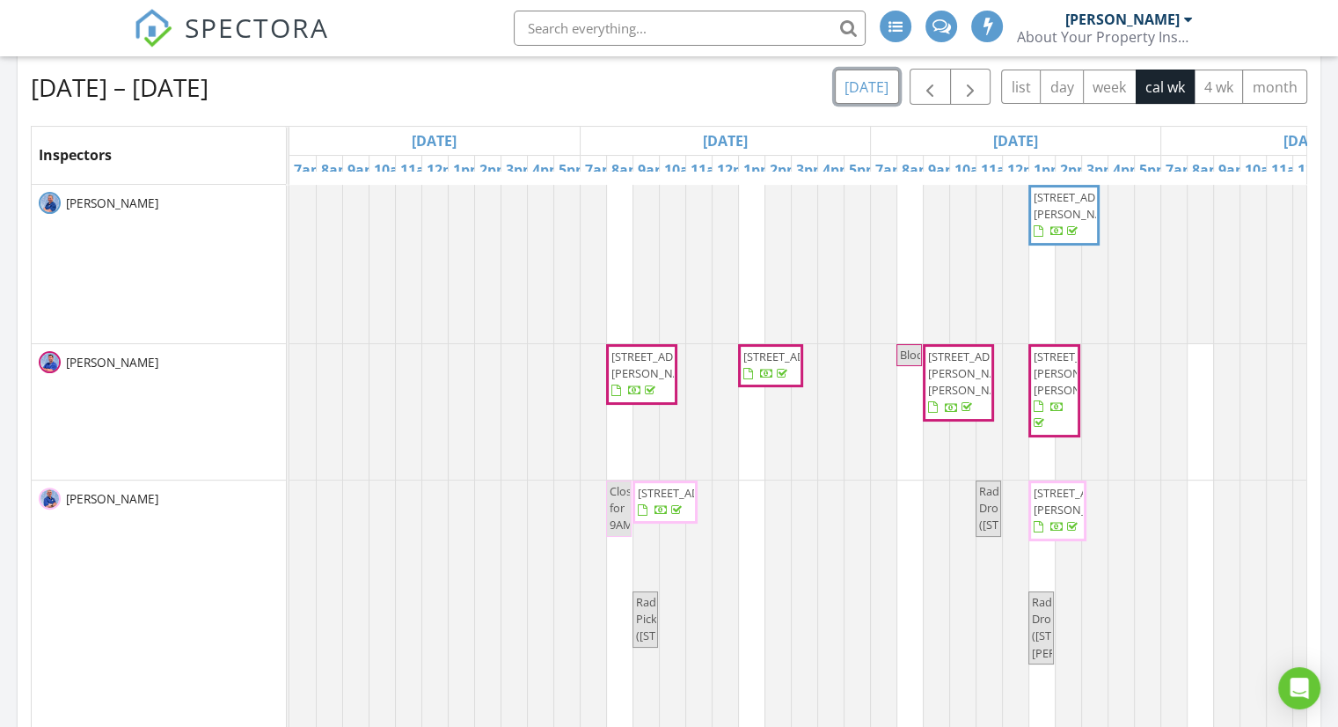
click at [874, 87] on button "[DATE]" at bounding box center [867, 86] width 64 height 34
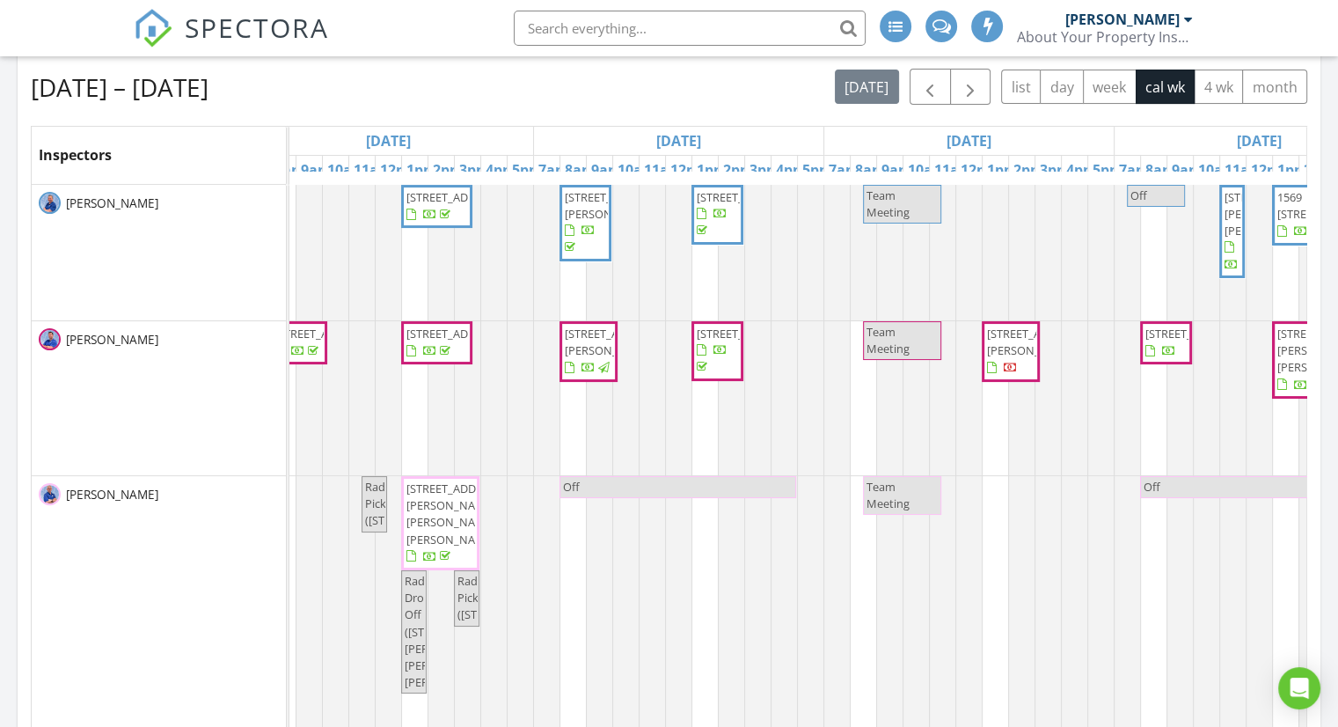
scroll to position [0, 491]
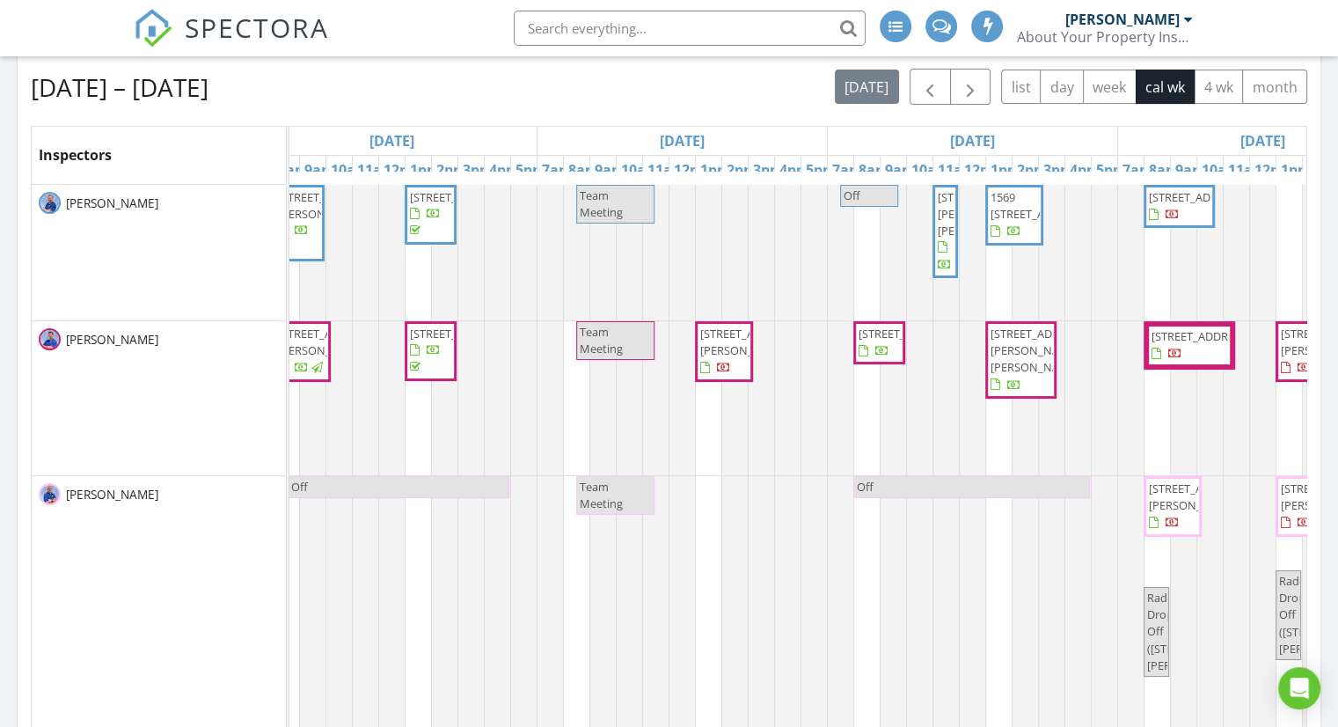
drag, startPoint x: 567, startPoint y: 370, endPoint x: 663, endPoint y: 362, distance: 97.1
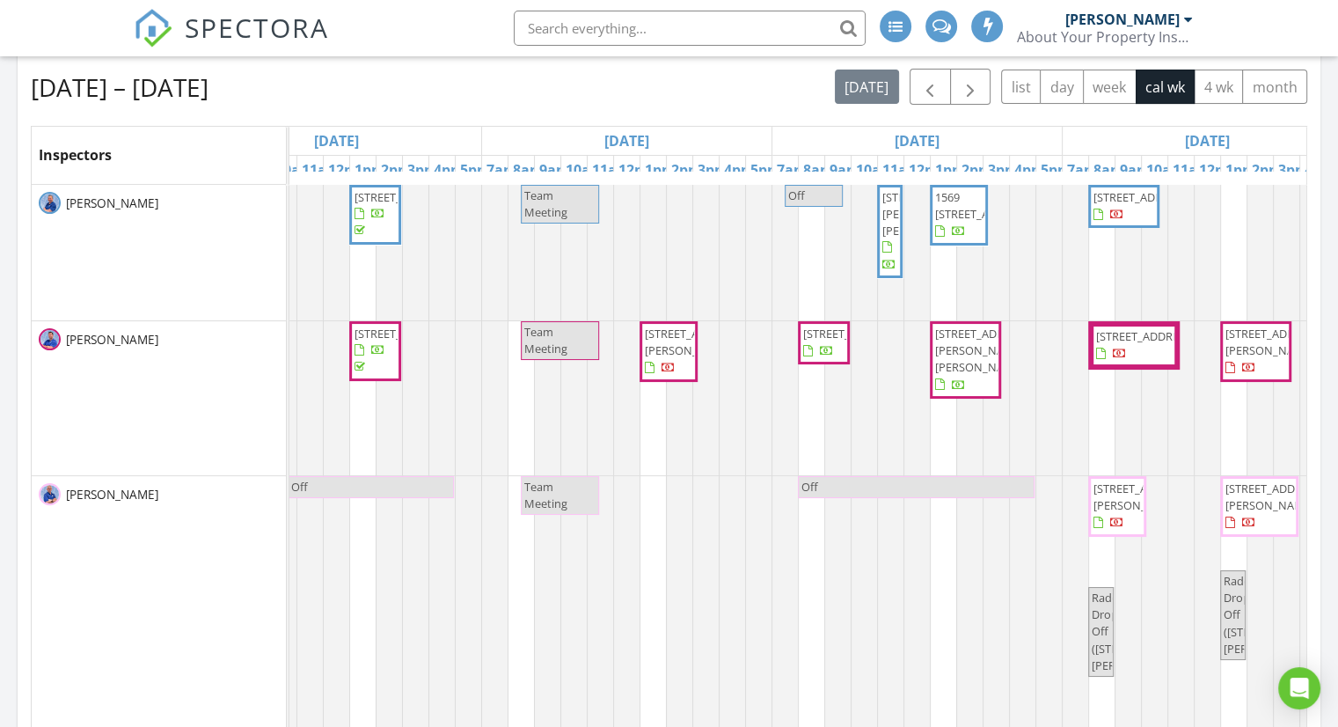
scroll to position [0, 740]
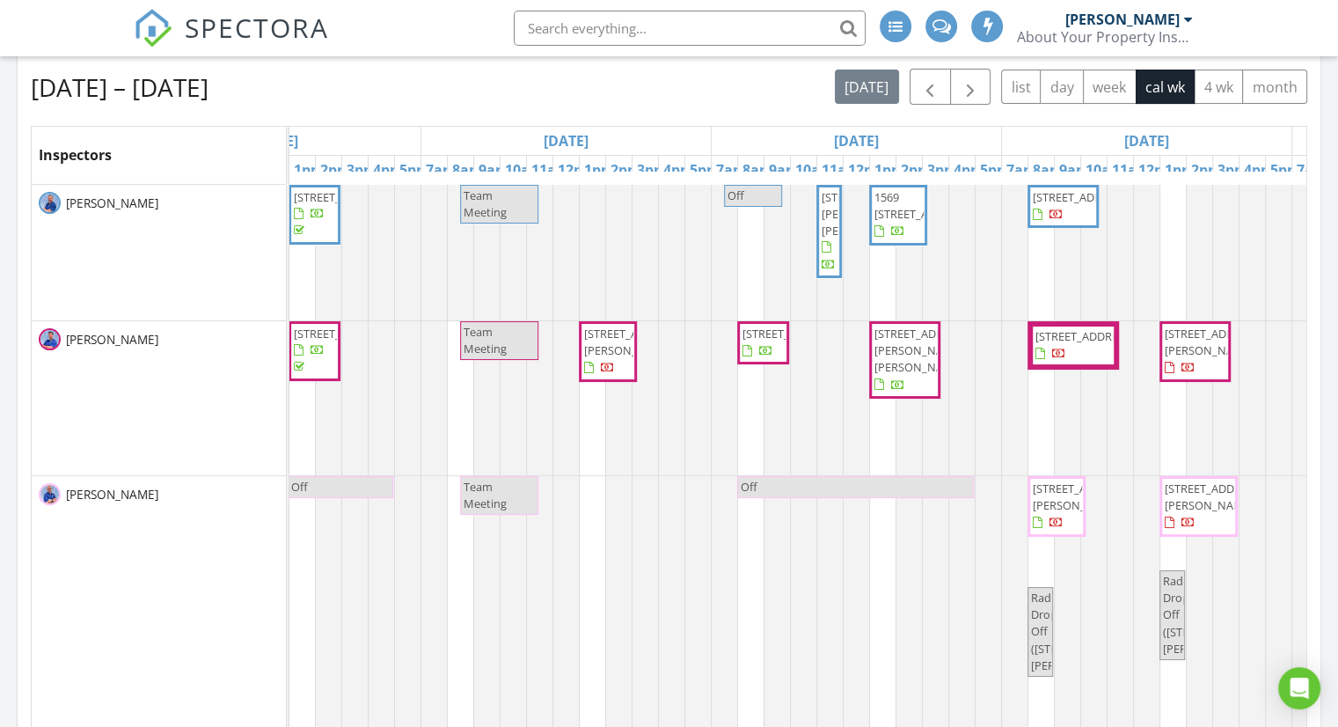
drag, startPoint x: 1047, startPoint y: 416, endPoint x: 1110, endPoint y: 414, distance: 63.4
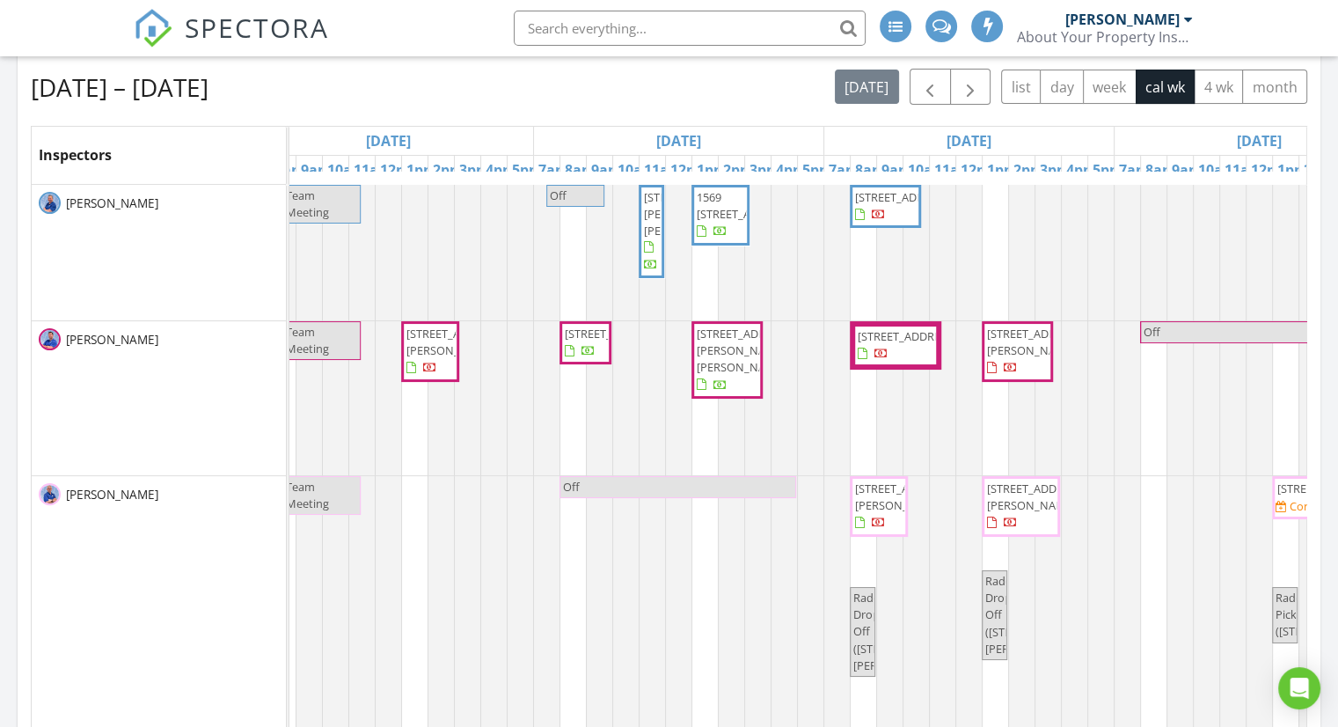
scroll to position [0, 977]
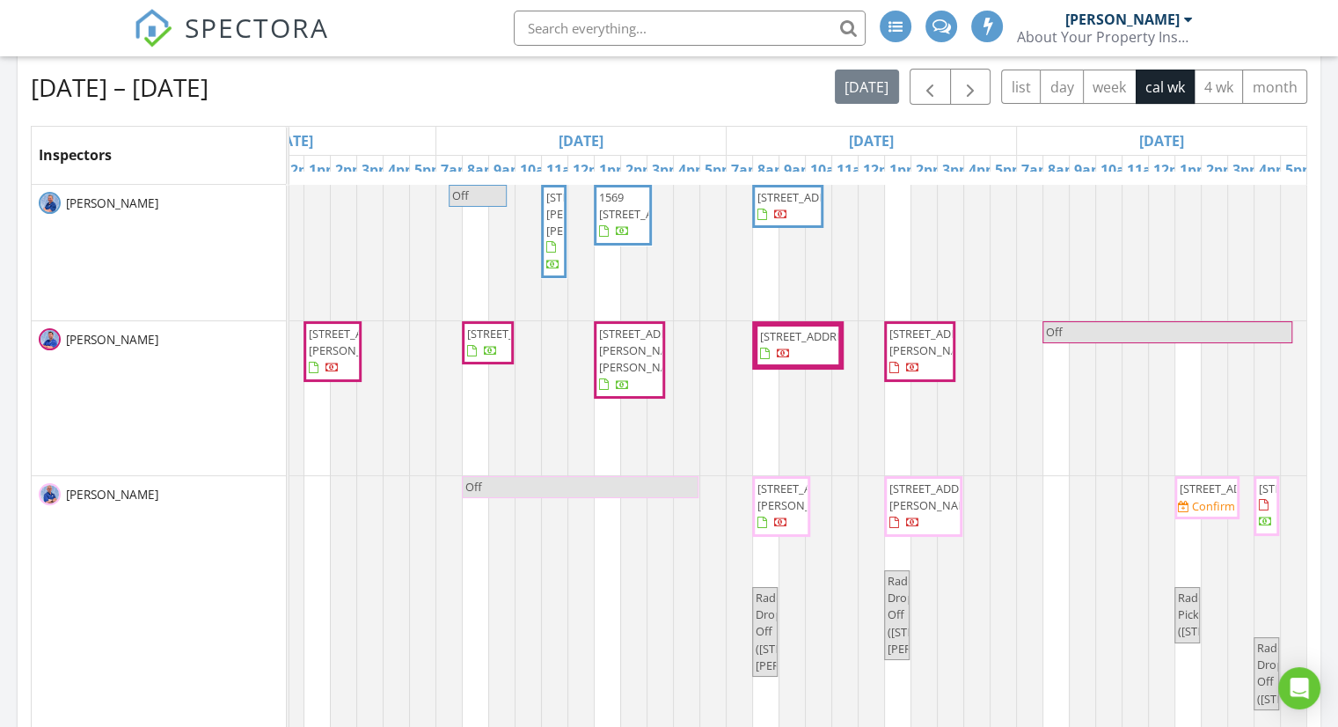
drag, startPoint x: 1098, startPoint y: 449, endPoint x: 1145, endPoint y: 449, distance: 47.5
click at [717, 105] on div "Aug 24 – 30, 2025 today list day week cal wk 4 wk month Inspectors Sun 8/24 Mon…" at bounding box center [669, 522] width 1277 height 906
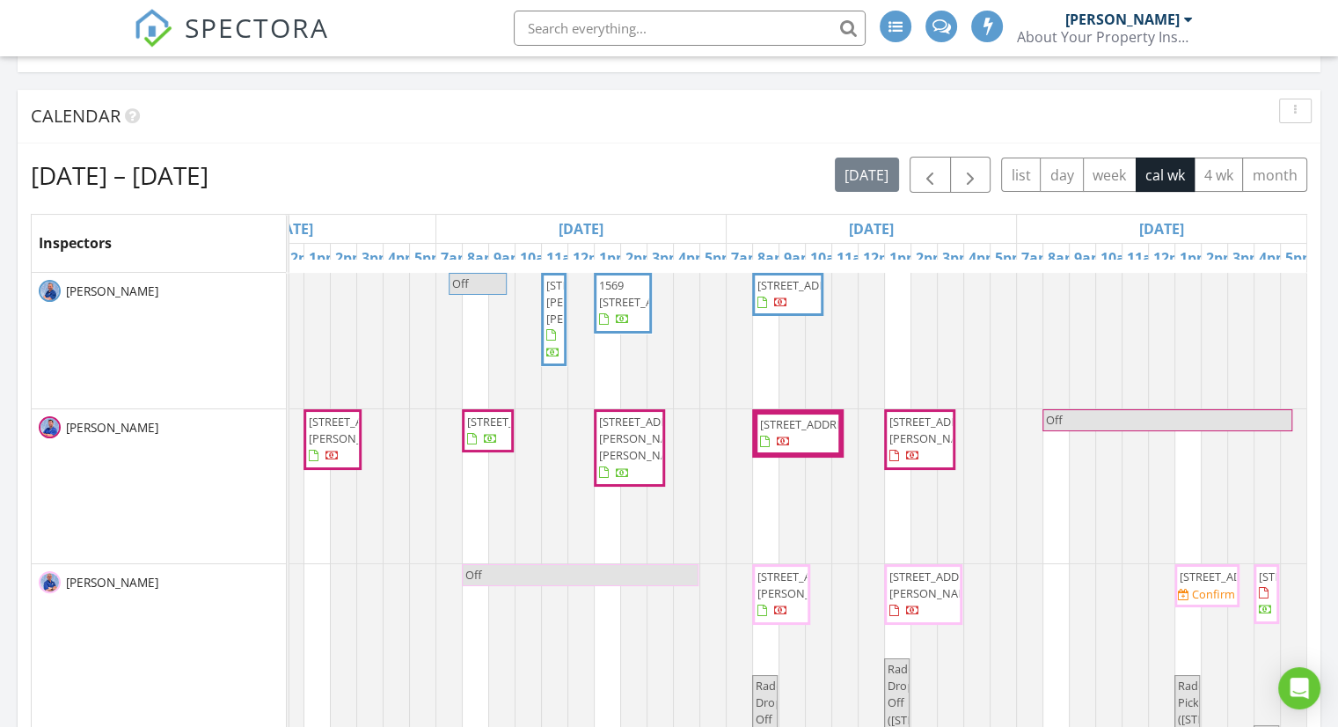
scroll to position [352, 0]
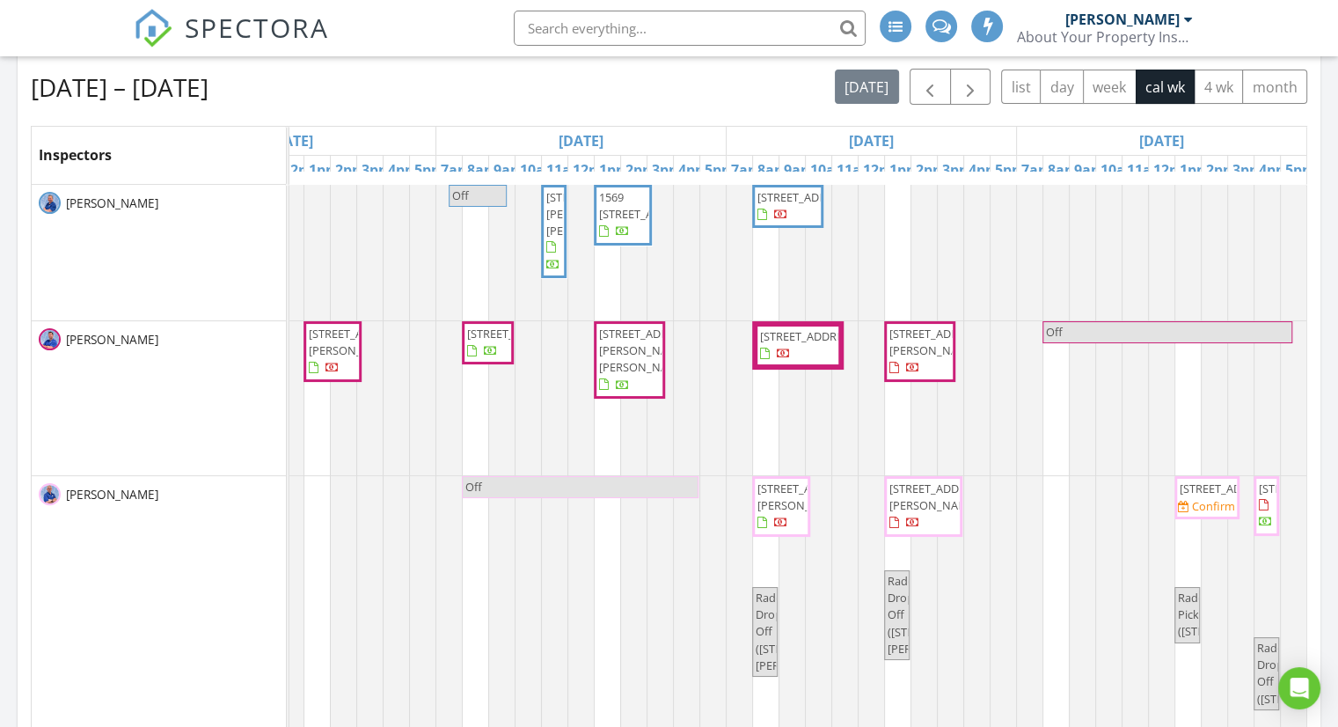
click at [595, 27] on input "text" at bounding box center [690, 28] width 352 height 35
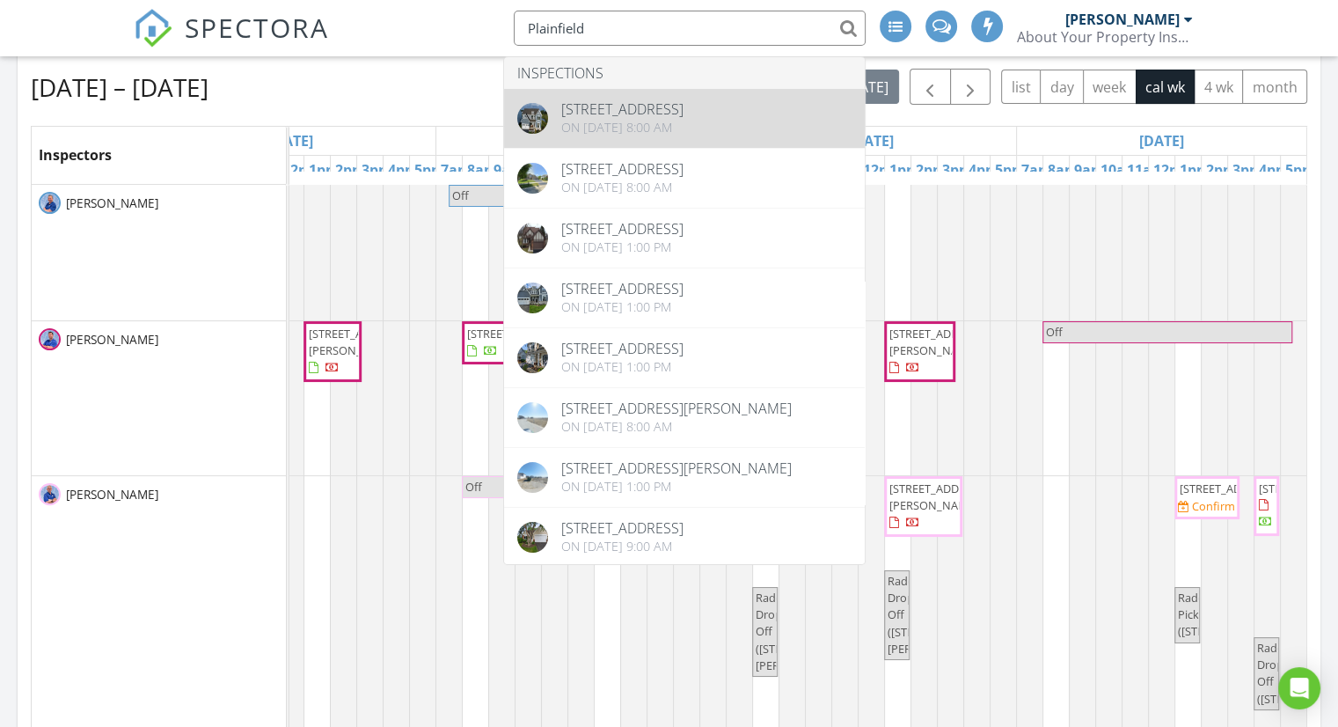
type input "Plainfield"
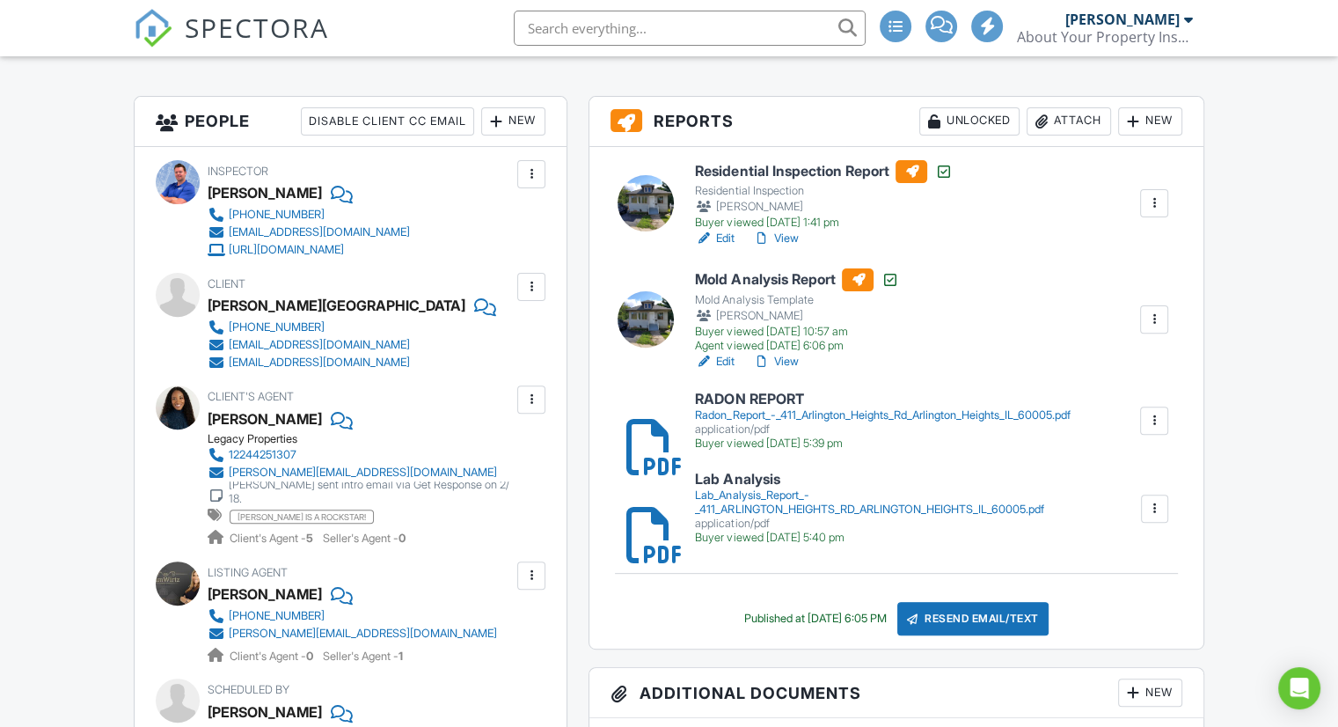
click at [278, 417] on div "Julia Detienne" at bounding box center [265, 419] width 114 height 26
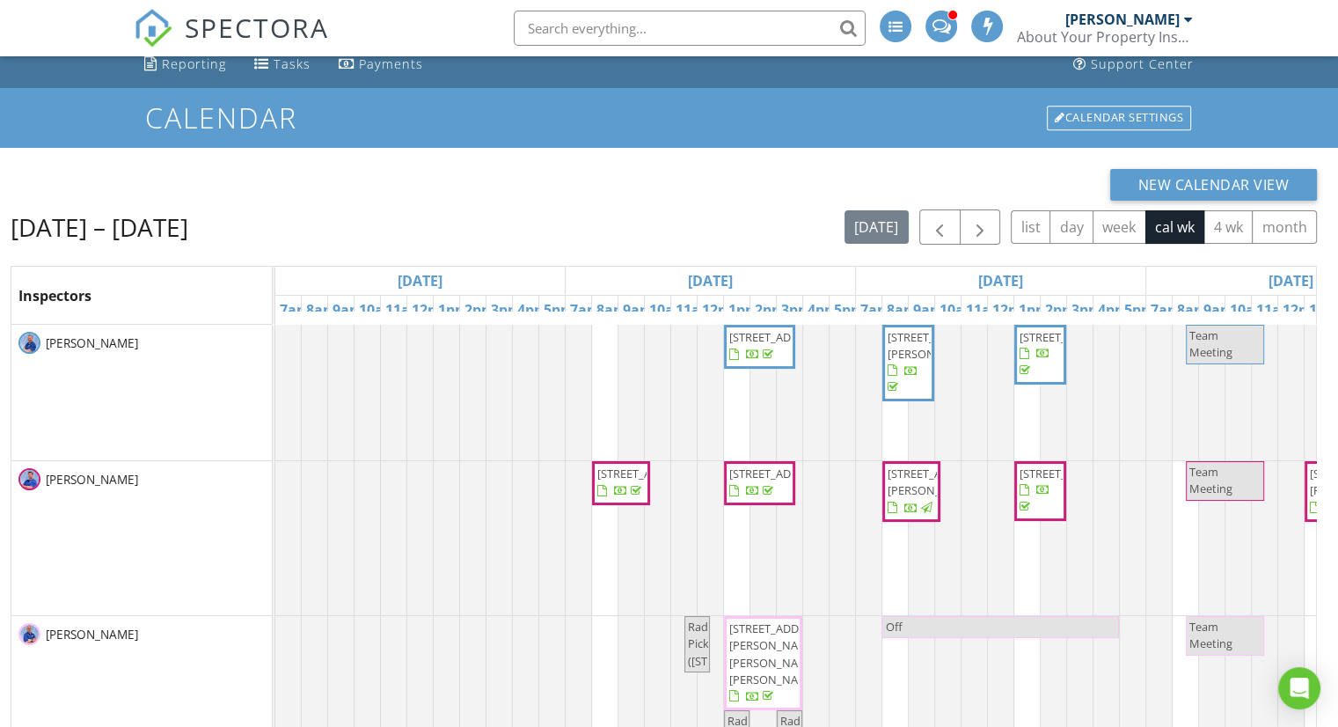
scroll to position [225, 0]
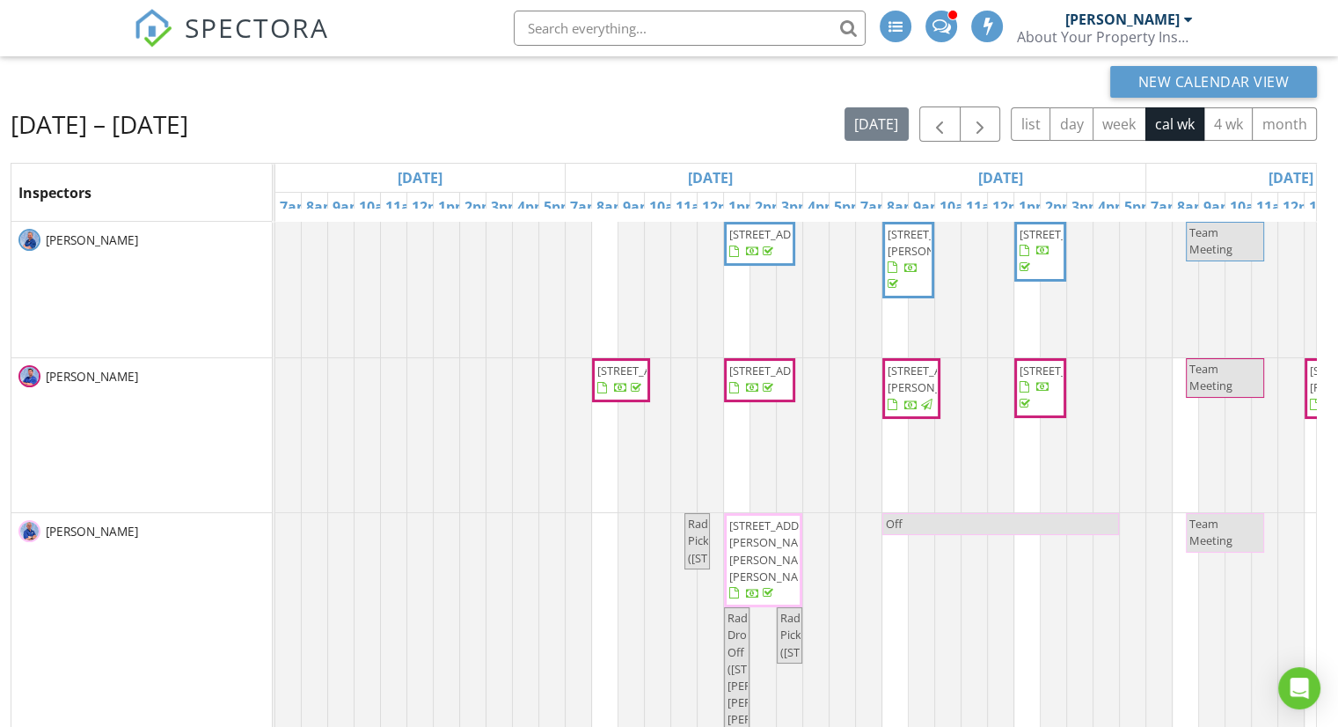
click at [945, 22] on span at bounding box center [941, 25] width 18 height 16
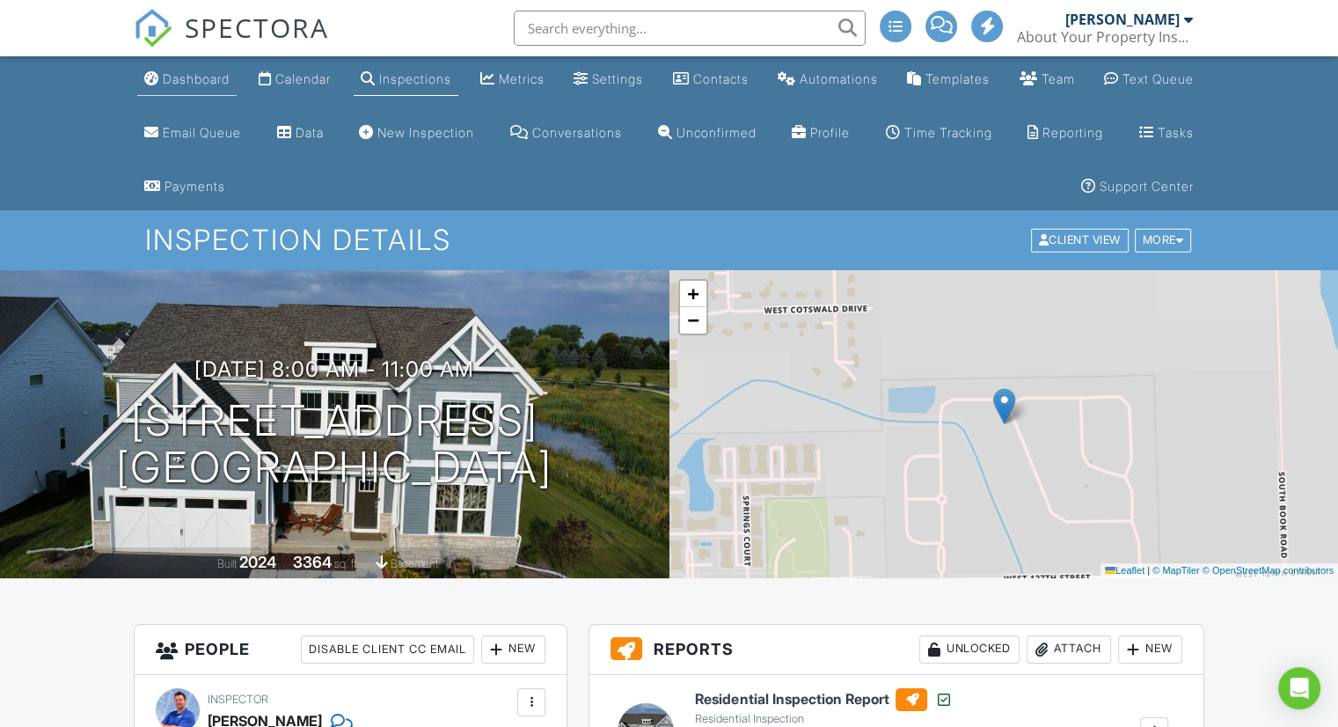
click at [211, 88] on link "Dashboard" at bounding box center [186, 79] width 99 height 33
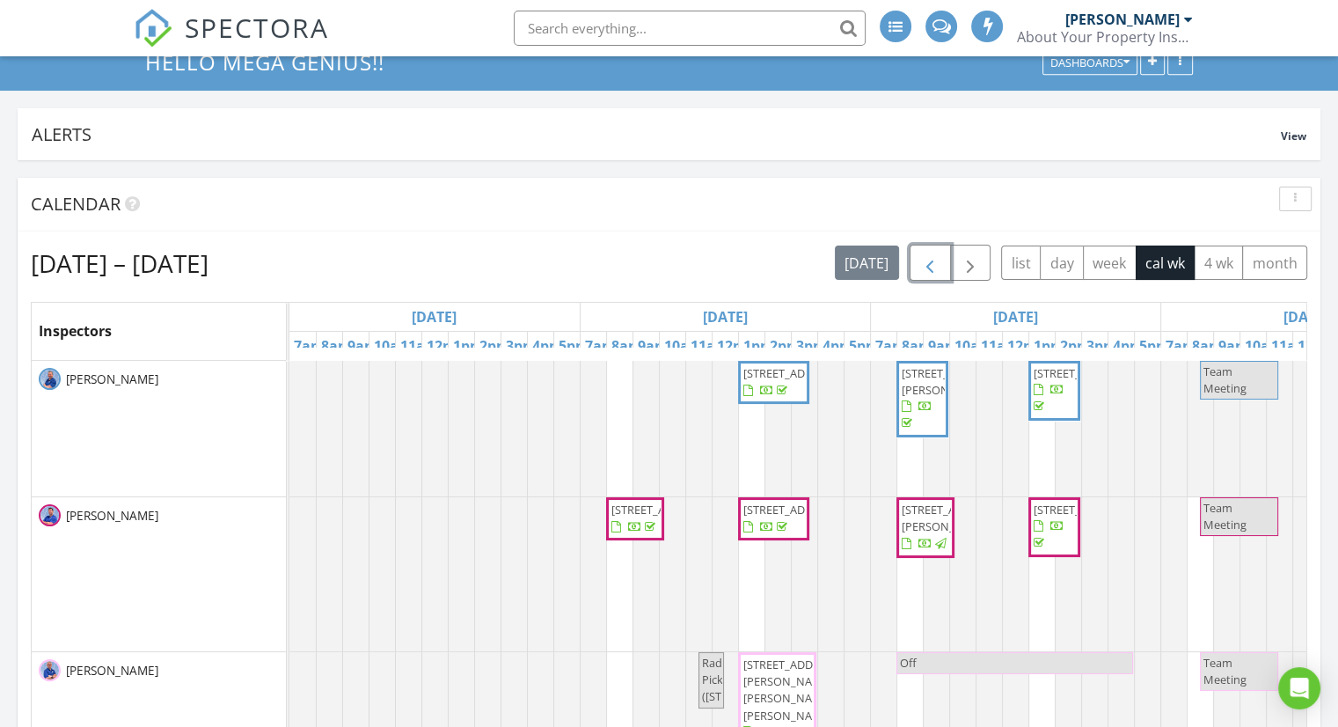
click at [937, 267] on span "button" at bounding box center [929, 263] width 21 height 21
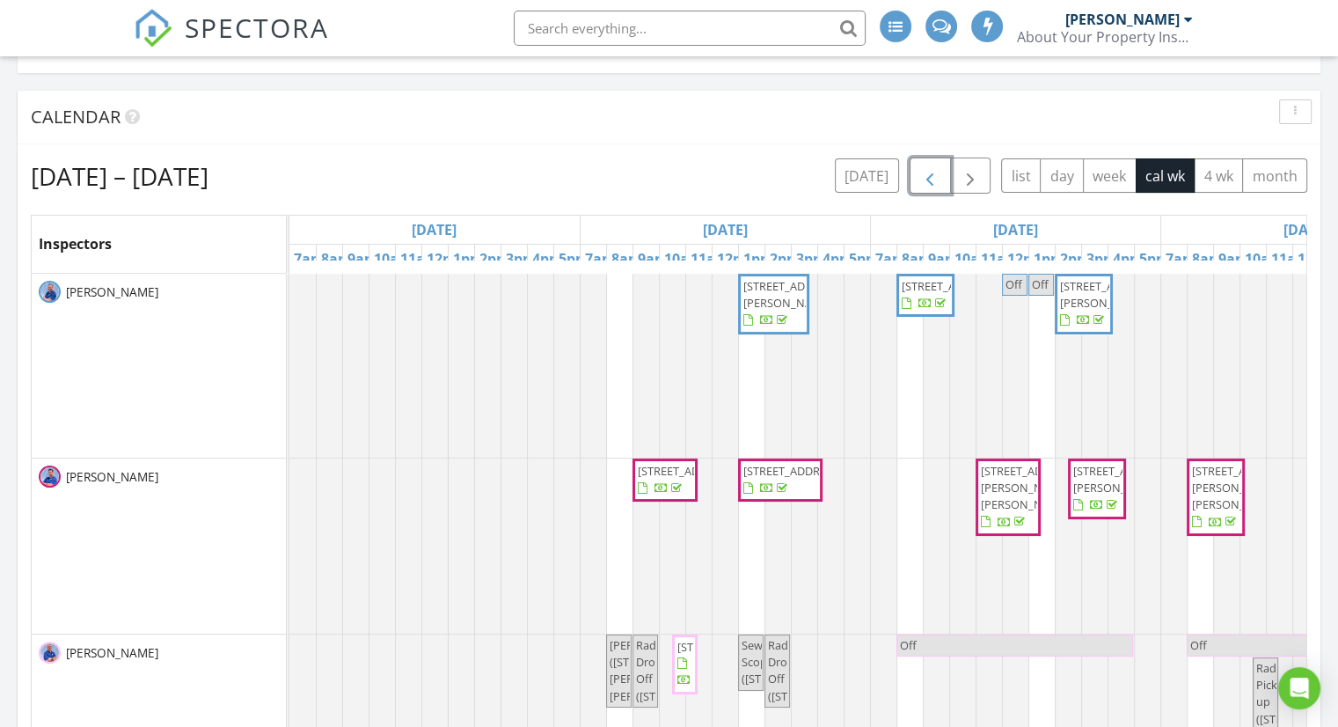
scroll to position [264, 0]
click at [657, 478] on span "[STREET_ADDRESS]" at bounding box center [687, 470] width 99 height 16
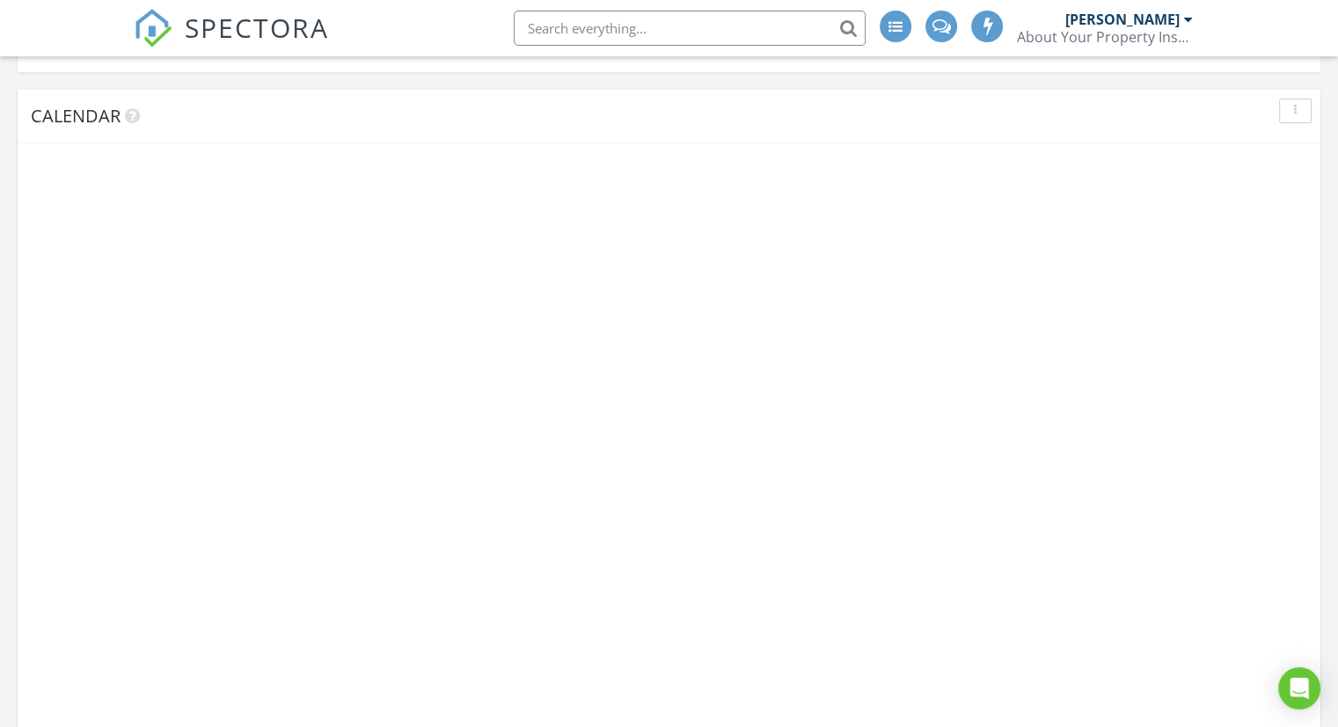
scroll to position [334, 422]
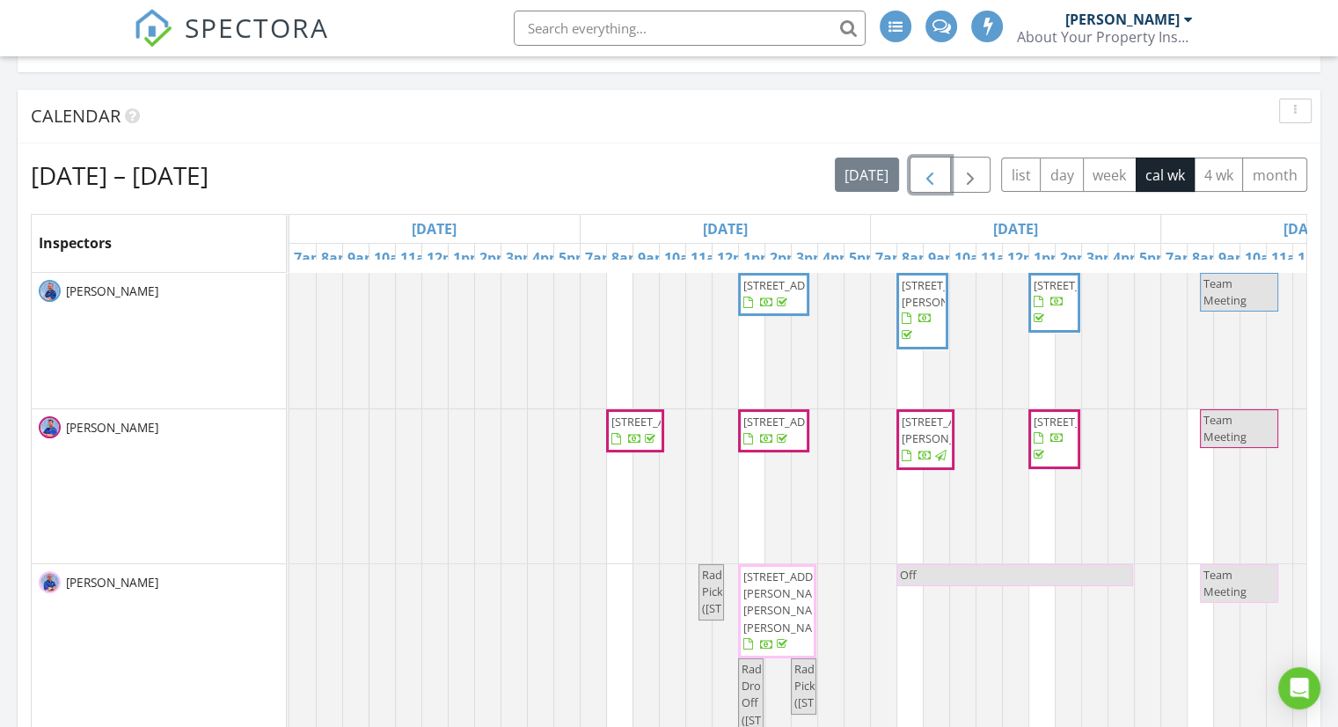
click at [932, 184] on span "button" at bounding box center [929, 175] width 21 height 21
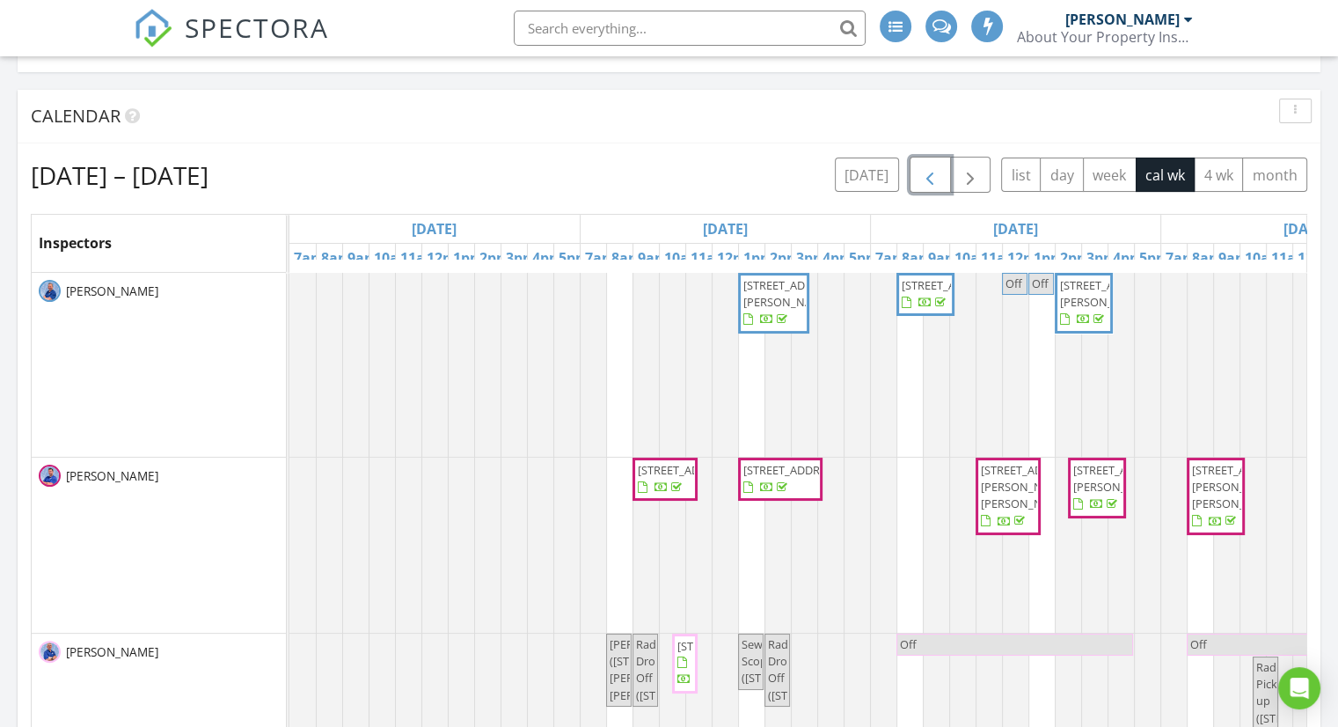
click at [793, 486] on span "[STREET_ADDRESS]" at bounding box center [780, 479] width 77 height 34
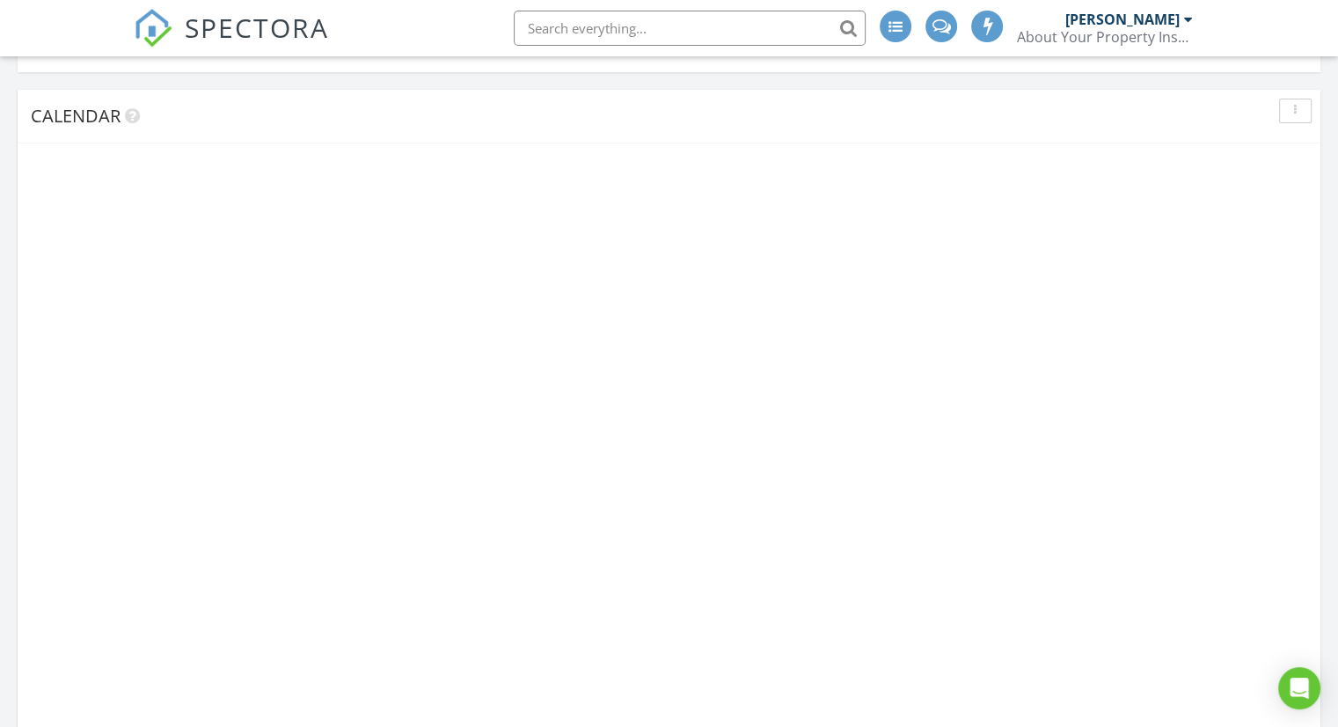
scroll to position [176, 0]
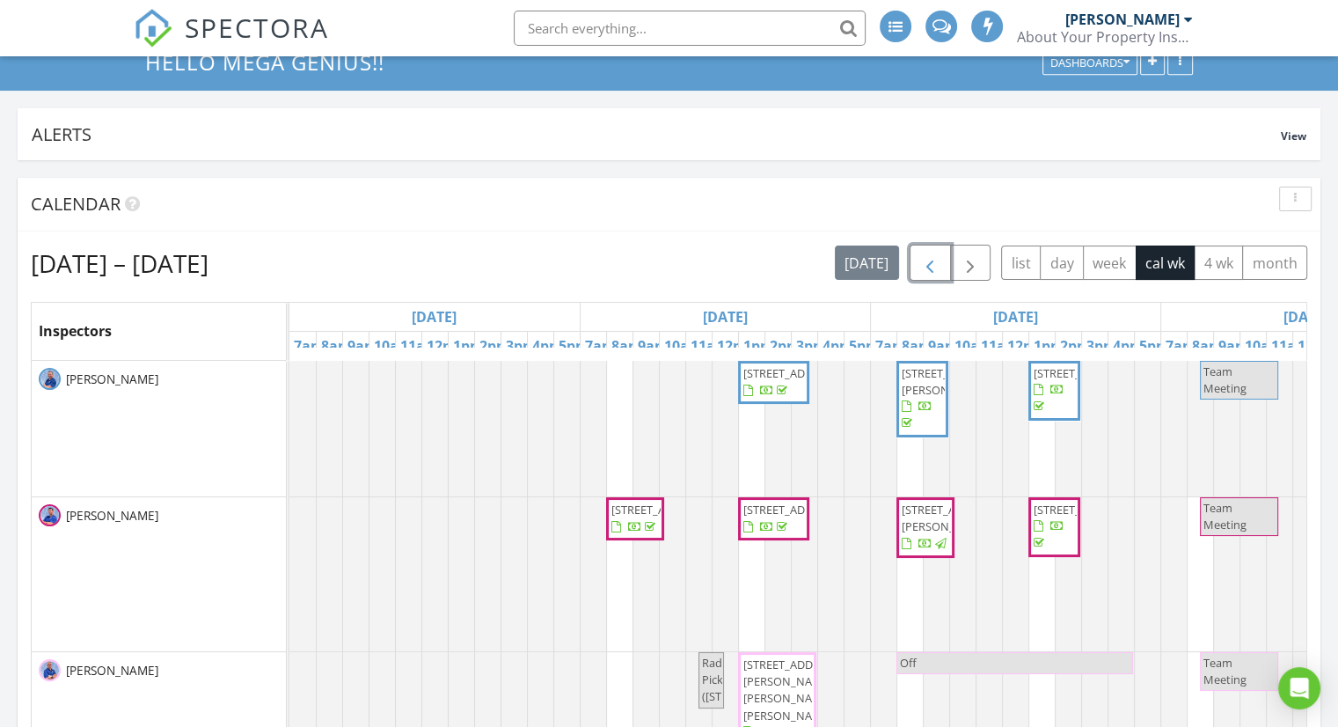
click at [933, 268] on span "button" at bounding box center [929, 263] width 21 height 21
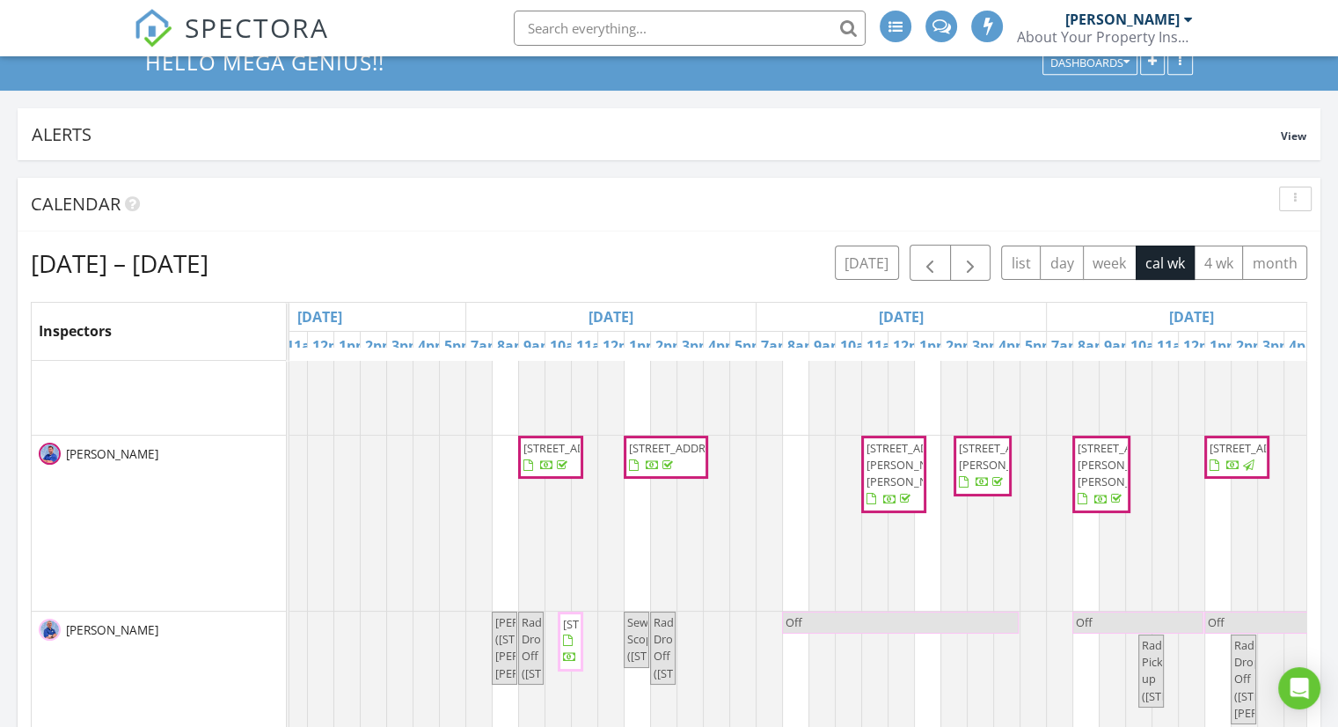
scroll to position [0, 225]
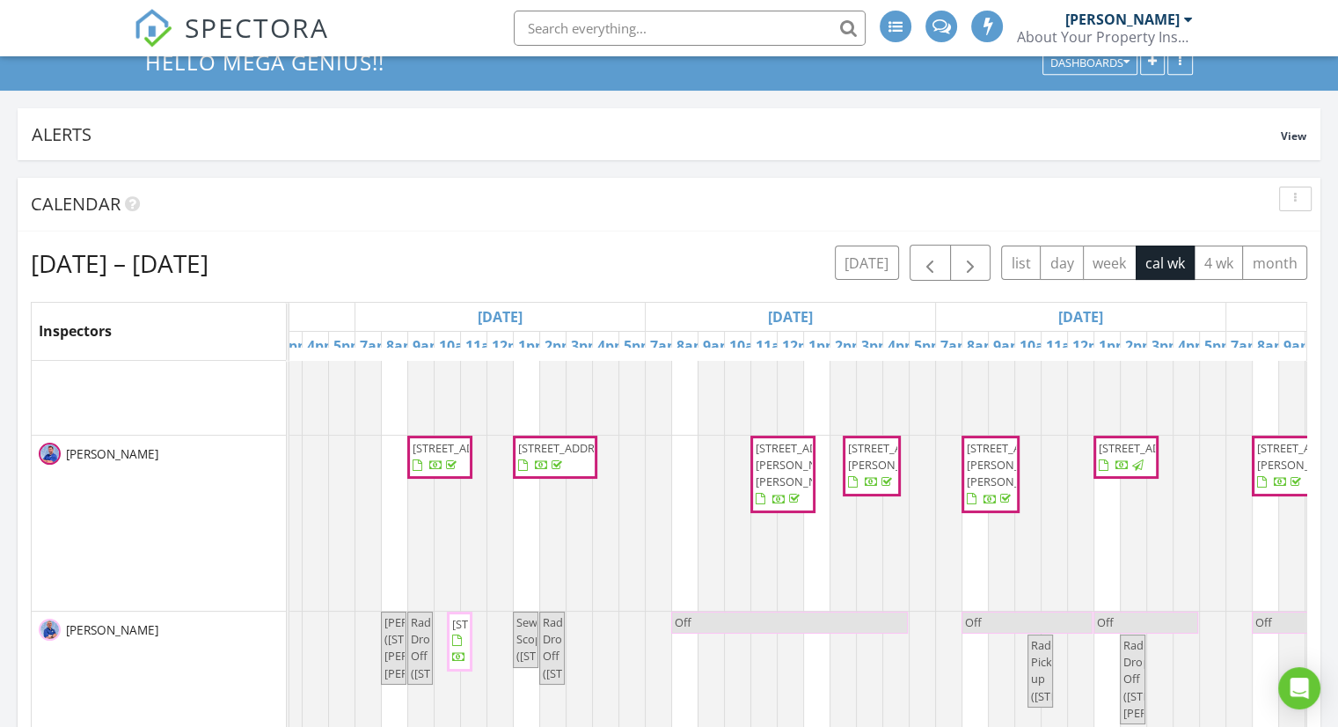
drag, startPoint x: 891, startPoint y: 563, endPoint x: 975, endPoint y: 564, distance: 83.6
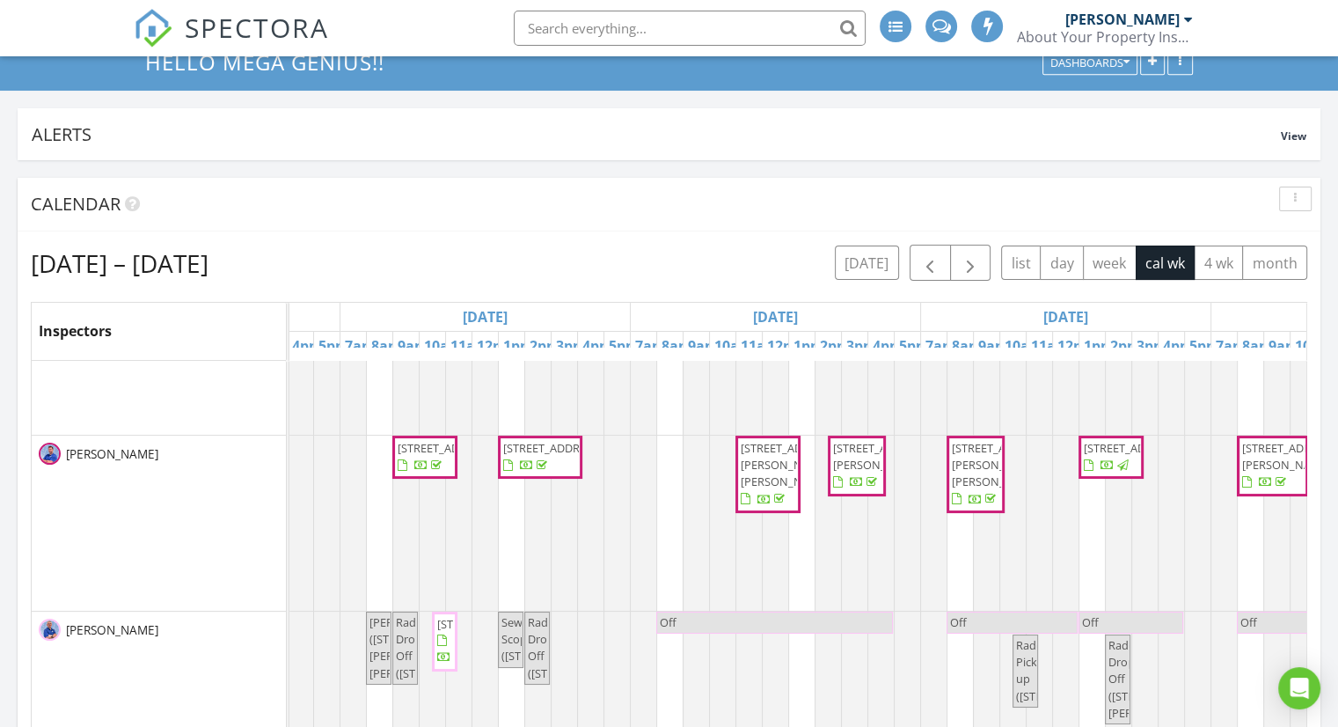
scroll to position [122, 247]
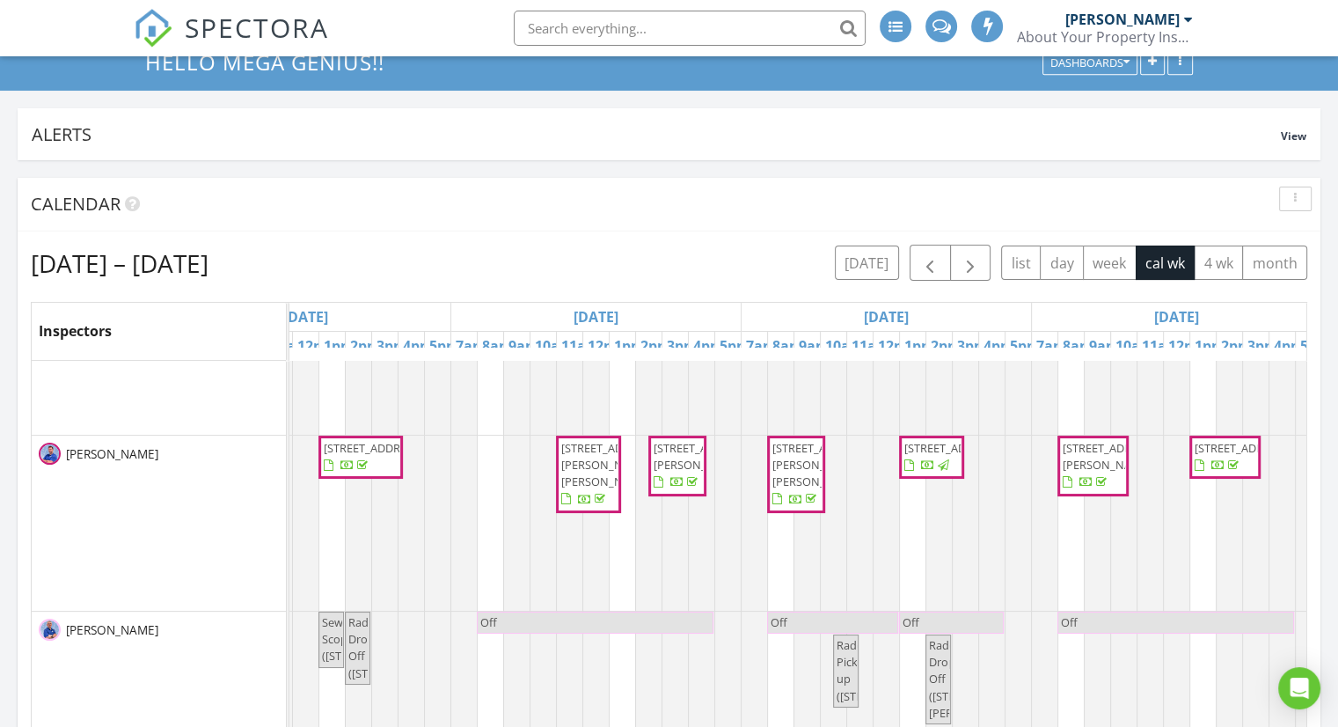
drag, startPoint x: 968, startPoint y: 571, endPoint x: 1059, endPoint y: 573, distance: 91.5
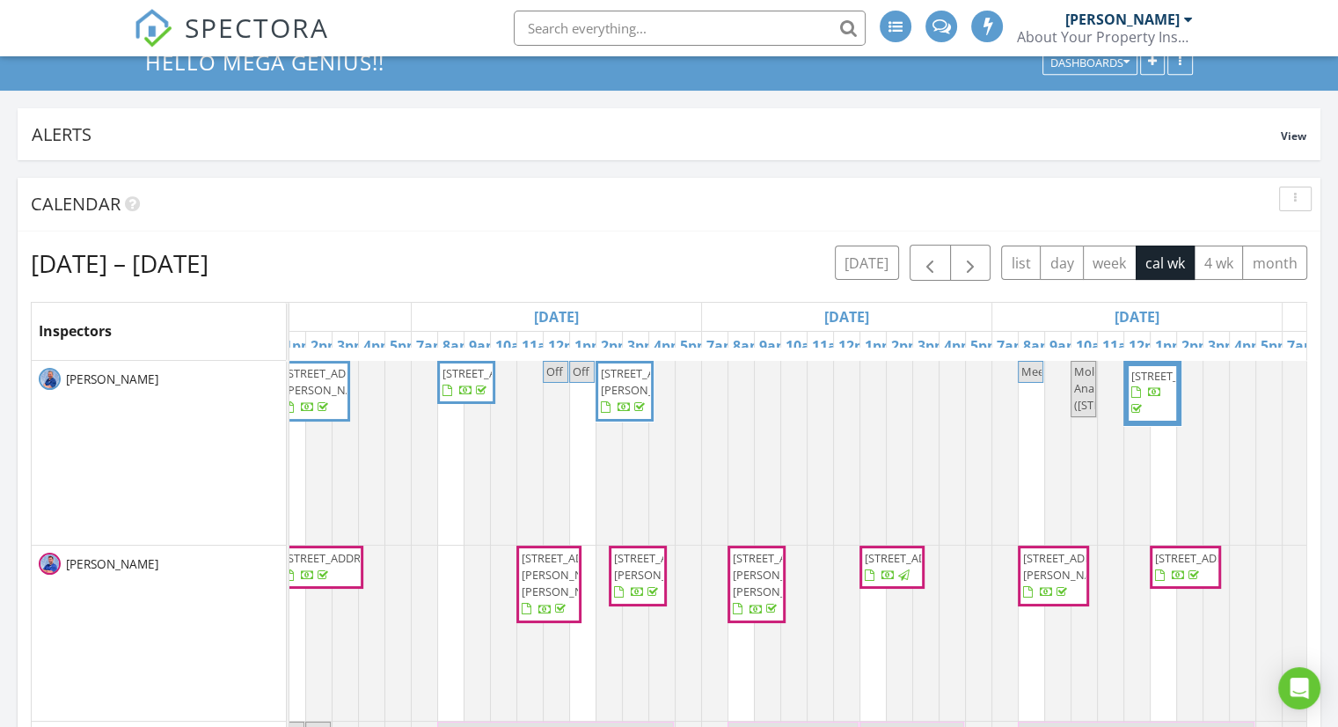
click at [628, 398] on span "410 Village Creek Dr, Lake in the Hills 60156" at bounding box center [650, 381] width 99 height 33
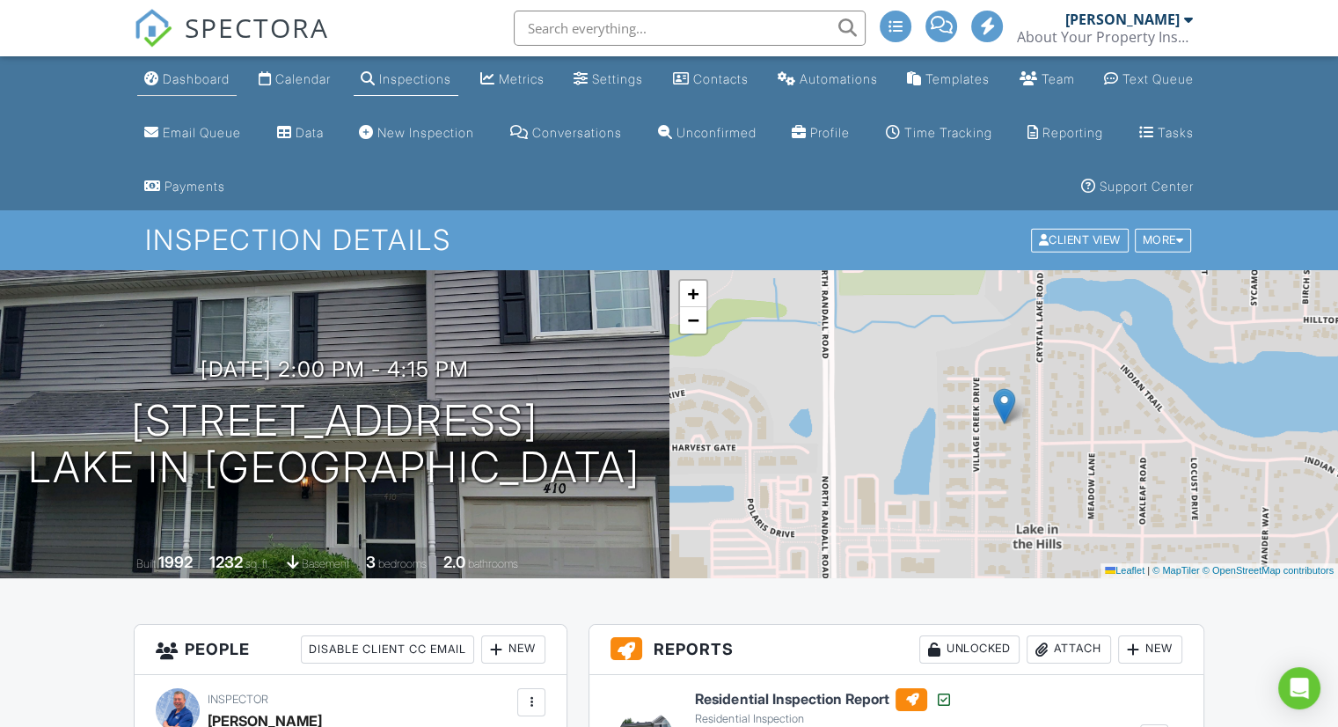
click at [189, 84] on div "Dashboard" at bounding box center [196, 78] width 67 height 15
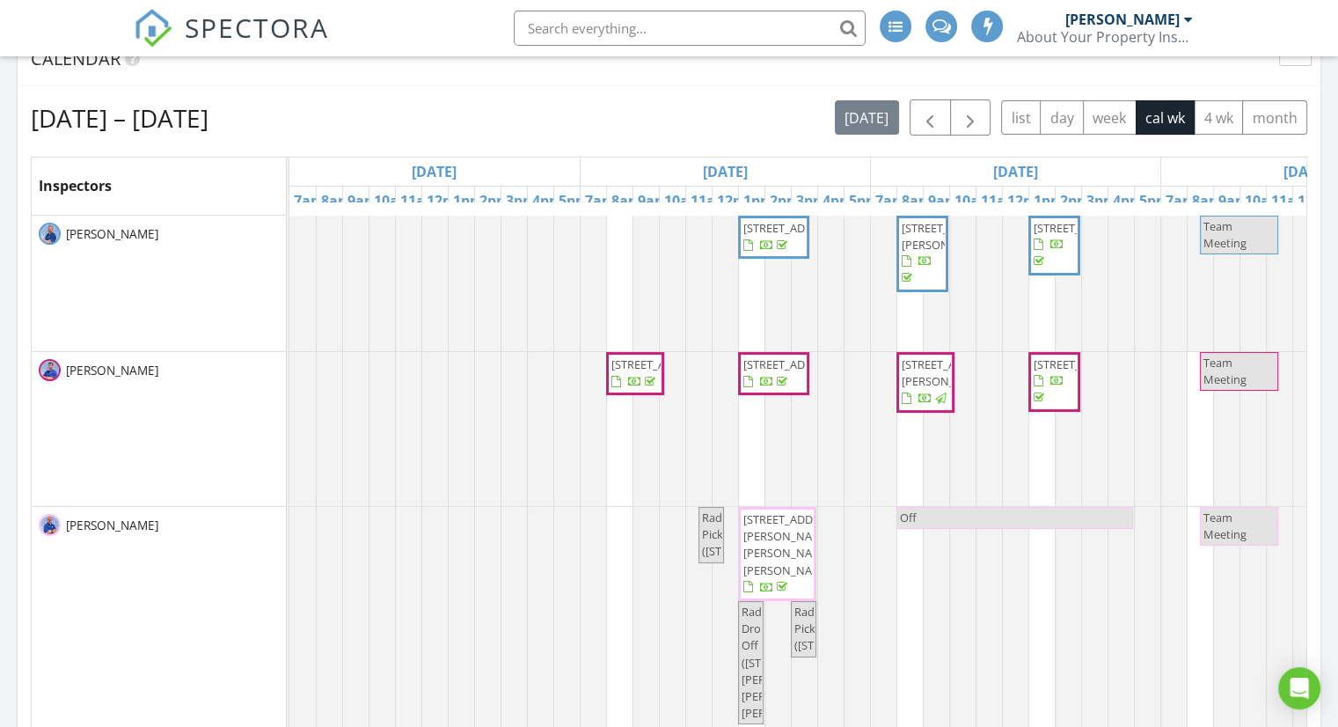
scroll to position [352, 0]
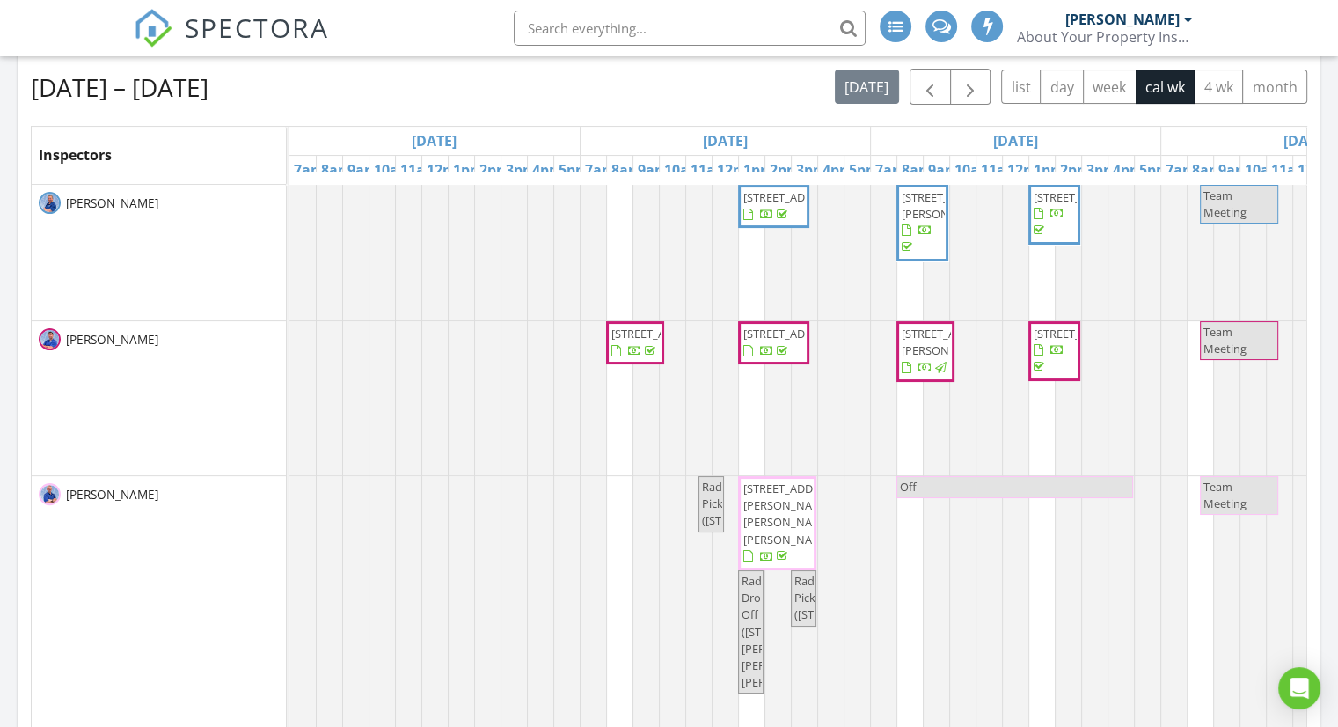
drag, startPoint x: 225, startPoint y: 212, endPoint x: 318, endPoint y: 214, distance: 93.3
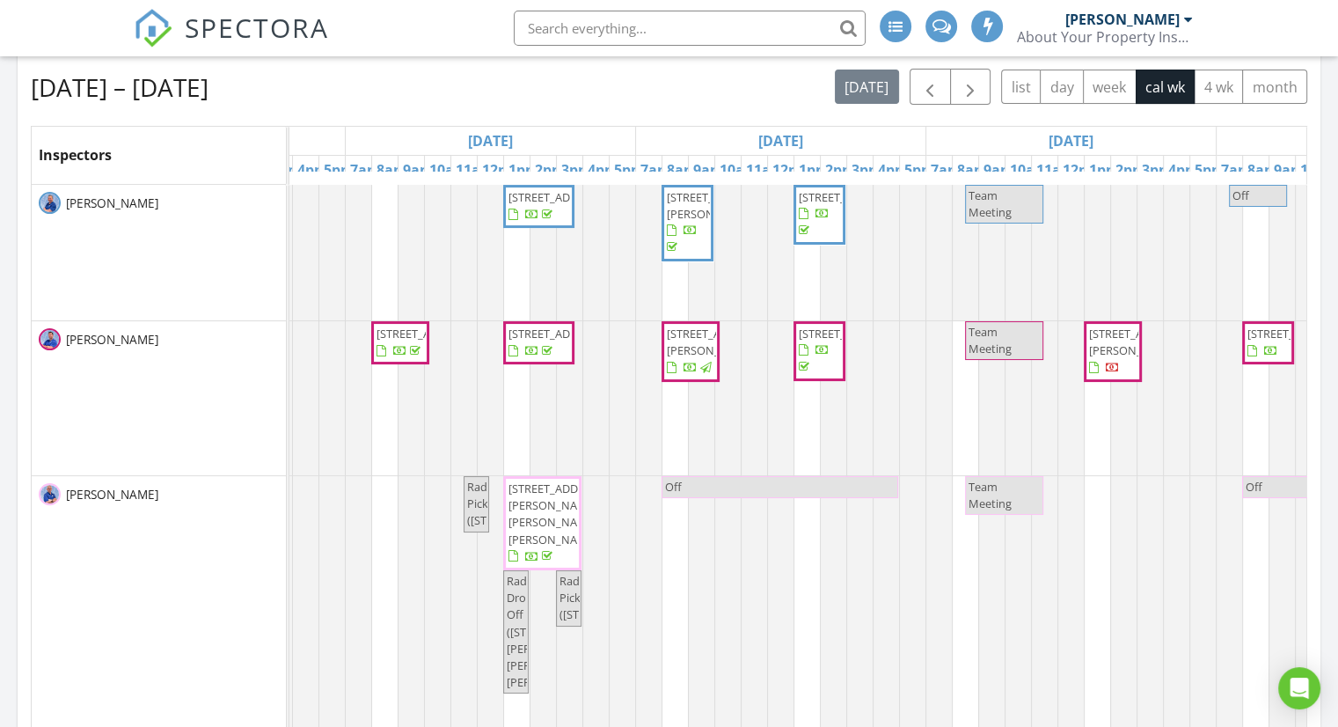
scroll to position [0, 0]
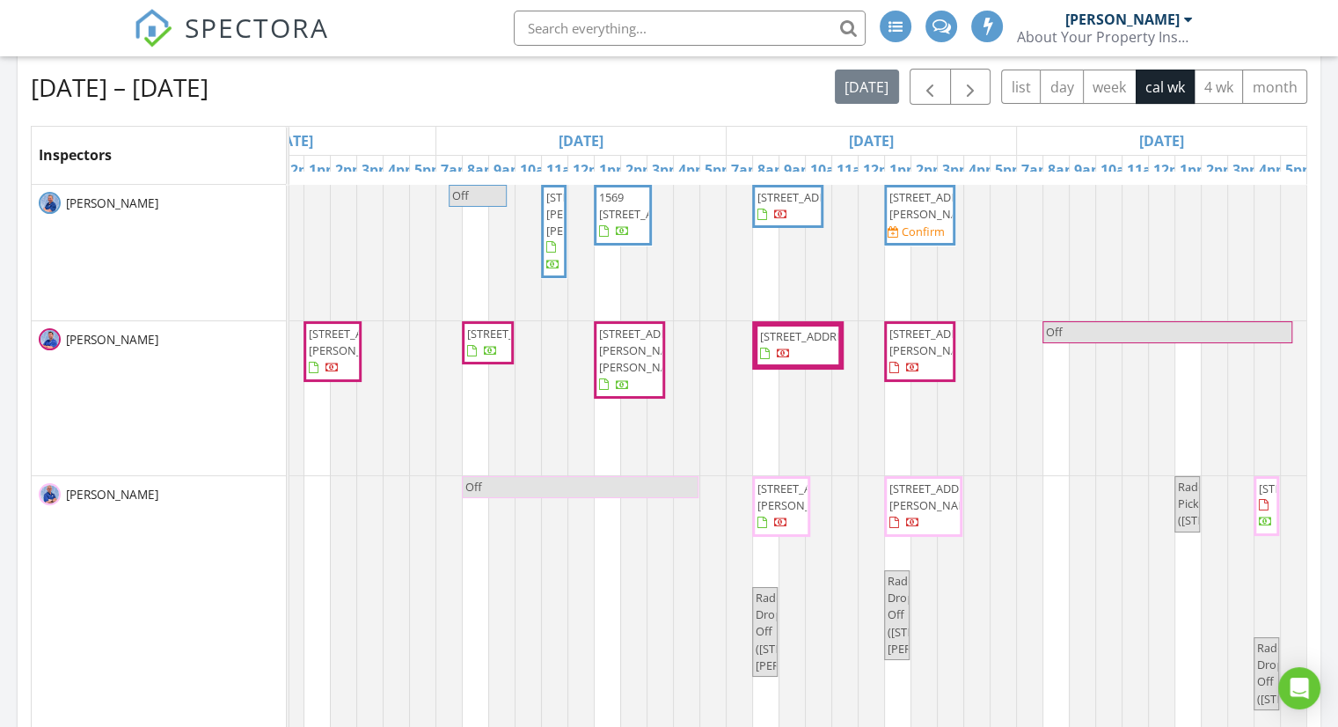
drag, startPoint x: 333, startPoint y: 269, endPoint x: 419, endPoint y: 271, distance: 86.2
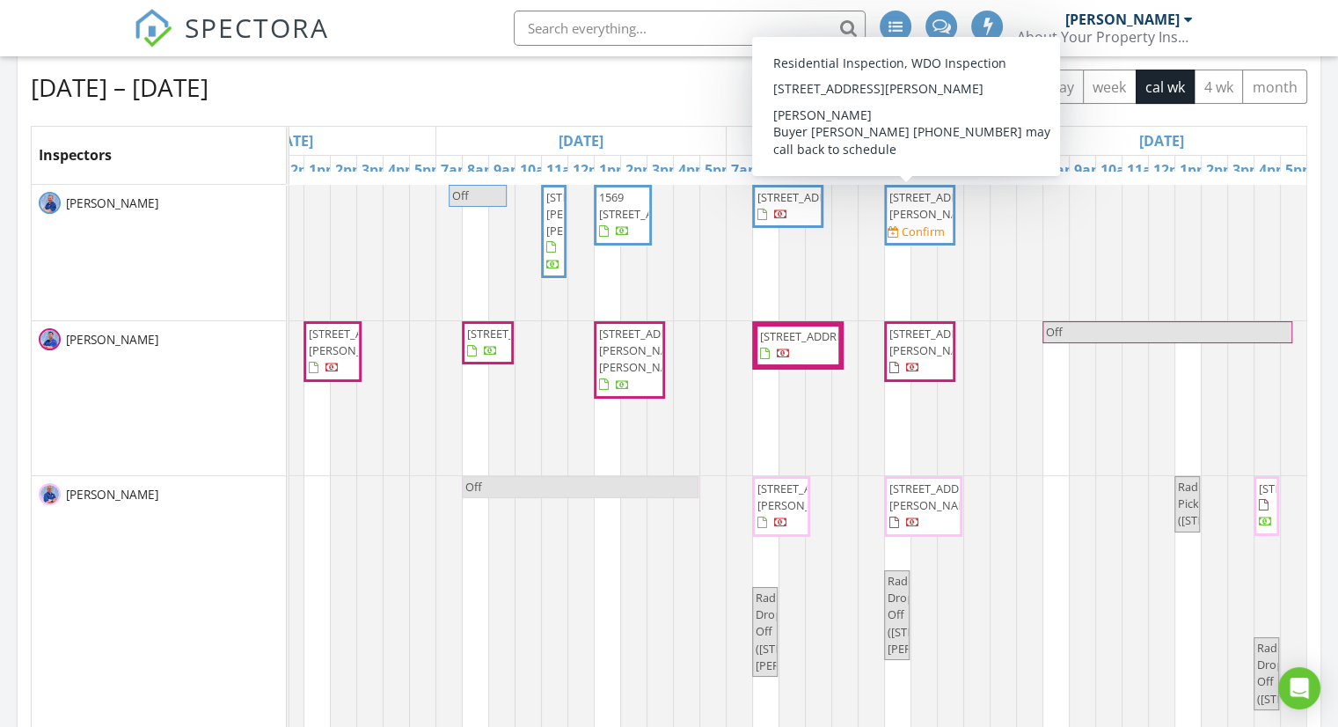
click at [908, 222] on span "[STREET_ADDRESS][PERSON_NAME]" at bounding box center [938, 205] width 99 height 33
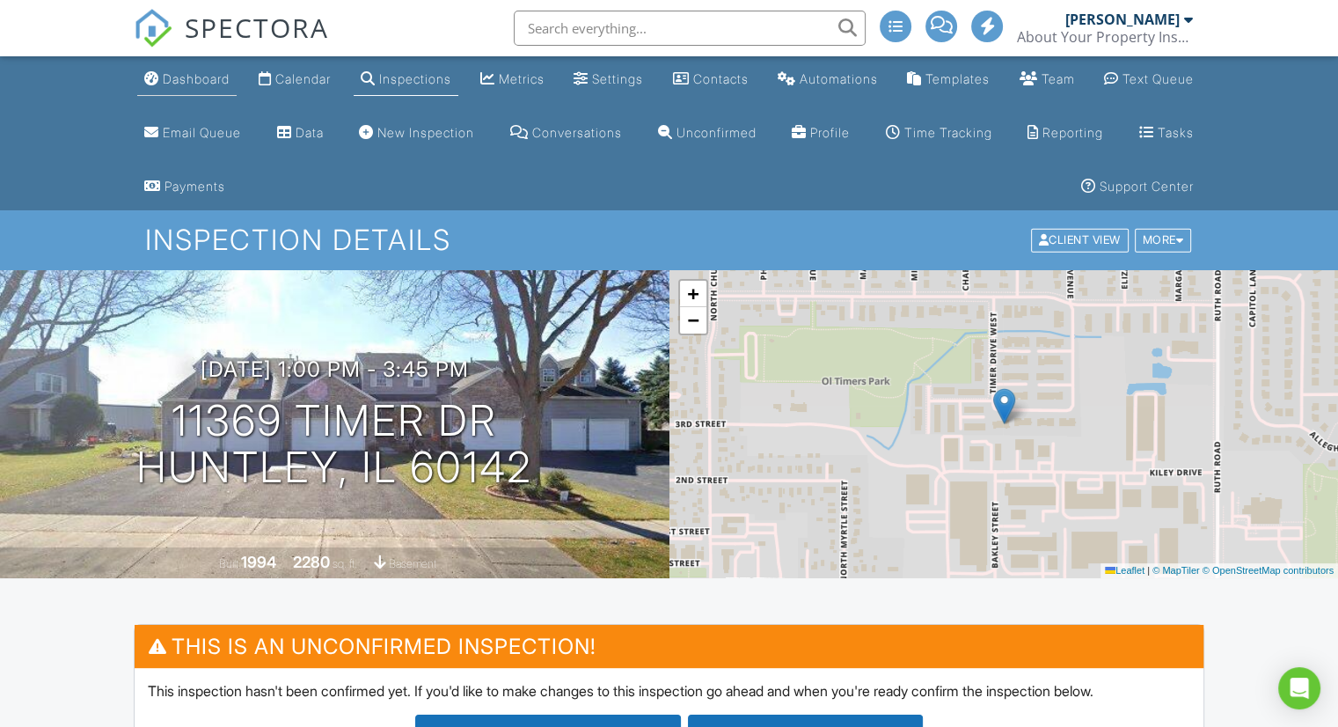
click at [179, 71] on div "Dashboard" at bounding box center [196, 78] width 67 height 15
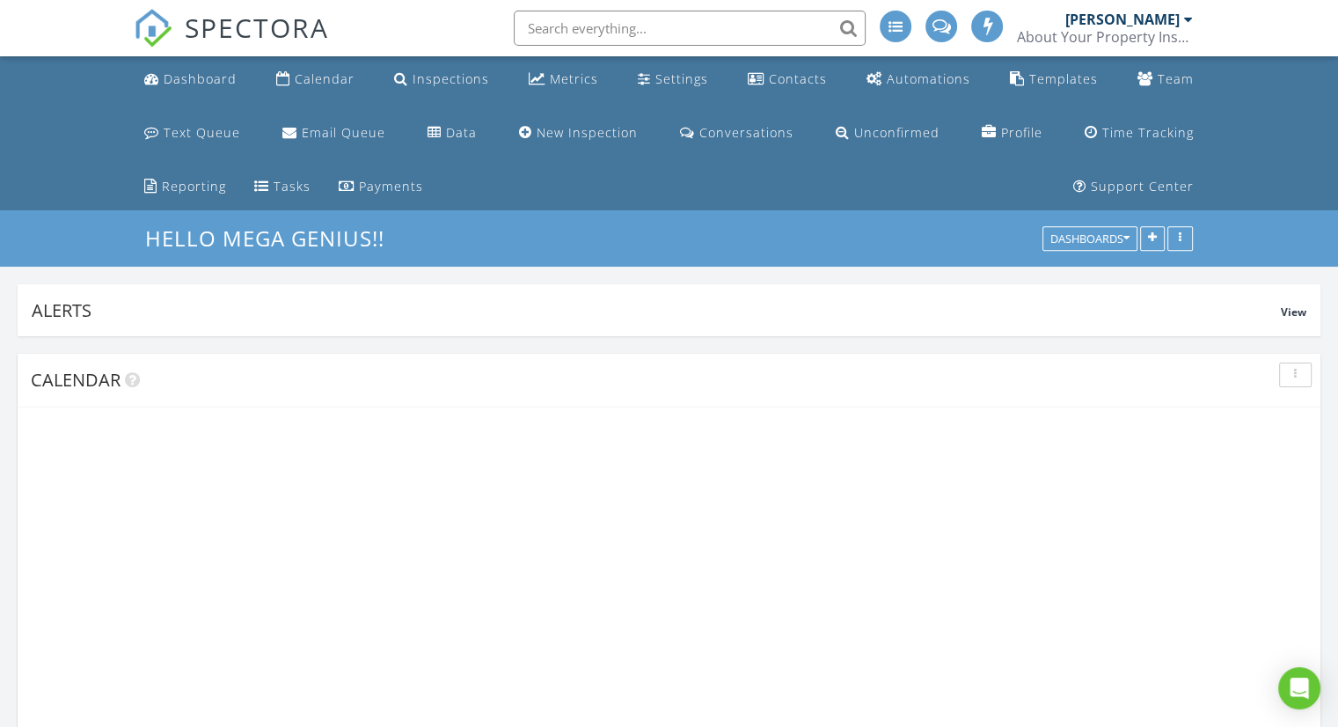
scroll to position [334, 422]
